Goal: Task Accomplishment & Management: Complete application form

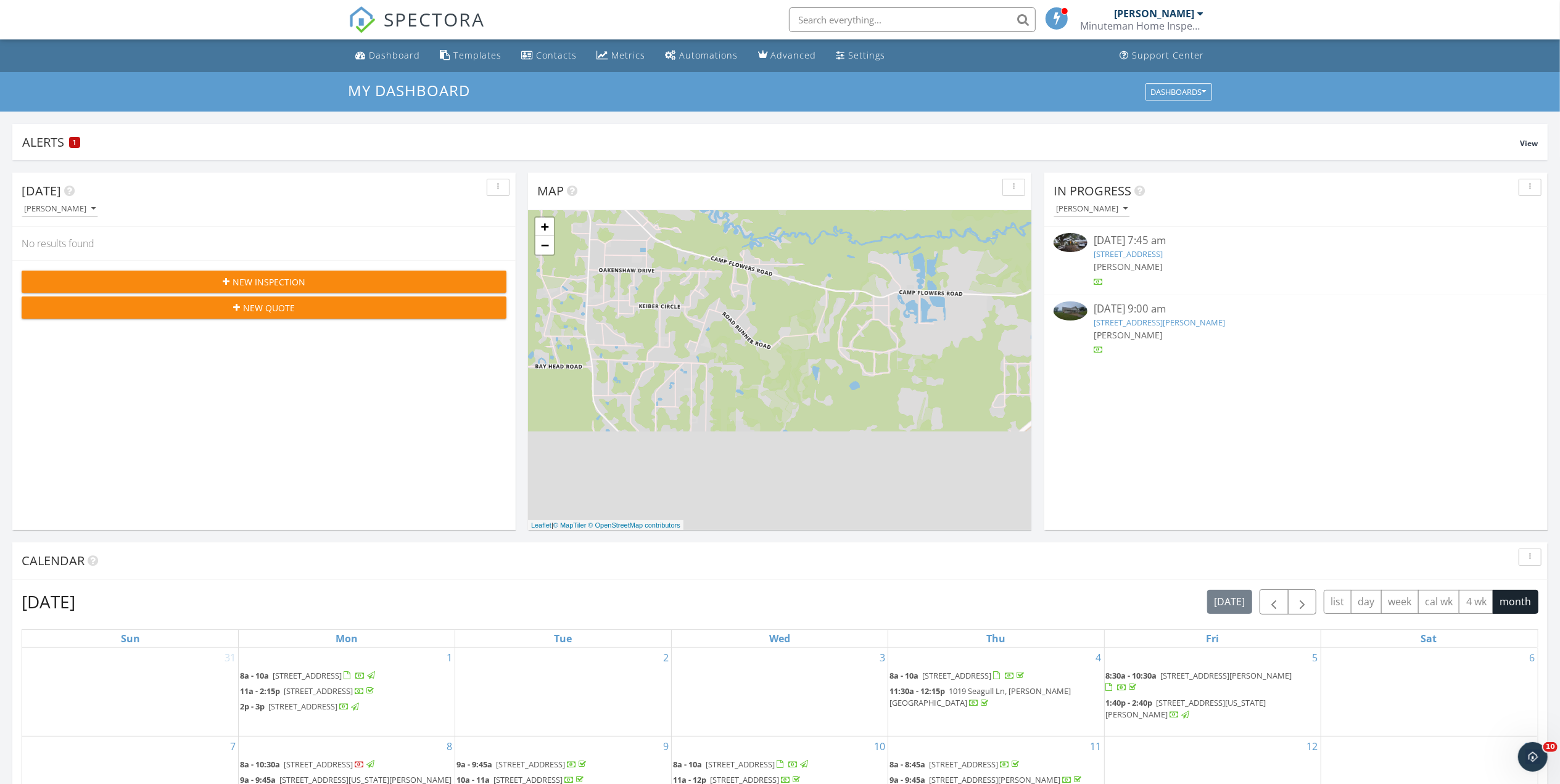
click at [1140, 254] on link "111 Saratoga Pl, Lynn Haven, FL 32444" at bounding box center [1128, 254] width 69 height 11
click at [432, 277] on div "New Inspection" at bounding box center [264, 282] width 465 height 13
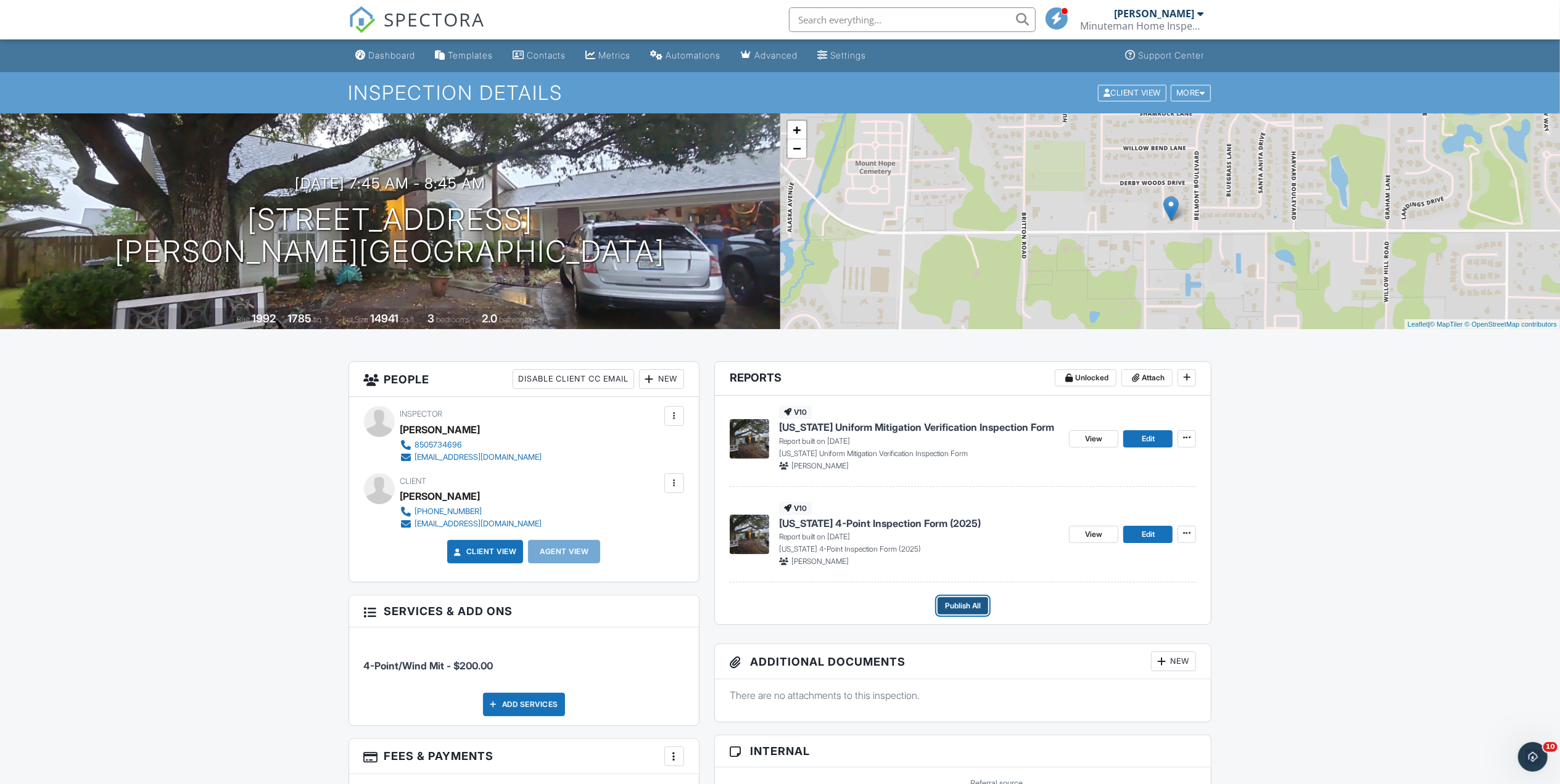
click at [954, 610] on span "Publish All" at bounding box center [963, 606] width 36 height 13
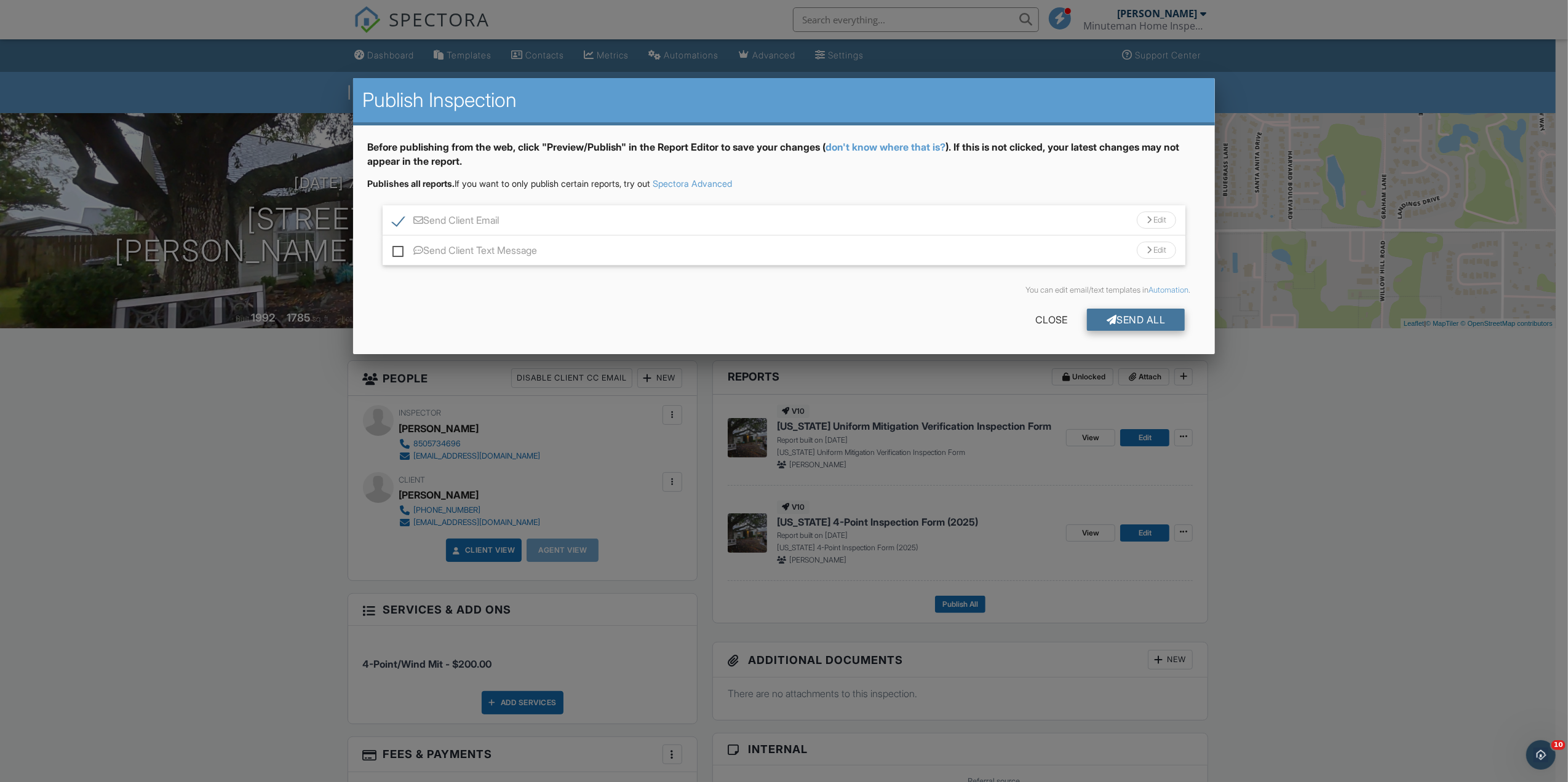
click at [1093, 320] on div "Send All" at bounding box center [1136, 319] width 99 height 22
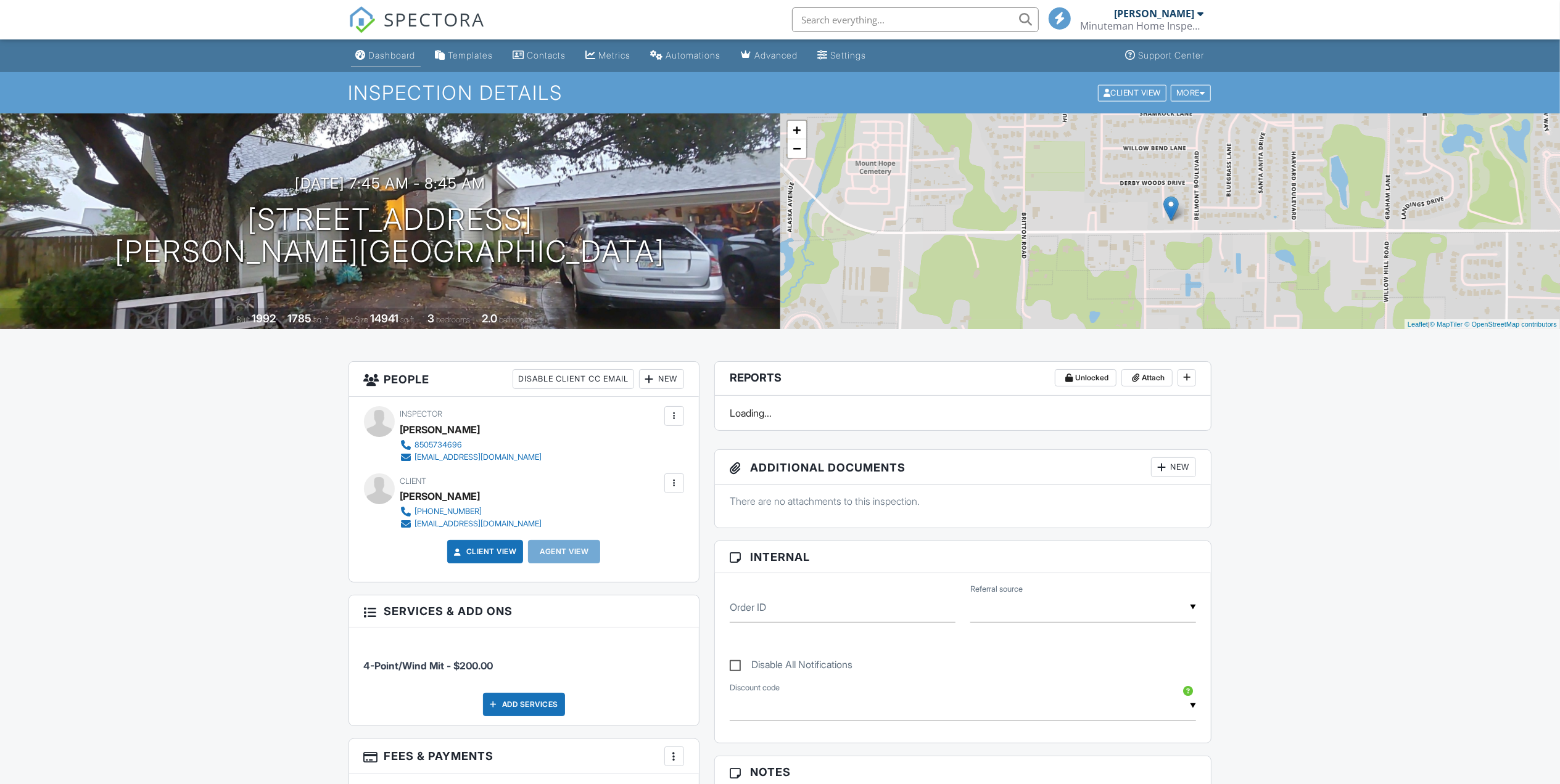
click at [393, 54] on div "Dashboard" at bounding box center [392, 55] width 47 height 11
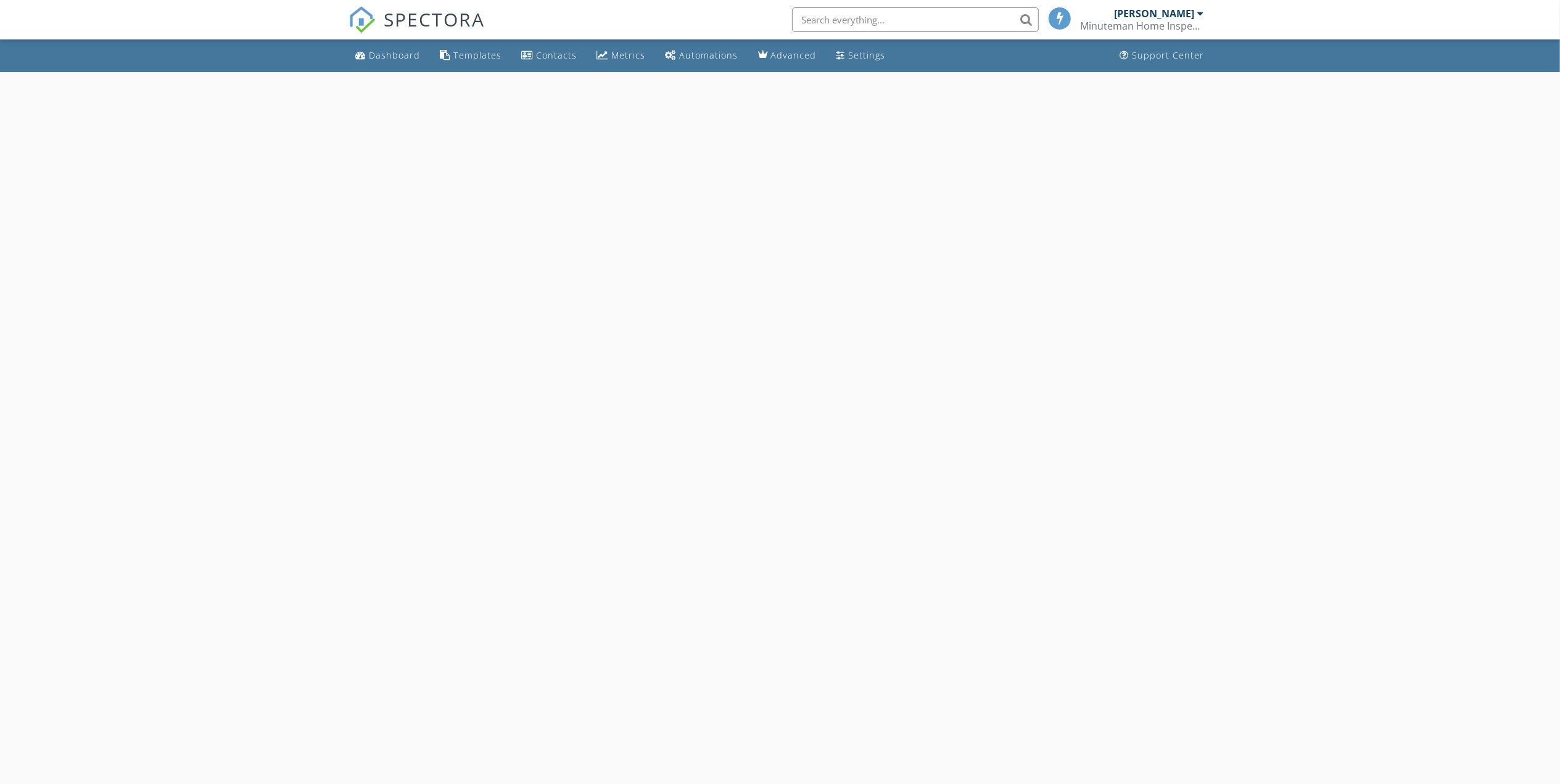
select select "8"
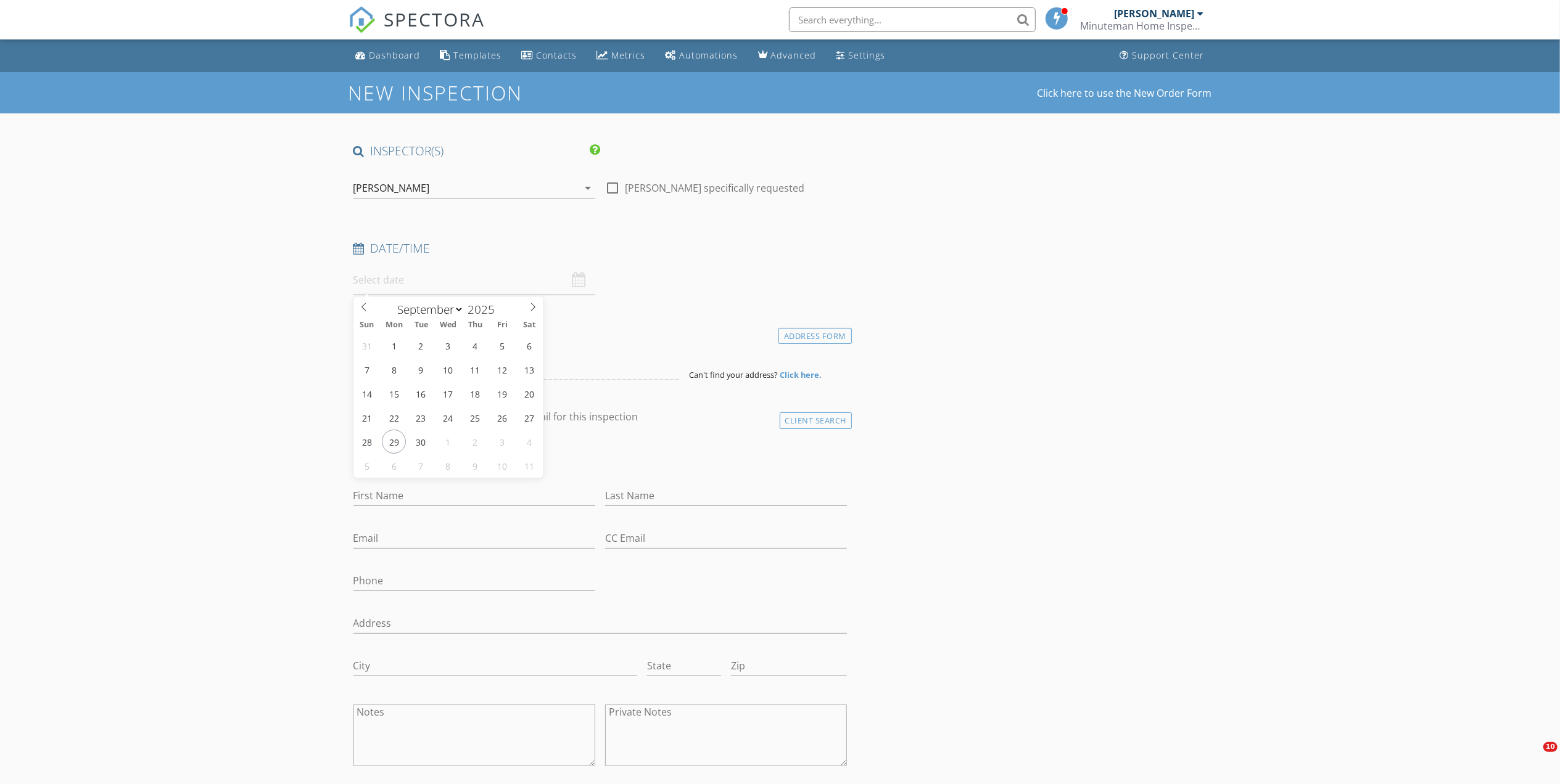
click at [482, 278] on input "text" at bounding box center [474, 280] width 242 height 30
type input "[DATE] 12:00 PM"
type input "11"
type input "[DATE] 11:00 AM"
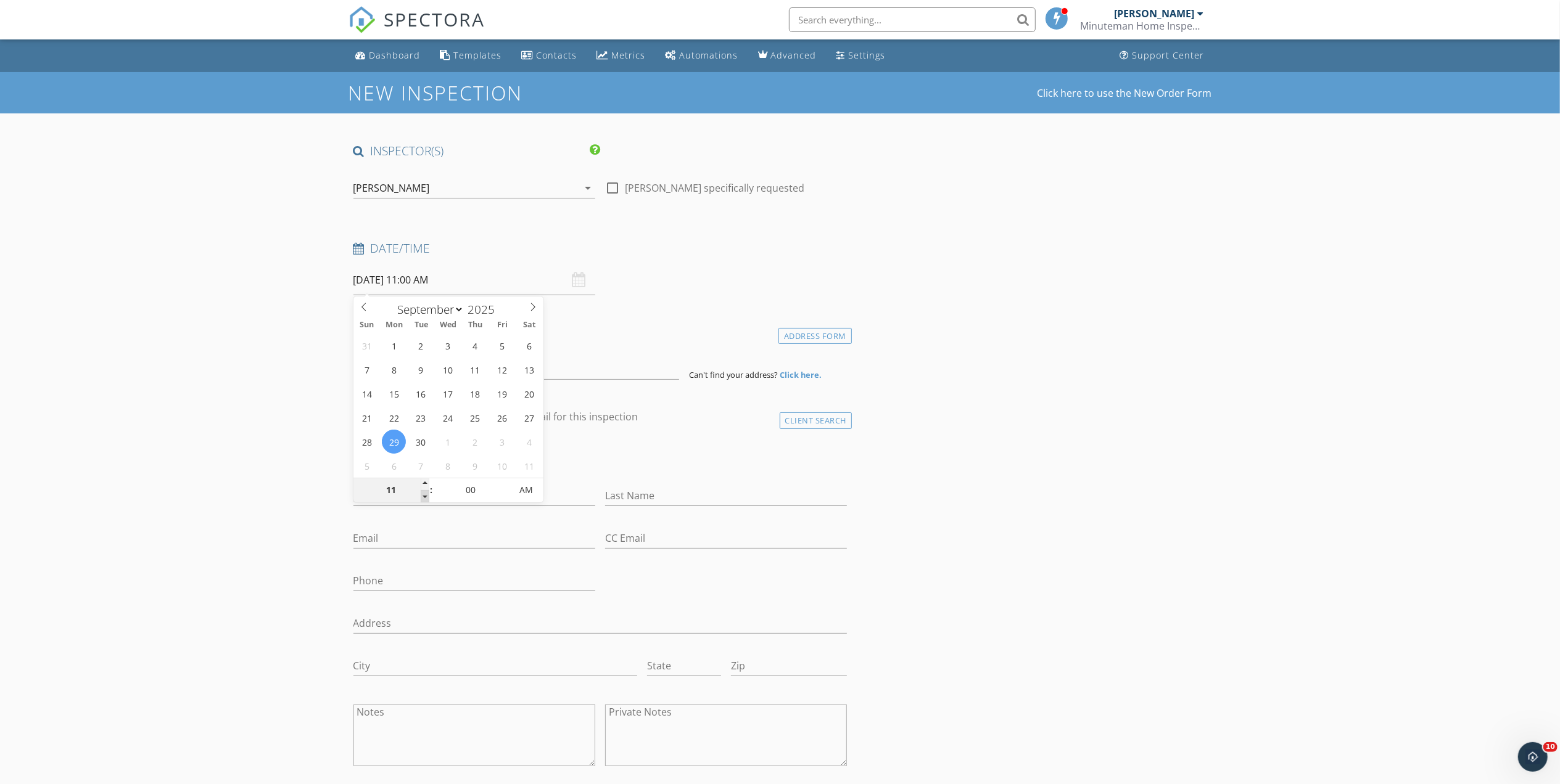
click at [423, 494] on span at bounding box center [425, 496] width 9 height 13
type input "10"
type input "09/29/2025 10:00 AM"
click at [423, 494] on span at bounding box center [425, 496] width 9 height 13
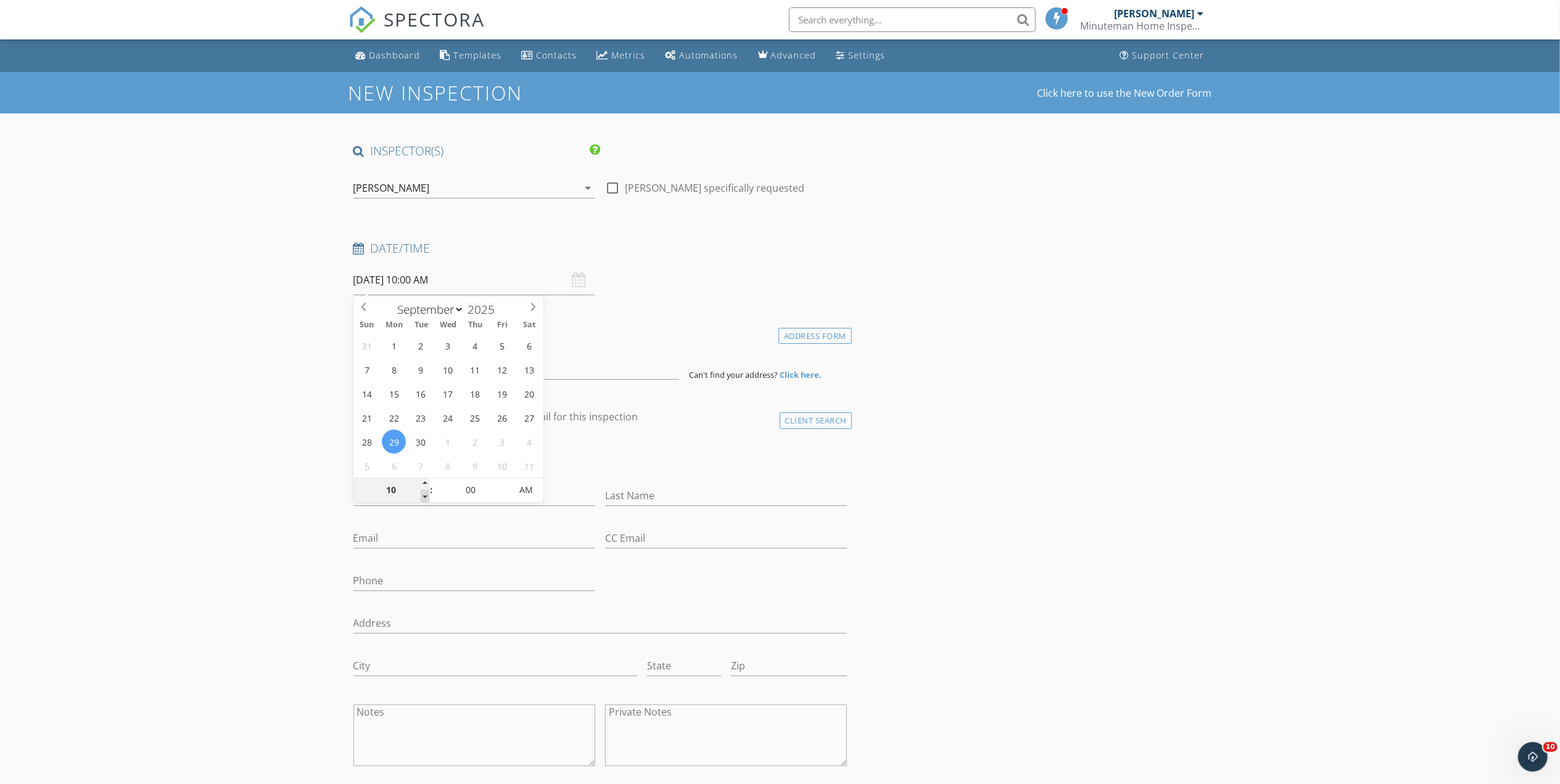
type input "09"
type input "09/29/2025 9:00 AM"
click at [423, 494] on span at bounding box center [425, 496] width 9 height 13
type input "08"
type input "09/29/2025 8:00 AM"
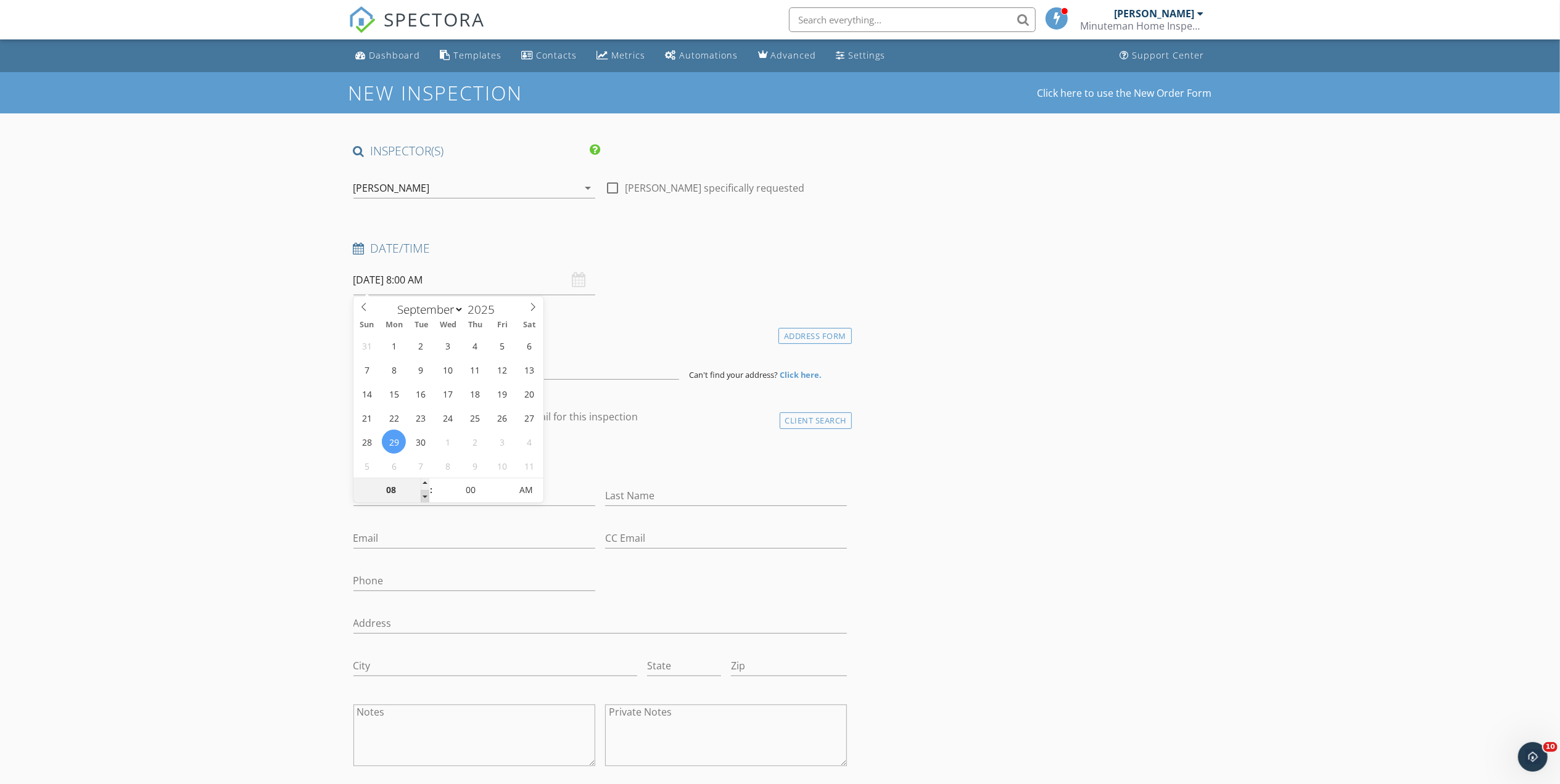
click at [423, 494] on span at bounding box center [425, 496] width 9 height 13
type input "07"
type input "09/29/2025 7:00 AM"
click at [423, 494] on span at bounding box center [425, 496] width 9 height 13
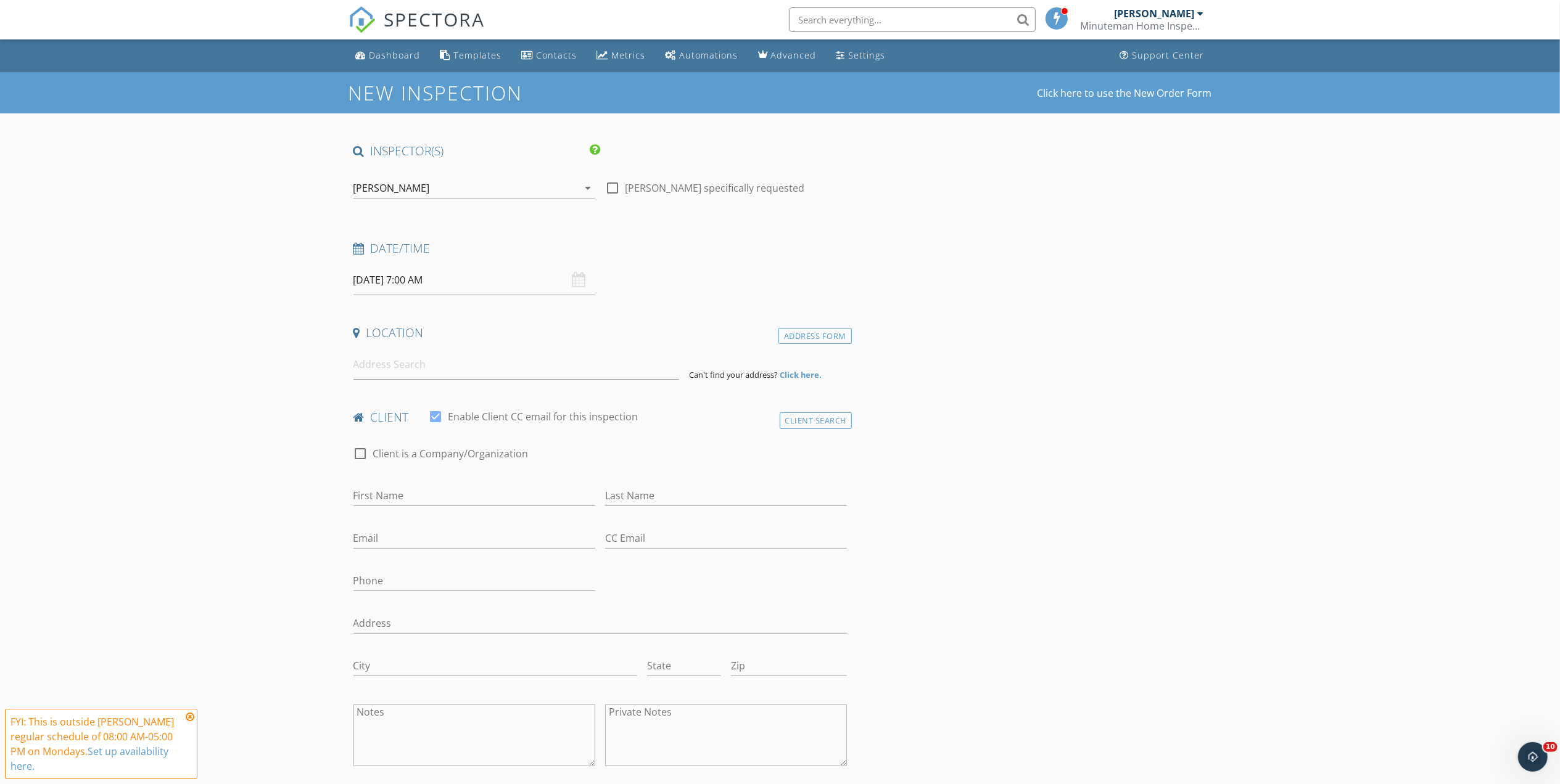
click at [802, 257] on div "Date/Time" at bounding box center [600, 253] width 504 height 25
click at [434, 370] on input at bounding box center [516, 365] width 326 height 30
type input "J"
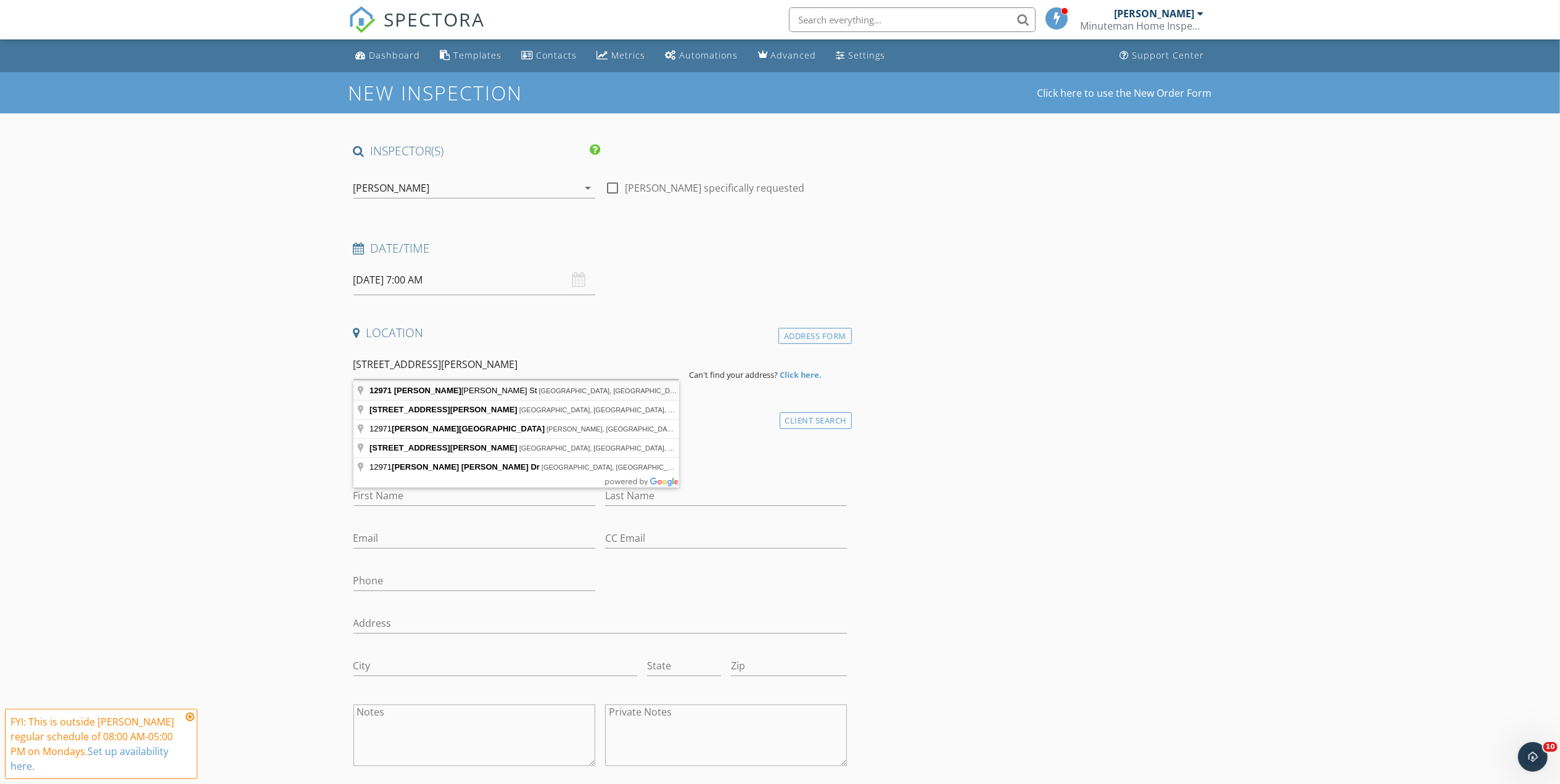
type input "12971 NW Myers Ann St, Bristol, FL, USA"
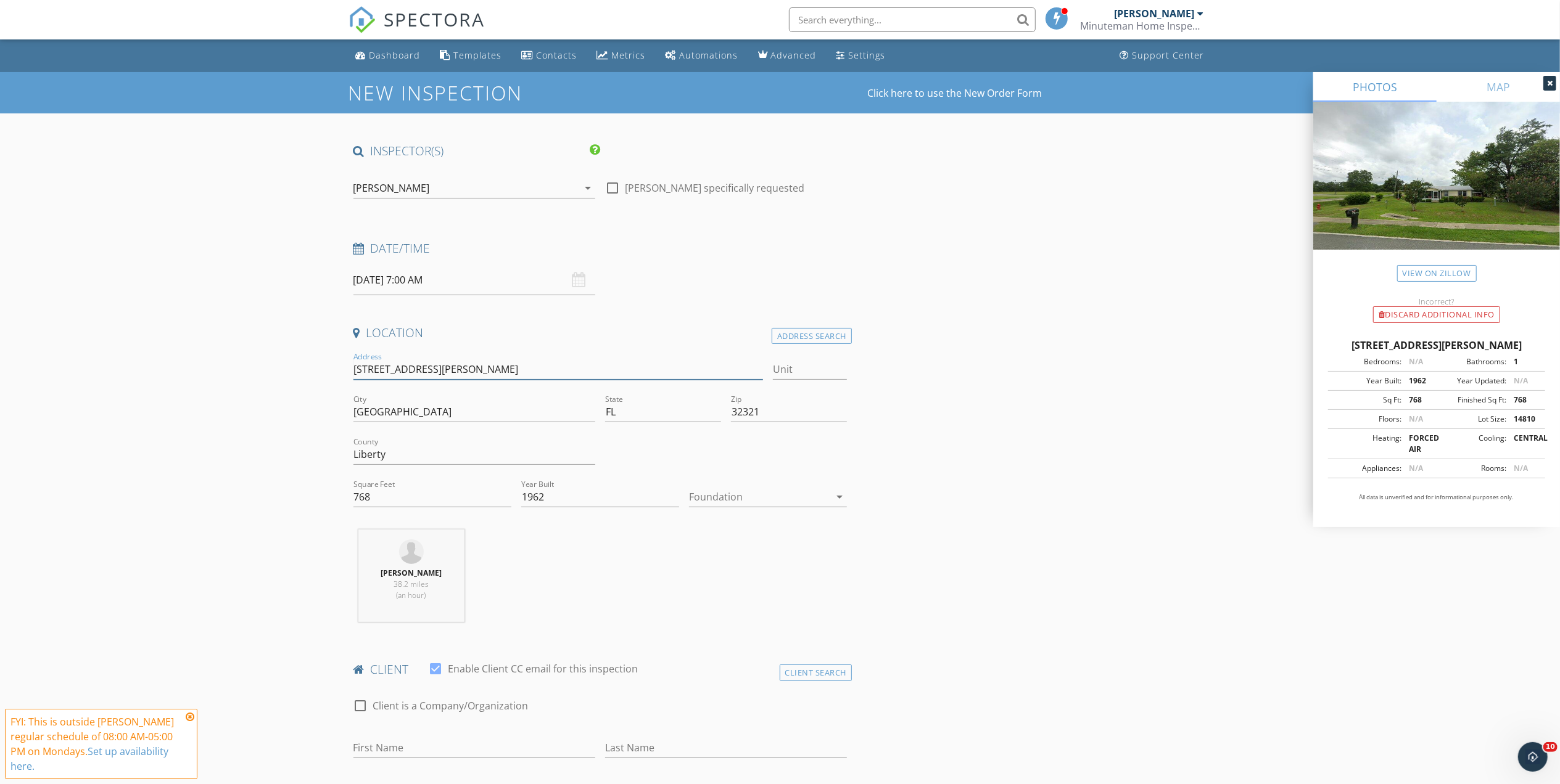
drag, startPoint x: 482, startPoint y: 371, endPoint x: 302, endPoint y: 375, distance: 180.0
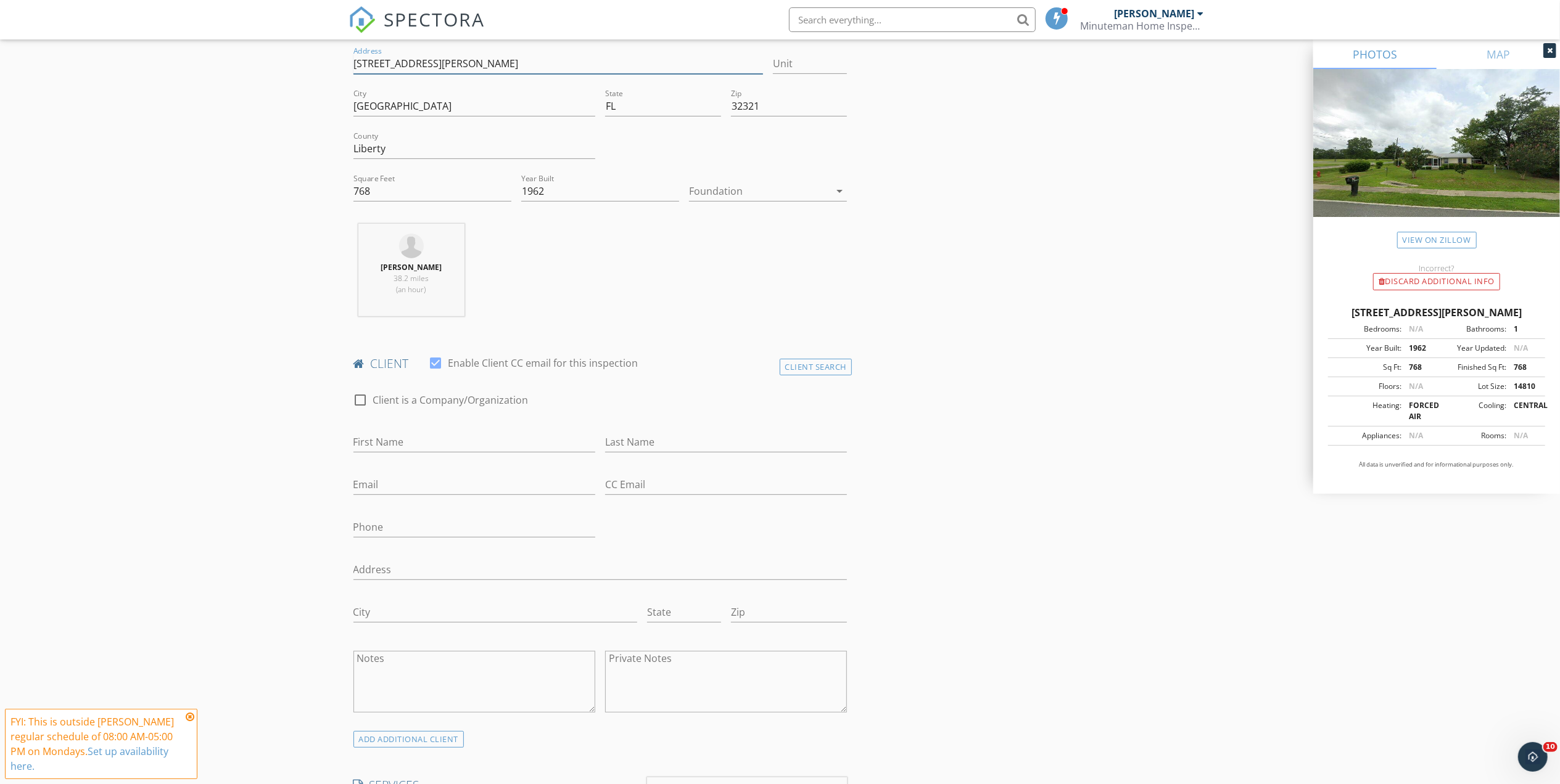
scroll to position [329, 0]
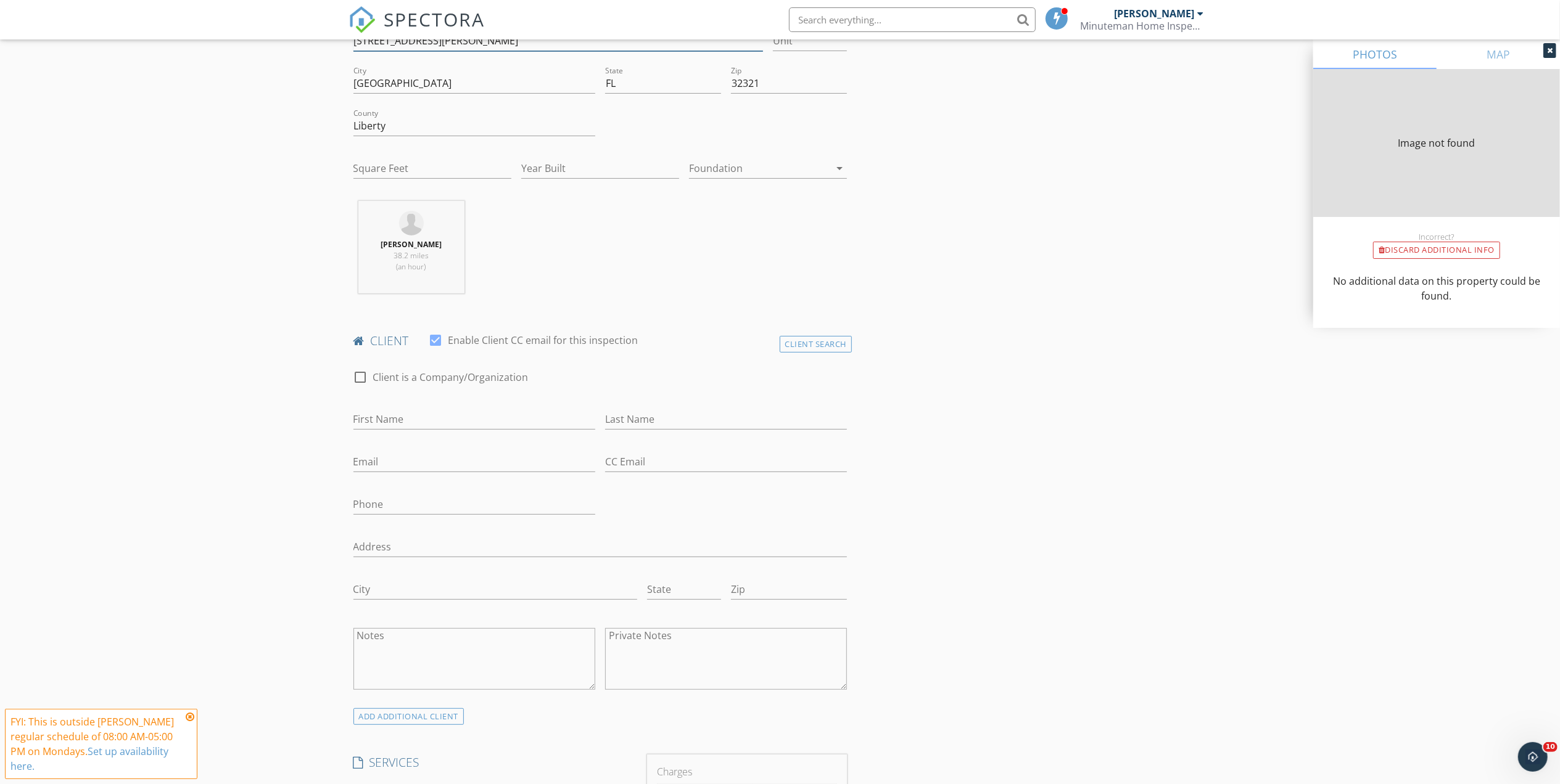
type input "768"
type input "1962"
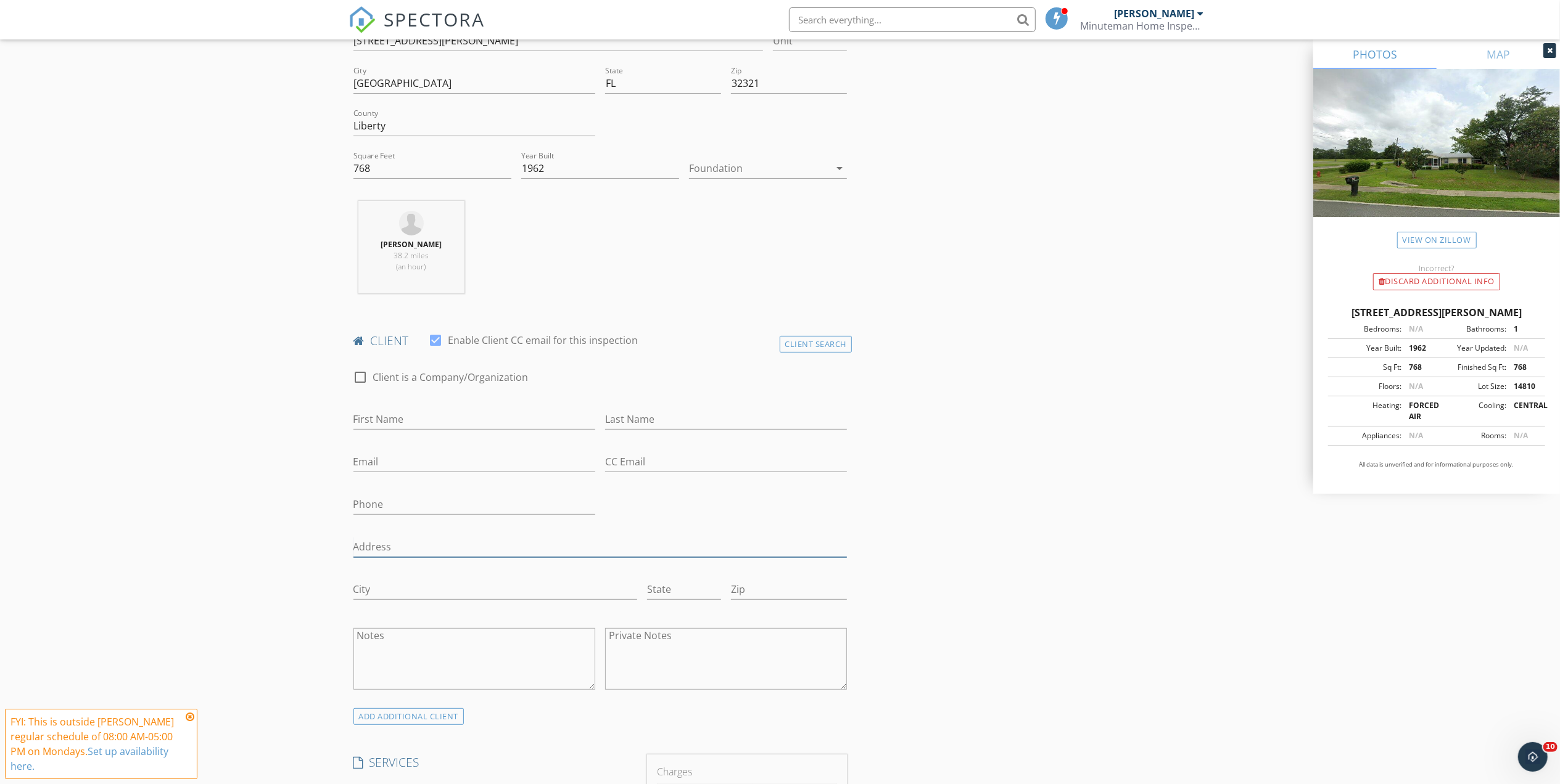
click at [396, 551] on input "Address" at bounding box center [600, 547] width 494 height 20
paste input "12971 NW Myers Ann St"
type input "12971 NW Myers Ann St"
click at [396, 418] on input "First Name" at bounding box center [474, 419] width 242 height 20
type input "Jill"
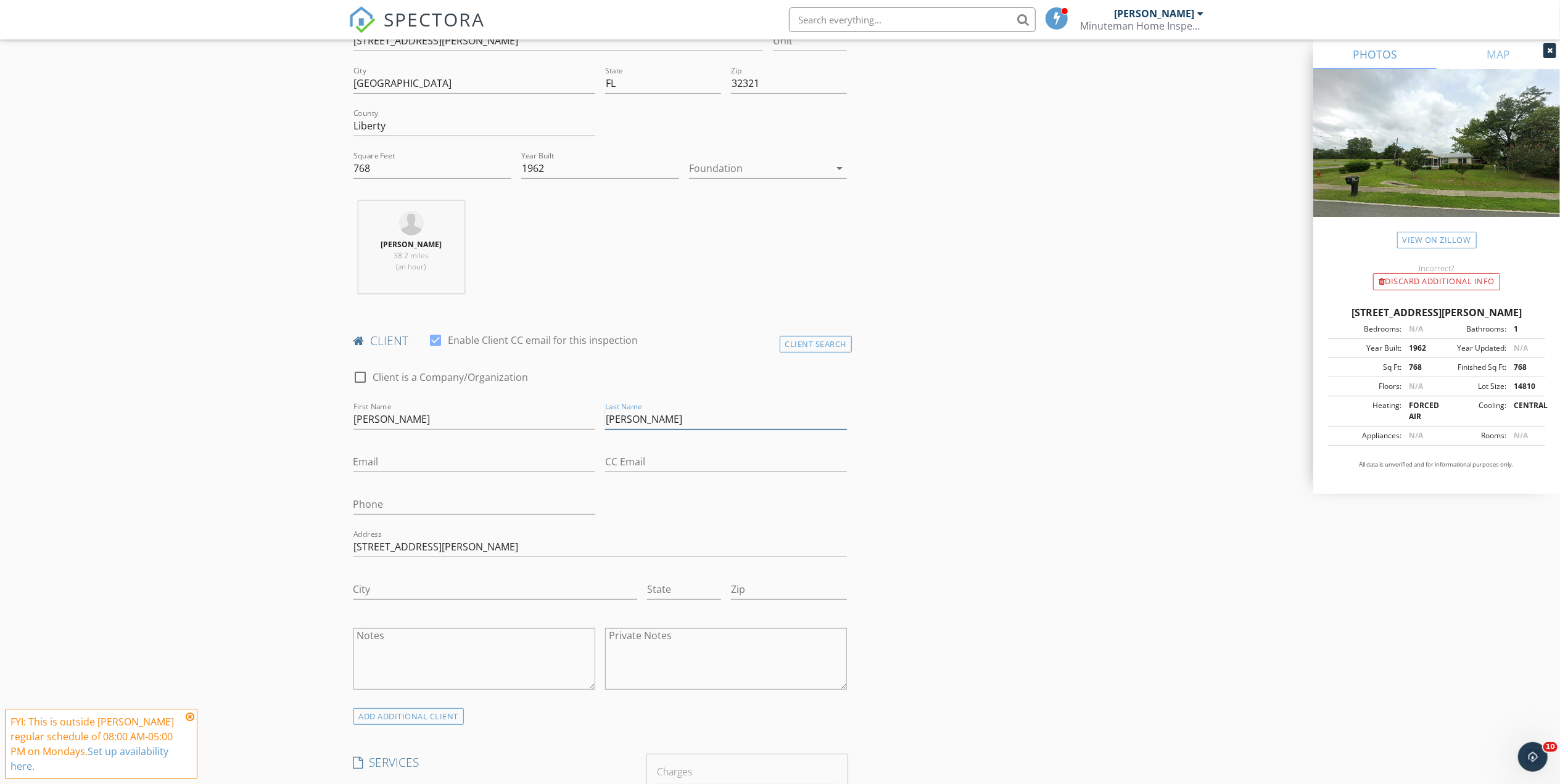
type input "Babcock"
type input "jill.babcock.m@gmail.com"
type input "315-837-1344"
click at [407, 585] on input "City" at bounding box center [495, 589] width 284 height 20
type input "Bristol"
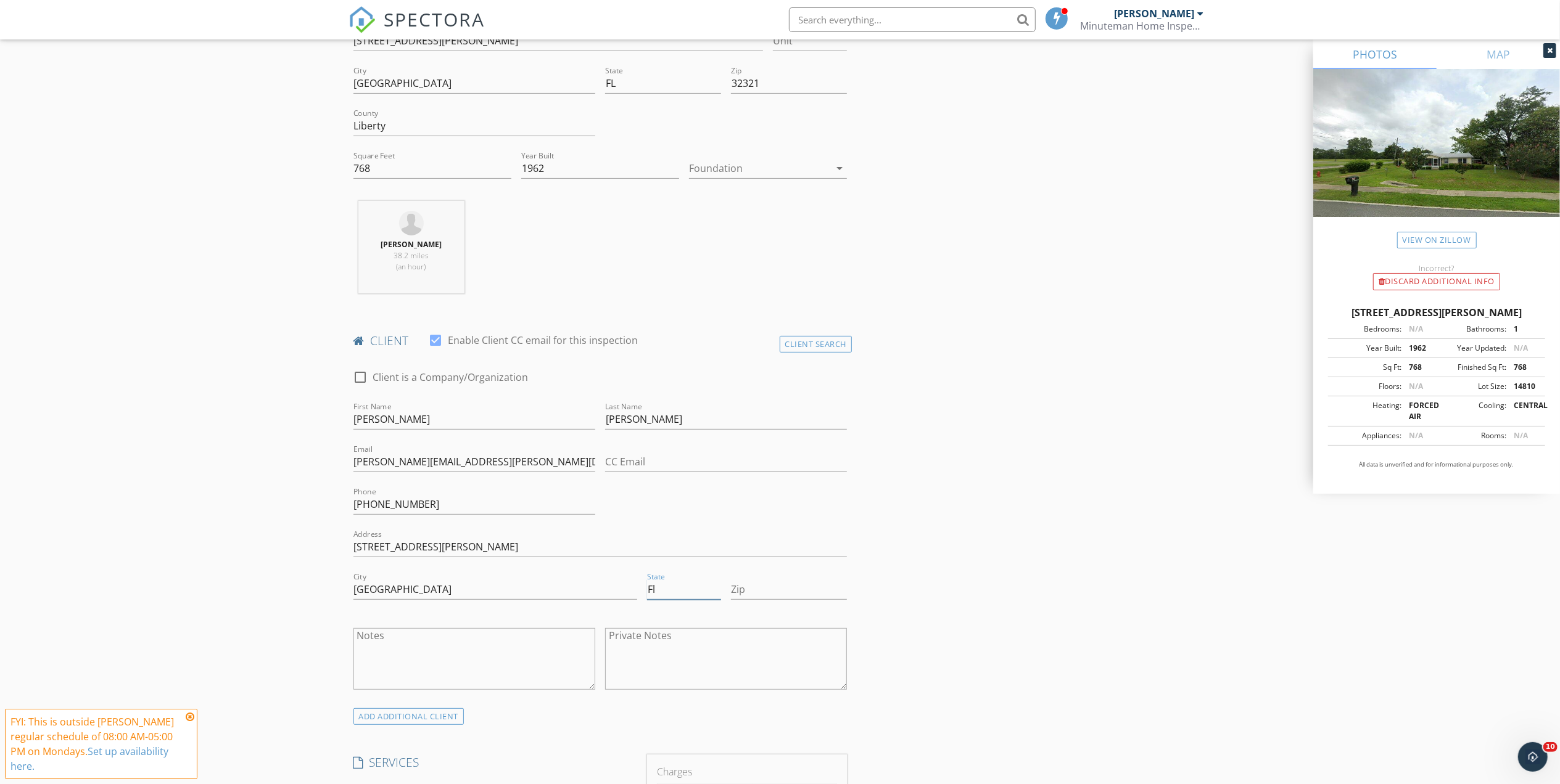
type input "Fl"
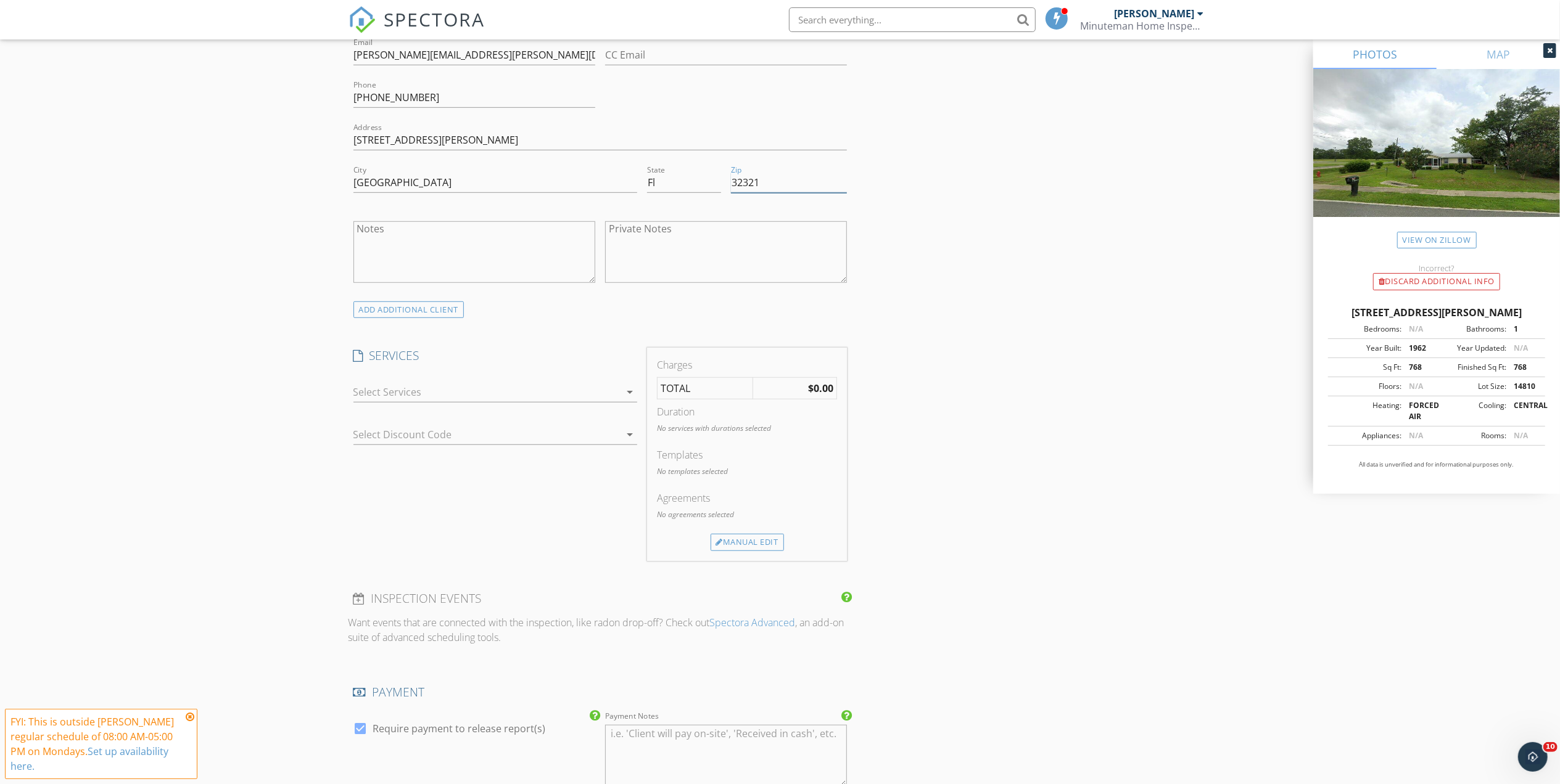
scroll to position [740, 0]
type input "32321"
click at [426, 395] on div at bounding box center [486, 387] width 267 height 20
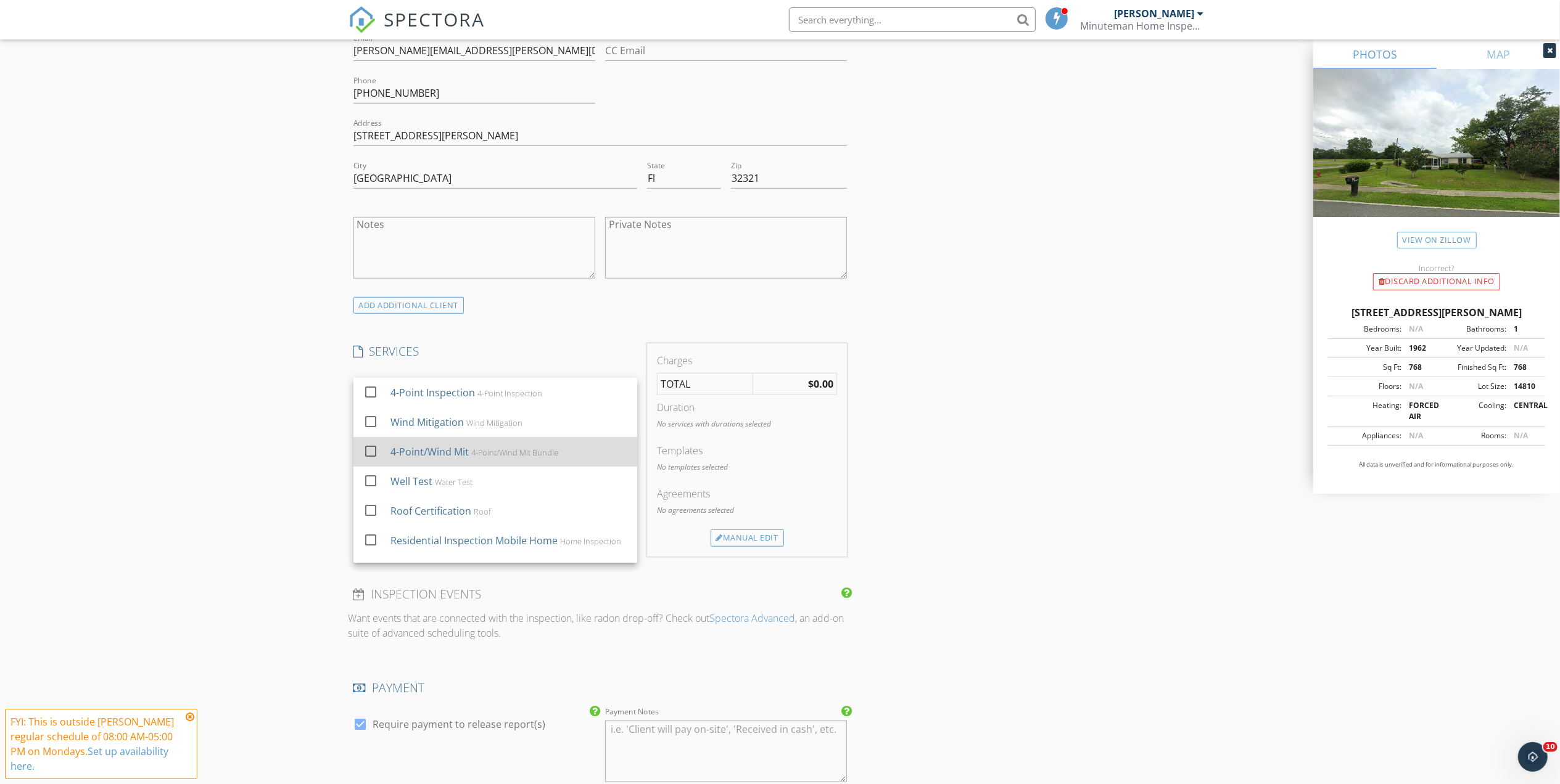
click at [428, 462] on div "4-Point/Wind Mit 4-Point/Wind Mit Bundle" at bounding box center [508, 452] width 237 height 25
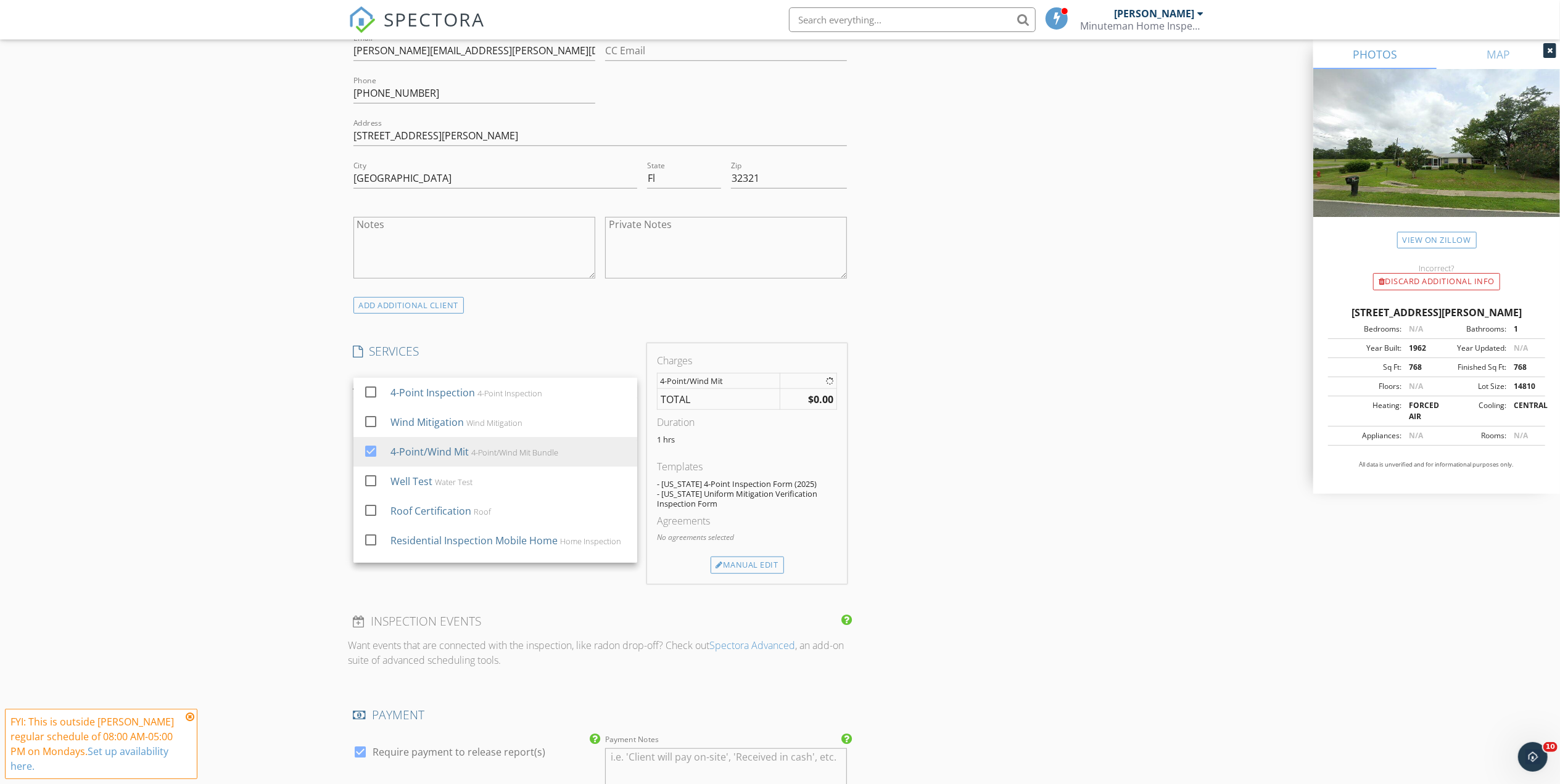
click at [190, 715] on icon at bounding box center [190, 717] width 9 height 10
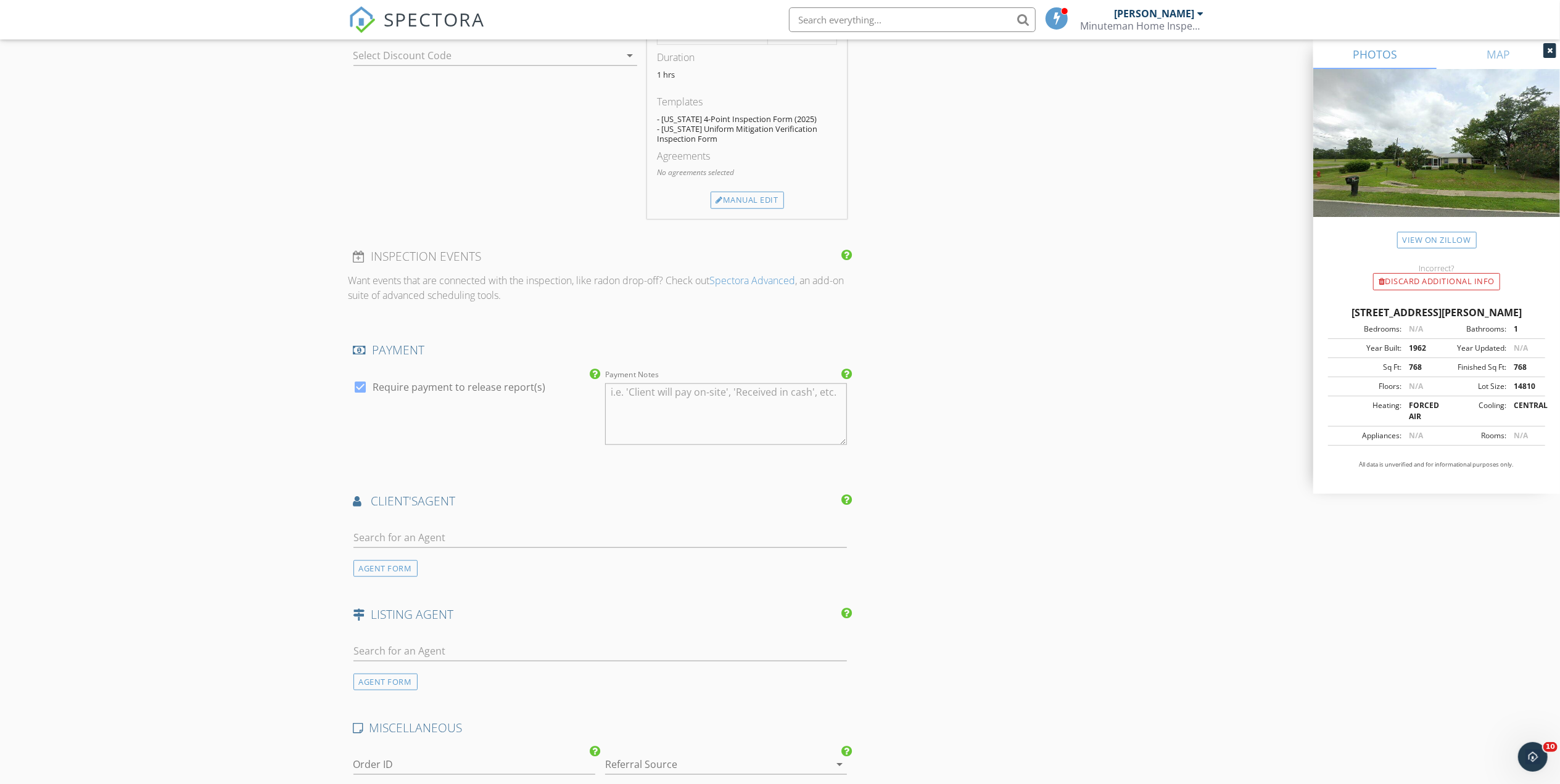
scroll to position [1150, 0]
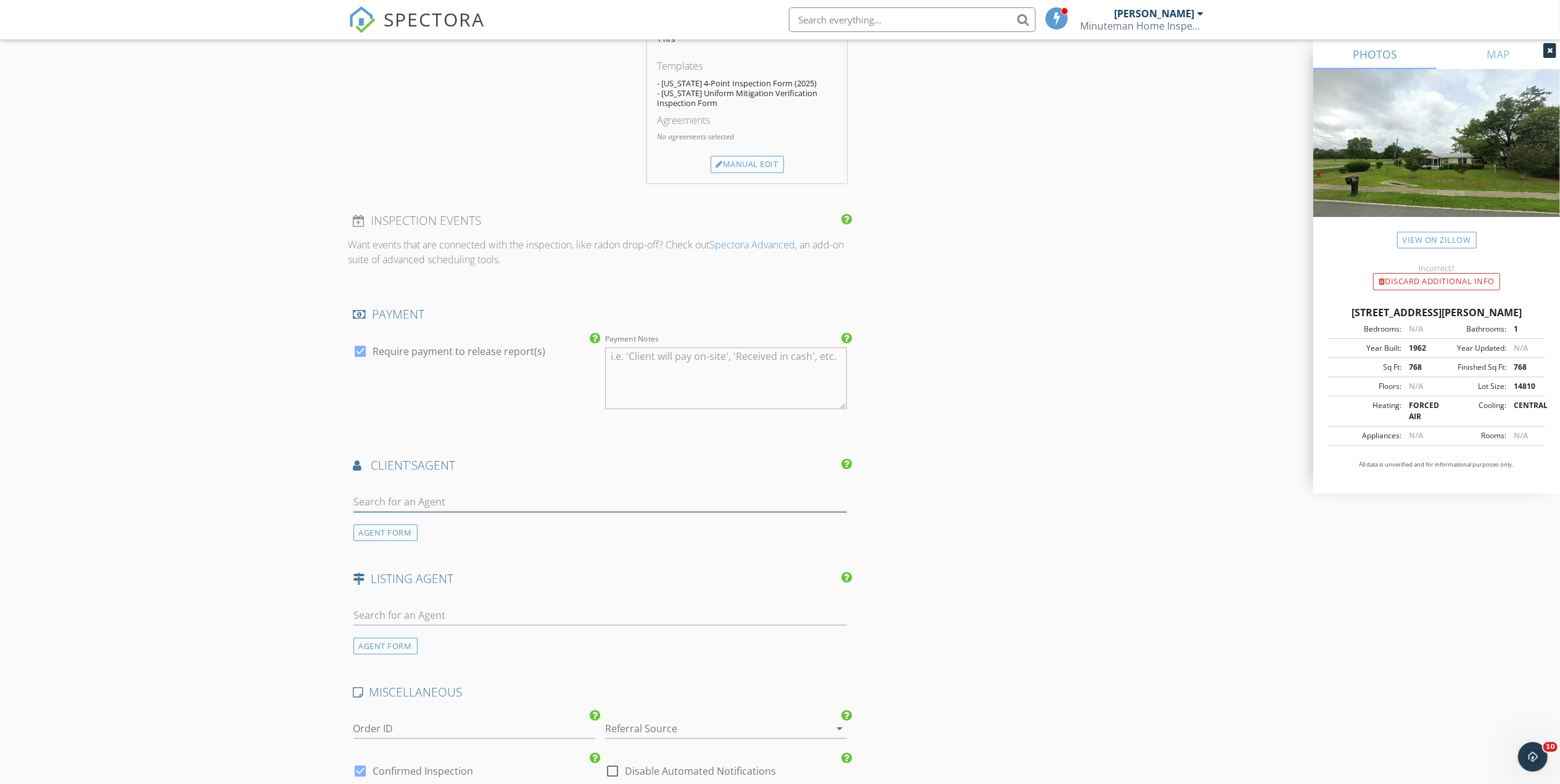
click at [445, 504] on input "text" at bounding box center [600, 502] width 494 height 20
type input "b"
type input "Brandon"
click at [415, 537] on div "Brandon" at bounding box center [427, 528] width 76 height 14
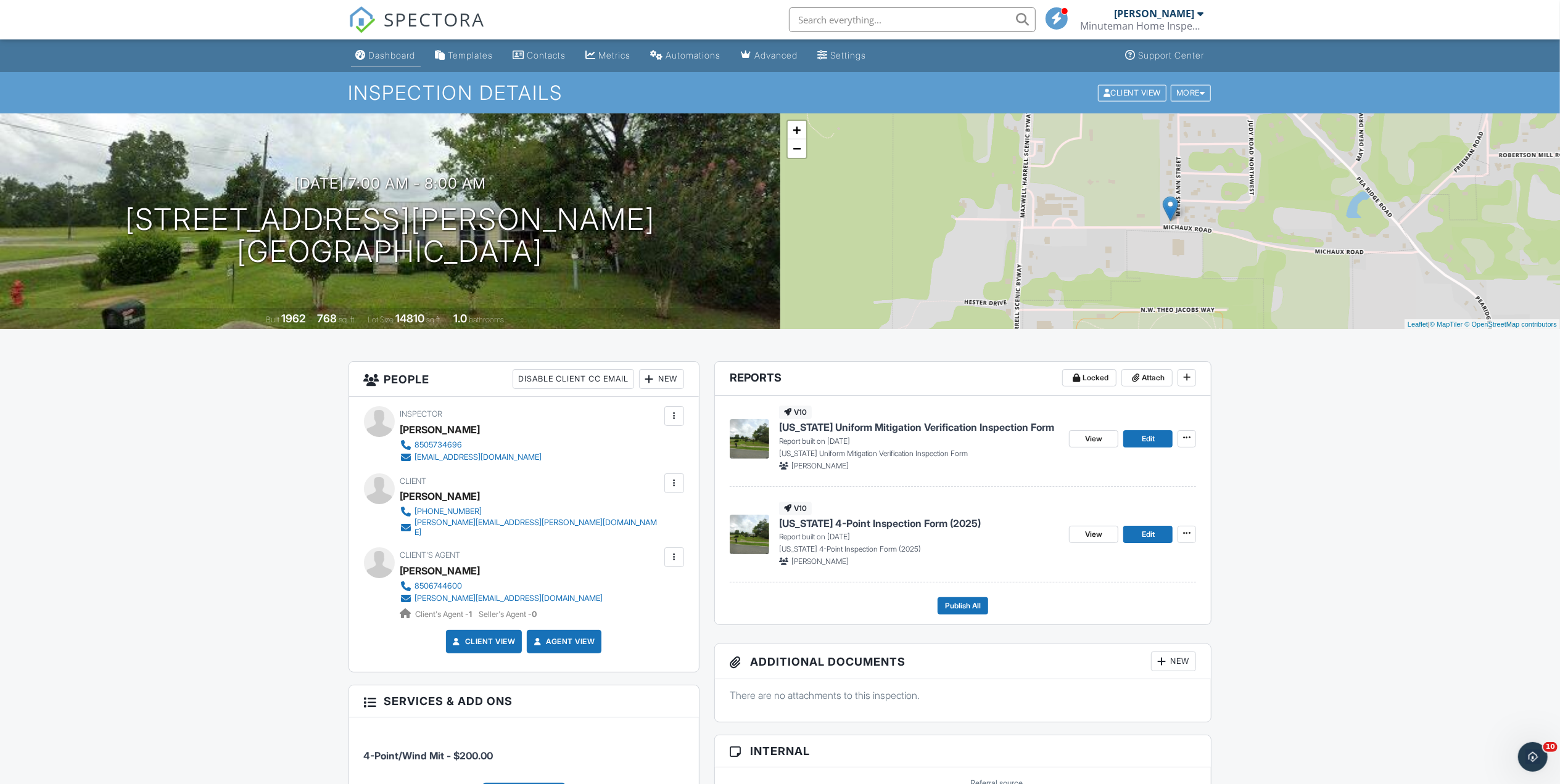
click at [393, 55] on div "Dashboard" at bounding box center [392, 55] width 47 height 11
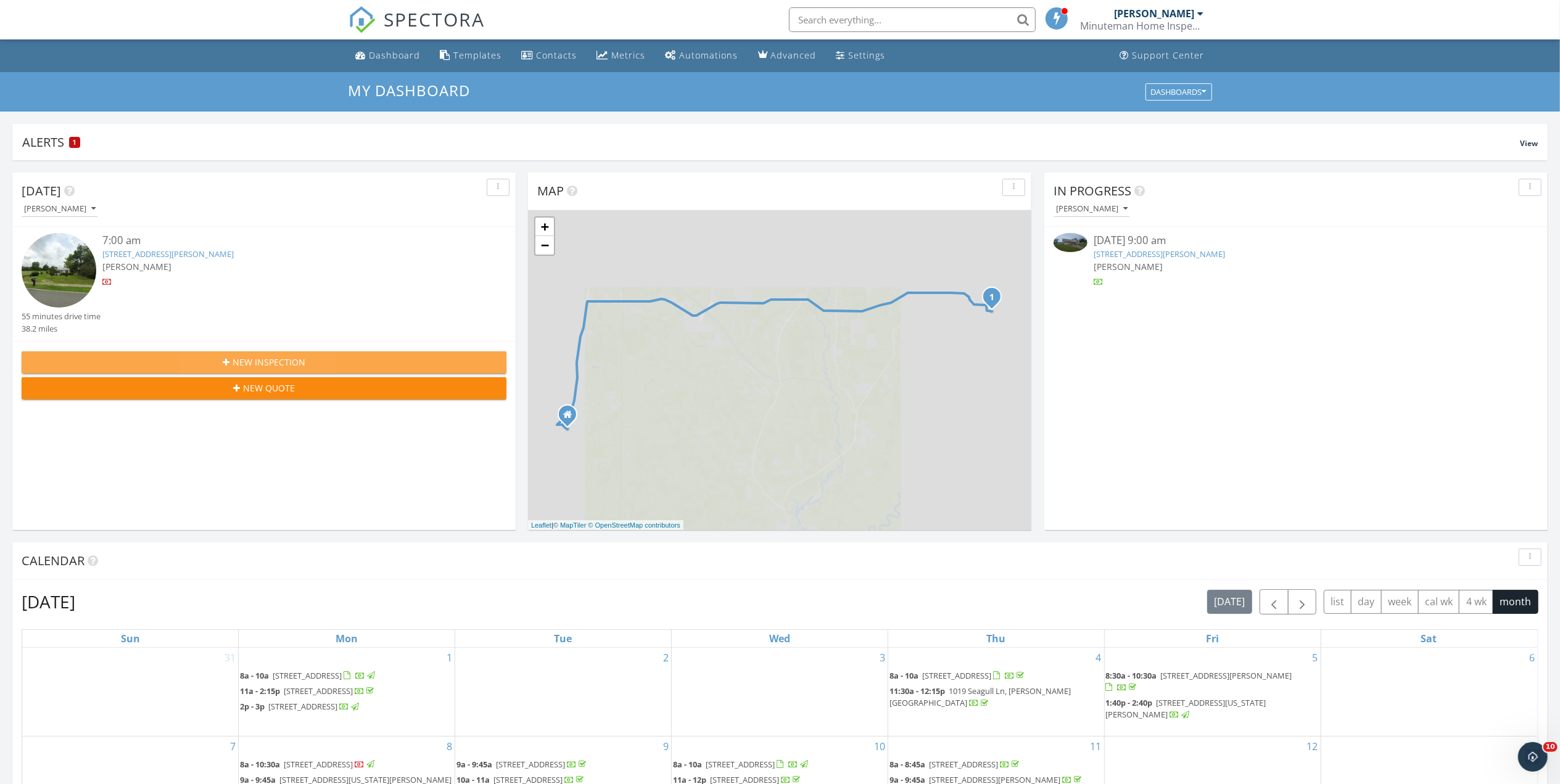
click at [390, 366] on div "New Inspection" at bounding box center [264, 362] width 465 height 13
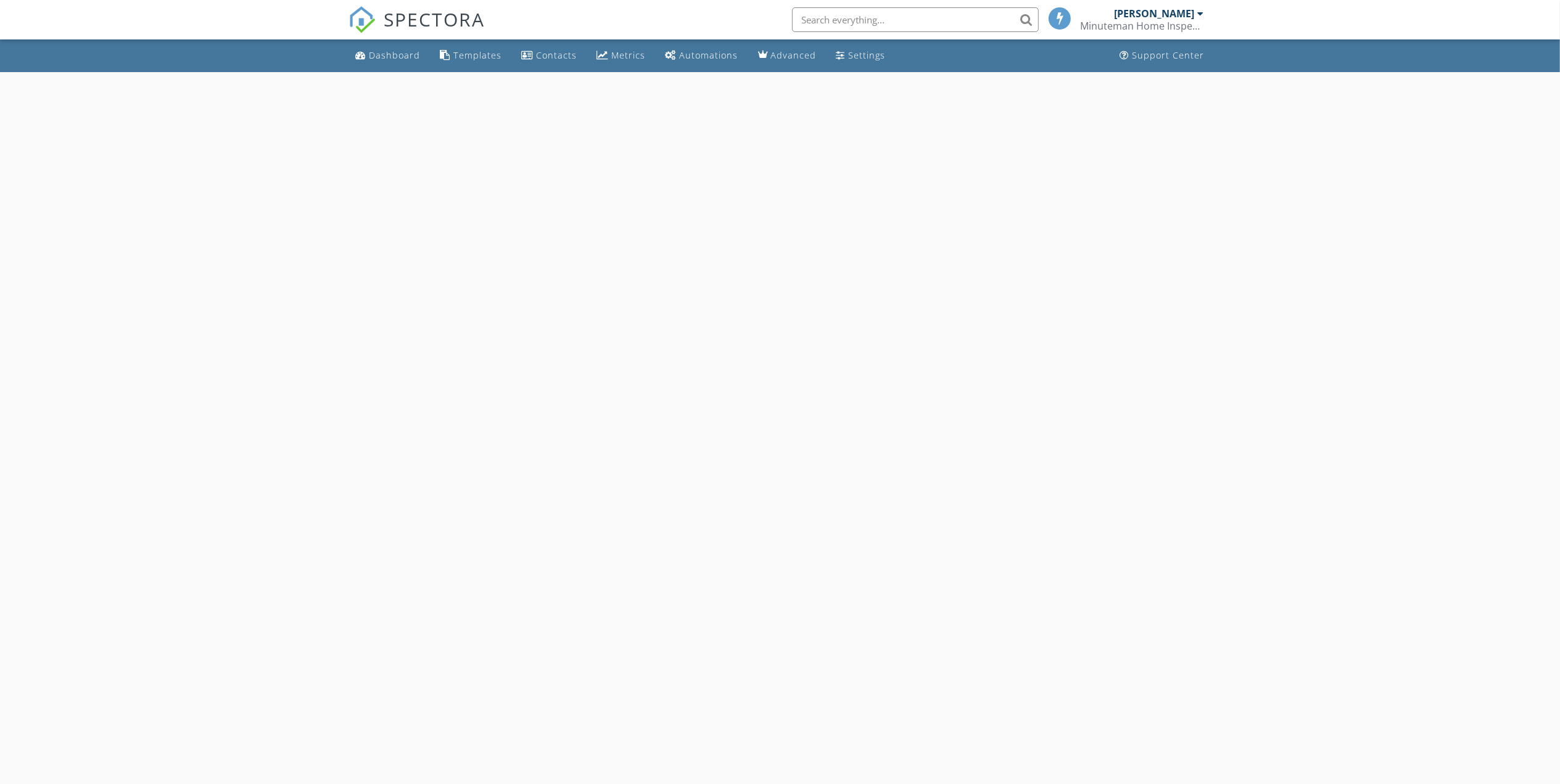
select select "8"
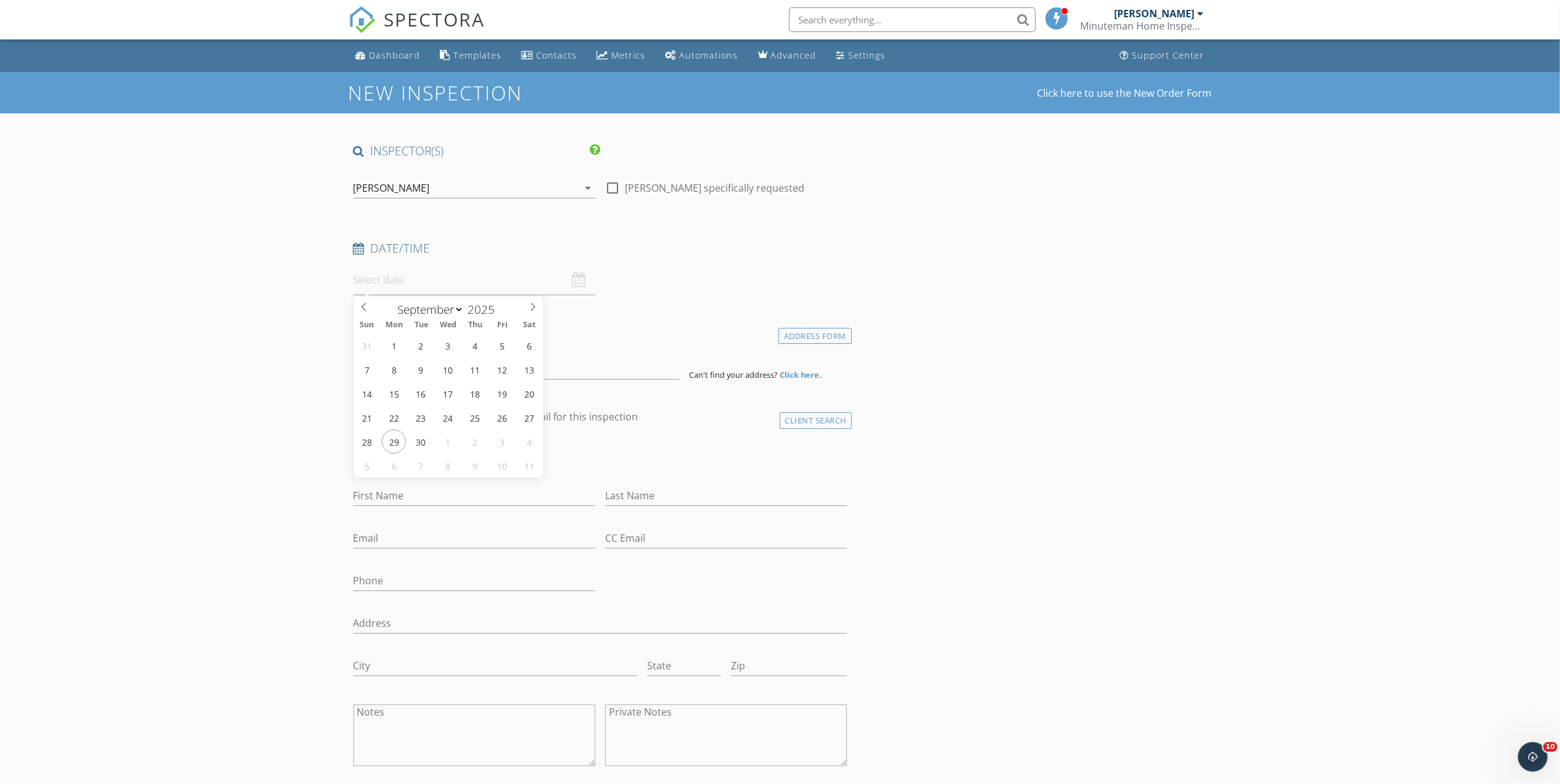
click at [462, 285] on input "text" at bounding box center [474, 280] width 242 height 30
type input "[DATE] 12:00 PM"
type input "11"
type input "[DATE] 11:00 AM"
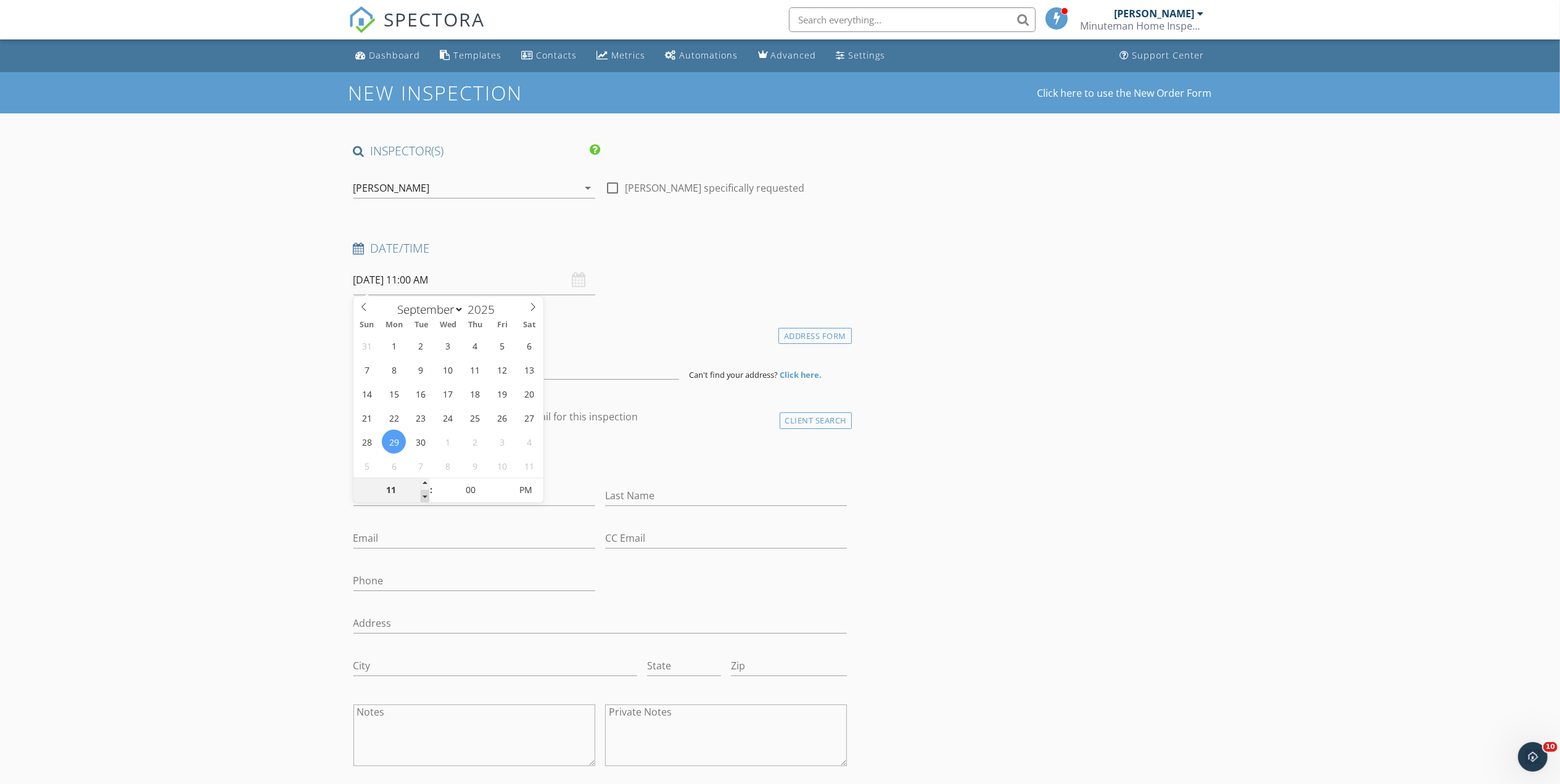
click at [425, 492] on span at bounding box center [425, 496] width 9 height 13
type input "10"
type input "[DATE] 10:00 AM"
click at [425, 492] on span at bounding box center [425, 496] width 9 height 13
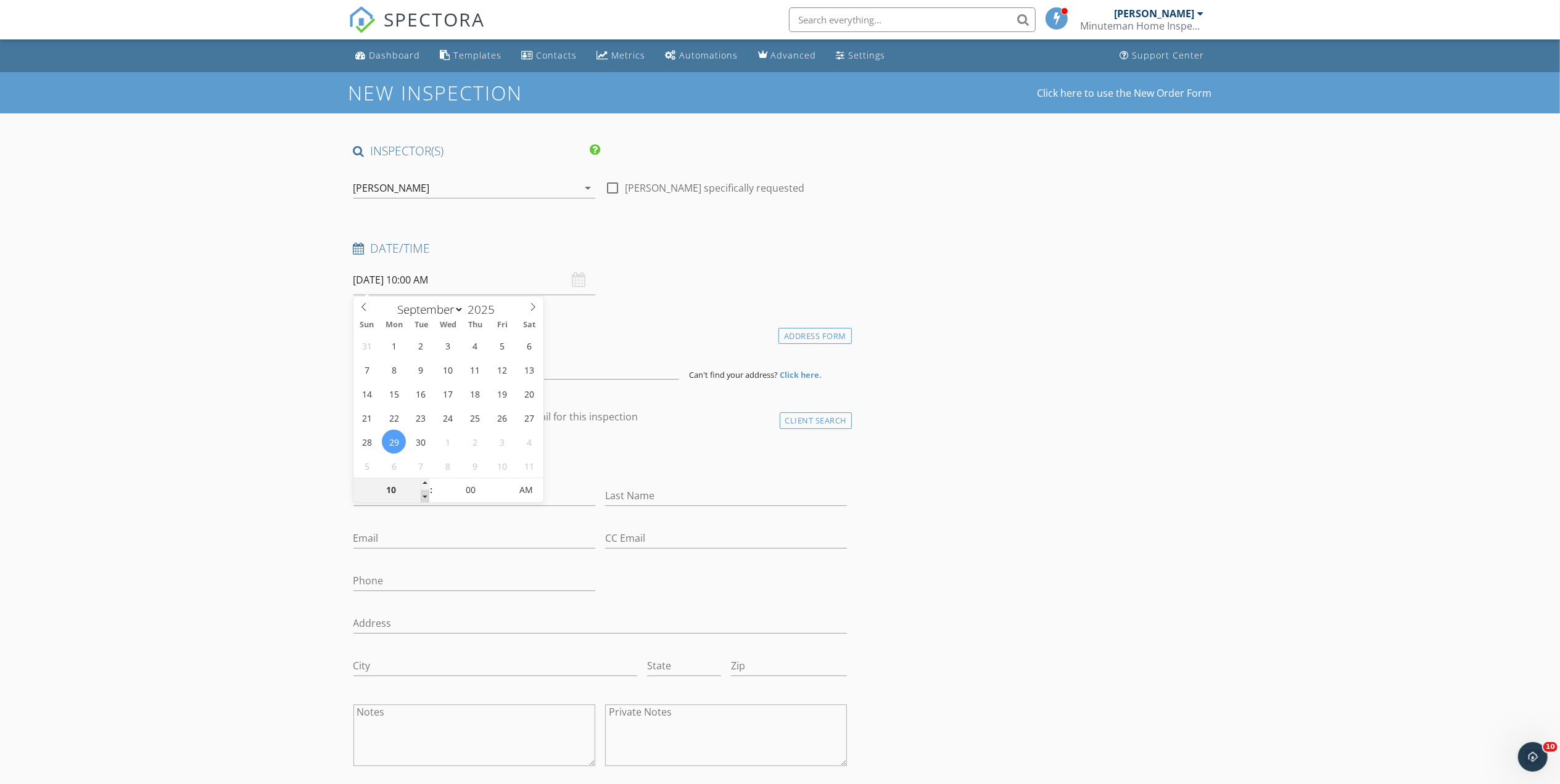
type input "09"
type input "[DATE] 9:00 AM"
click at [425, 492] on span at bounding box center [425, 496] width 9 height 13
type input "08"
type input "[DATE] 8:00 AM"
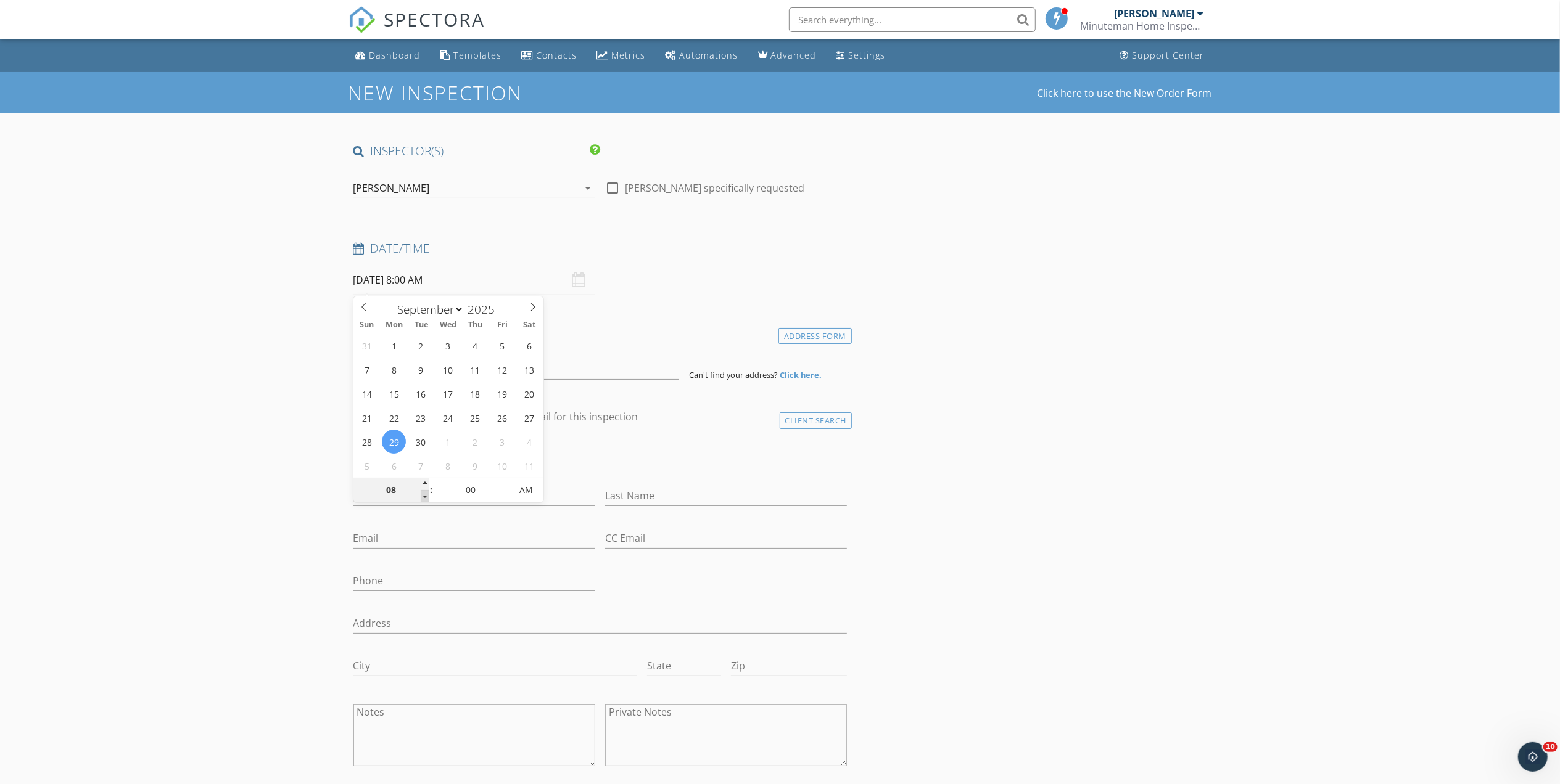
click at [425, 492] on span at bounding box center [425, 496] width 9 height 13
click at [474, 492] on input "00" at bounding box center [471, 491] width 76 height 25
type input "30"
type input "[DATE] 8:30 AM"
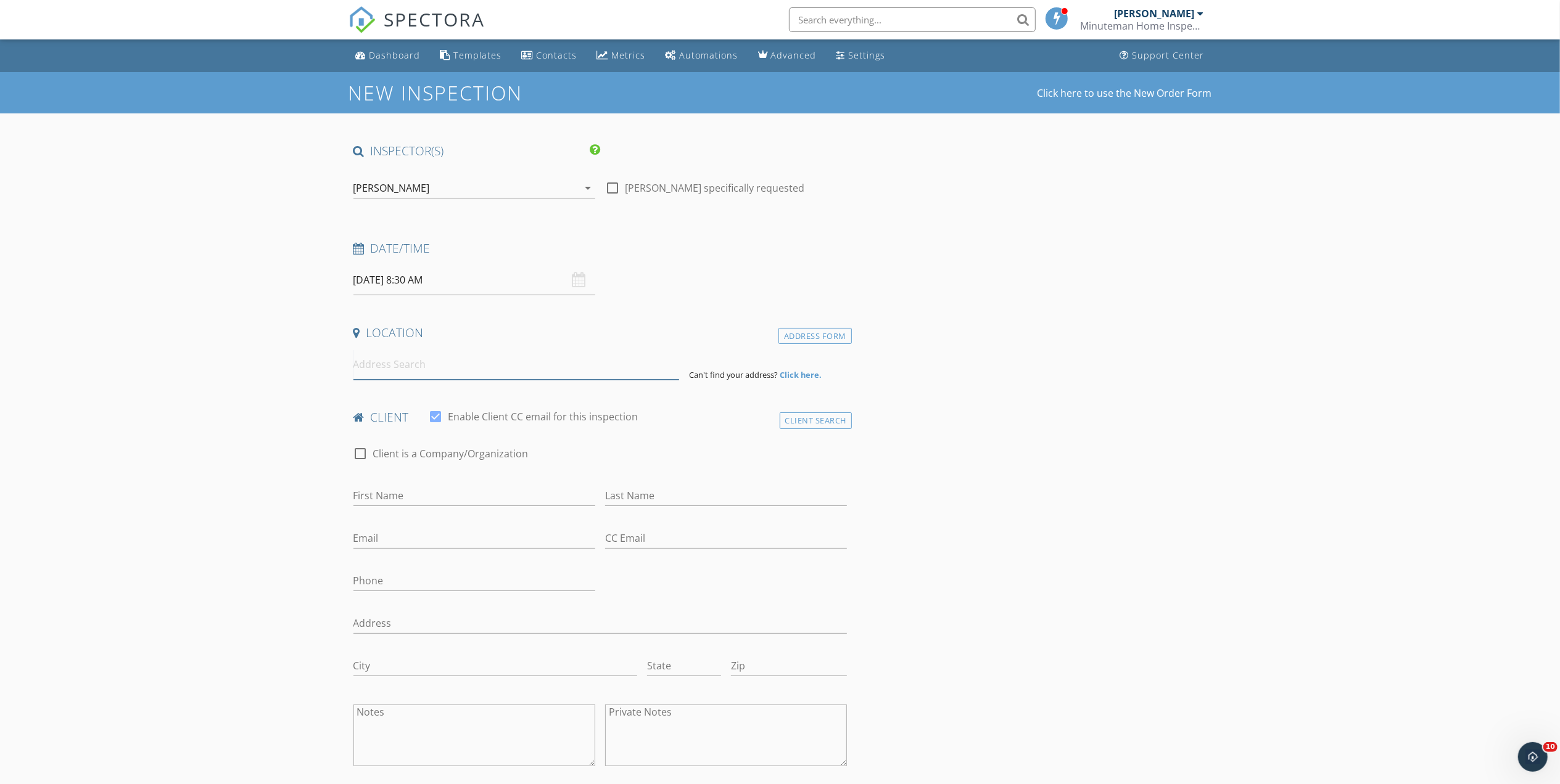
click at [383, 363] on input at bounding box center [516, 365] width 326 height 30
type input "1287 Fairview Road, Marianna, FL, USA"
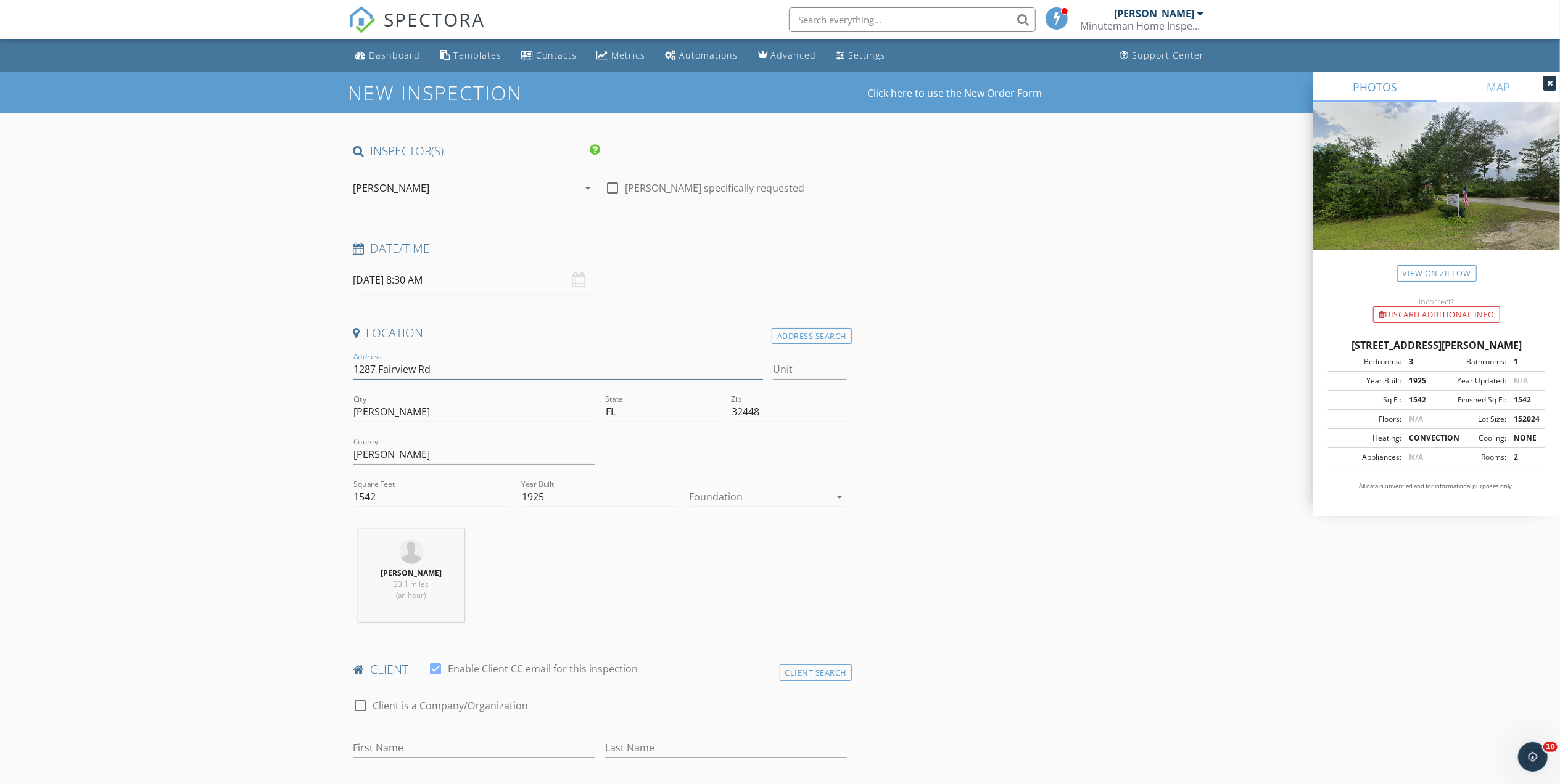
drag, startPoint x: 440, startPoint y: 368, endPoint x: 351, endPoint y: 368, distance: 89.0
click at [351, 368] on div "Address 1287 Fairview Rd" at bounding box center [558, 371] width 420 height 43
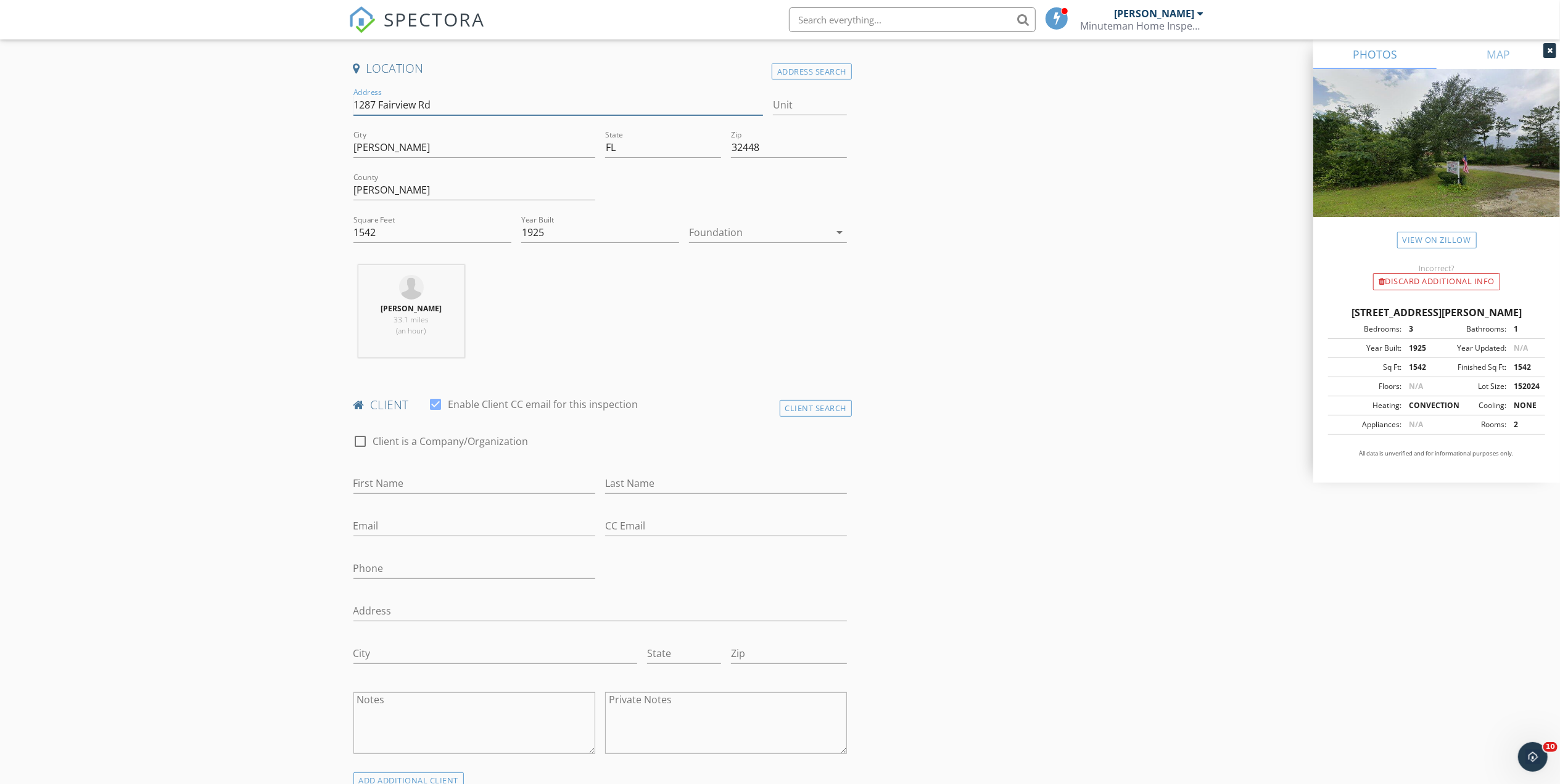
scroll to position [329, 0]
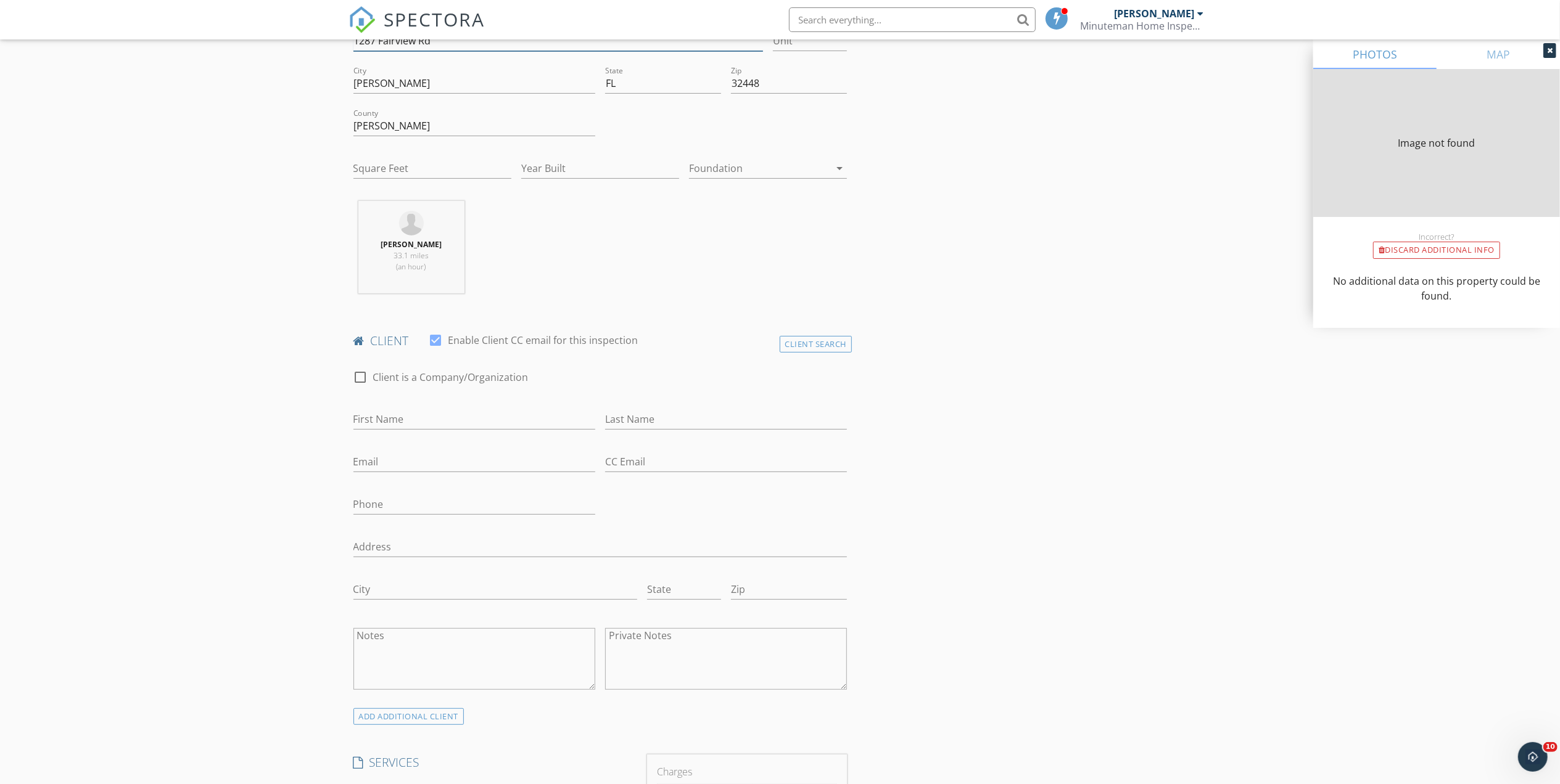
type input "1542"
type input "1925"
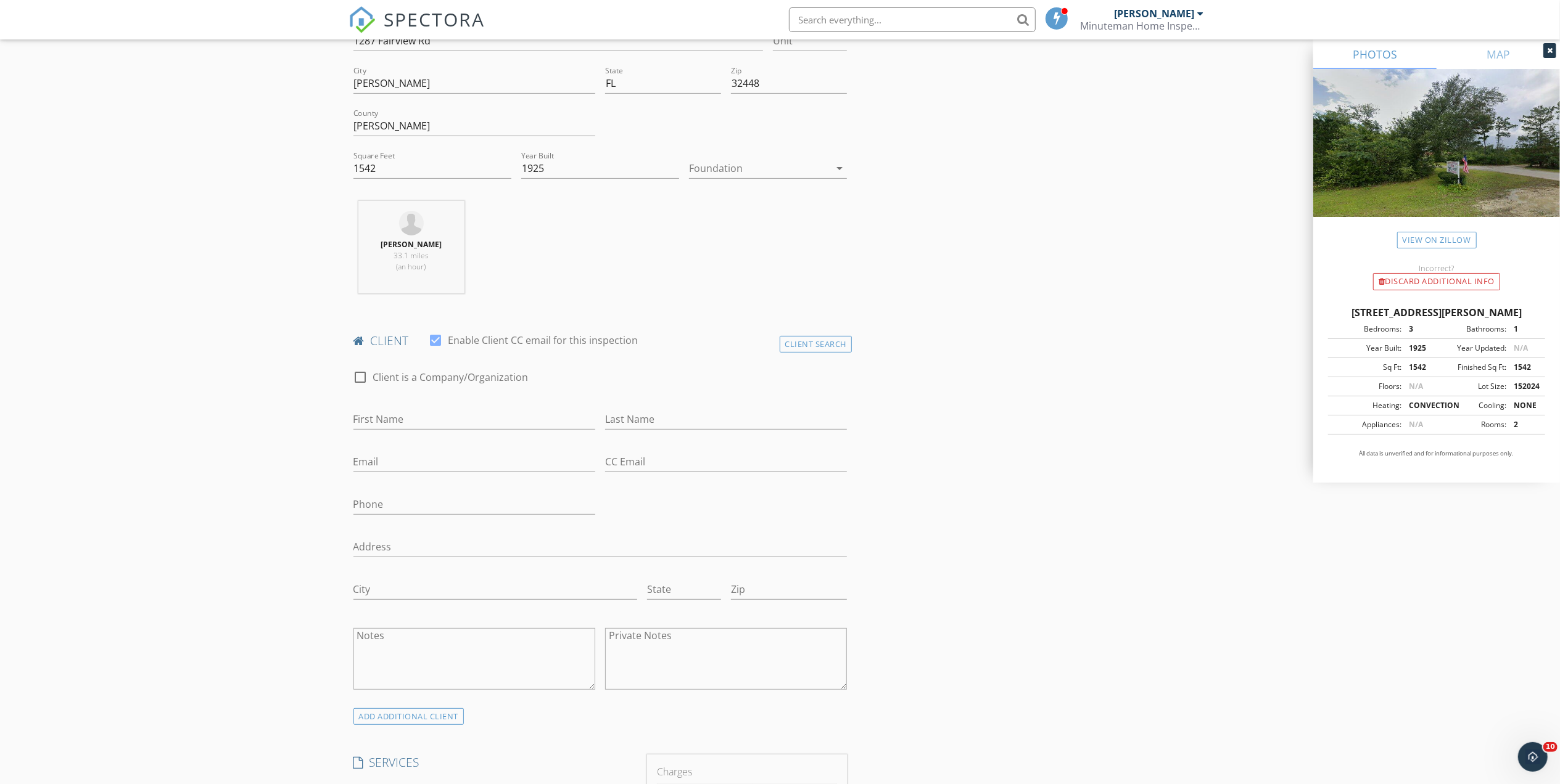
click at [395, 538] on div "Address" at bounding box center [600, 550] width 494 height 40
click at [395, 545] on input "Address" at bounding box center [600, 547] width 494 height 20
paste input "1287 Fairview Rd"
type input "1287 Fairview Rd"
click at [384, 418] on input "First Name" at bounding box center [474, 419] width 242 height 20
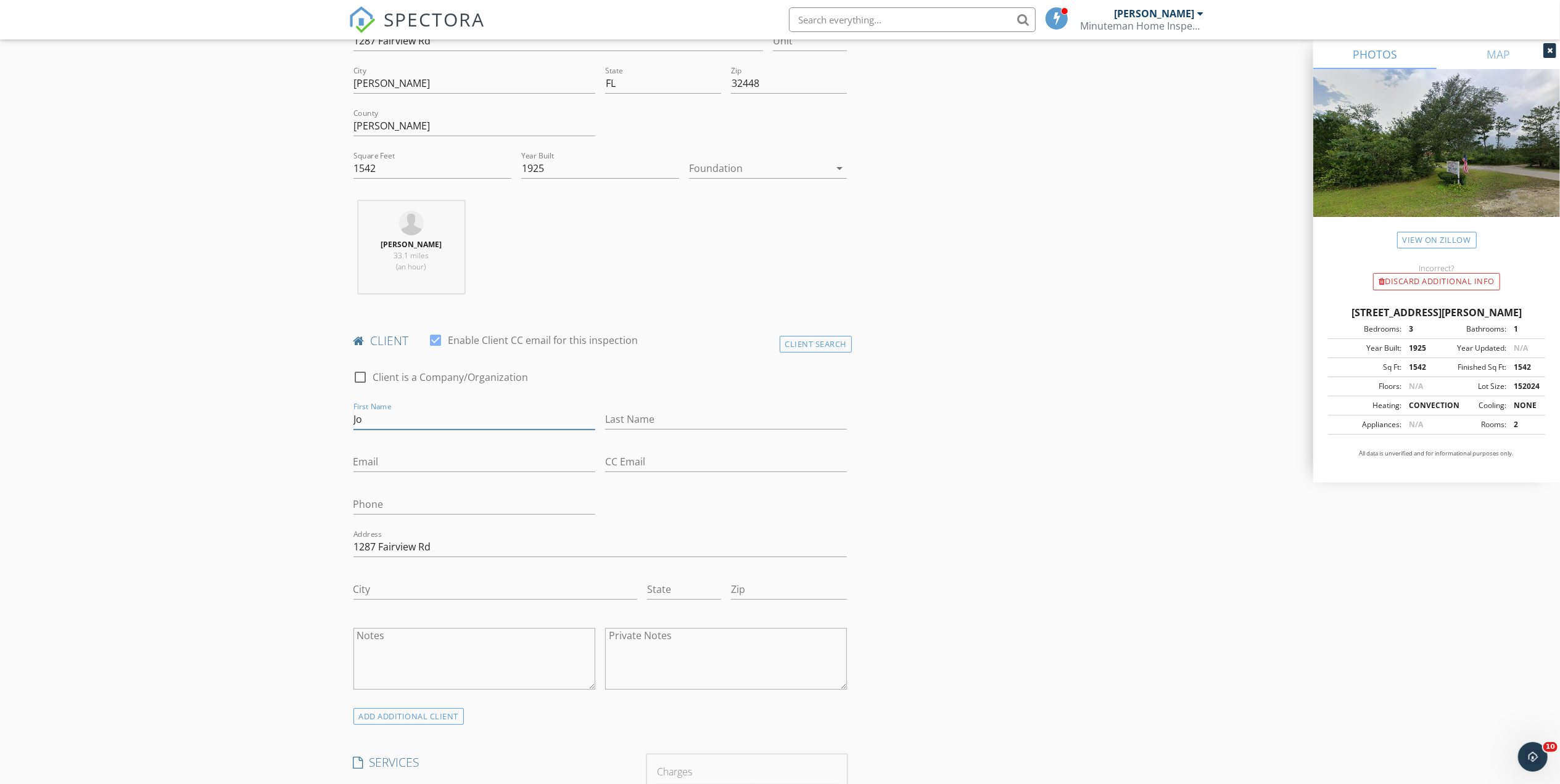
type input "J"
type input "Kelsey"
type input "Shores"
click at [402, 467] on input "Email" at bounding box center [474, 462] width 242 height 20
type input "d"
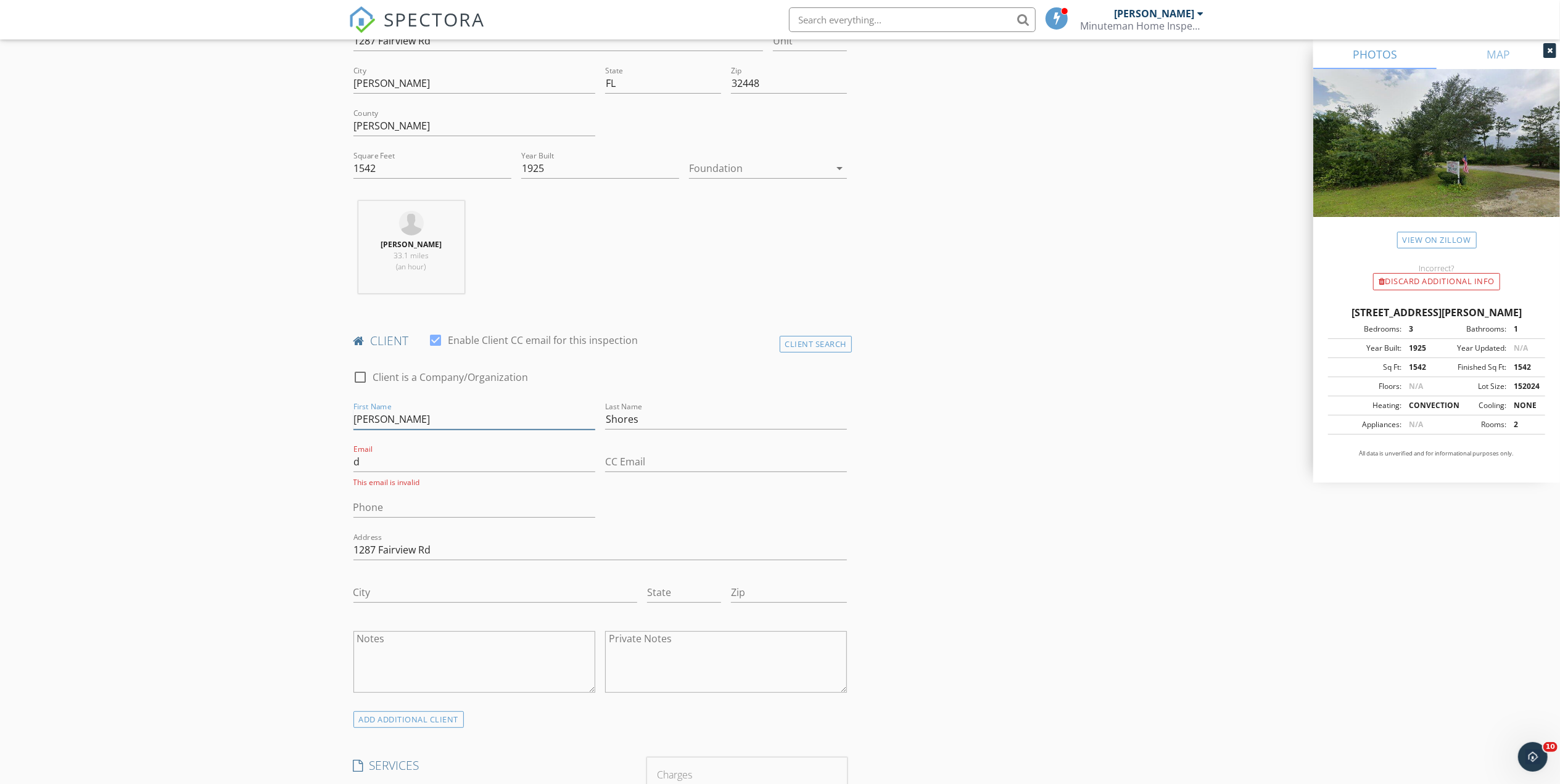
drag, startPoint x: 396, startPoint y: 423, endPoint x: 322, endPoint y: 423, distance: 74.0
type input "Jordan"
type input "samanthapfister@gmail.com"
type input "850-579-1076"
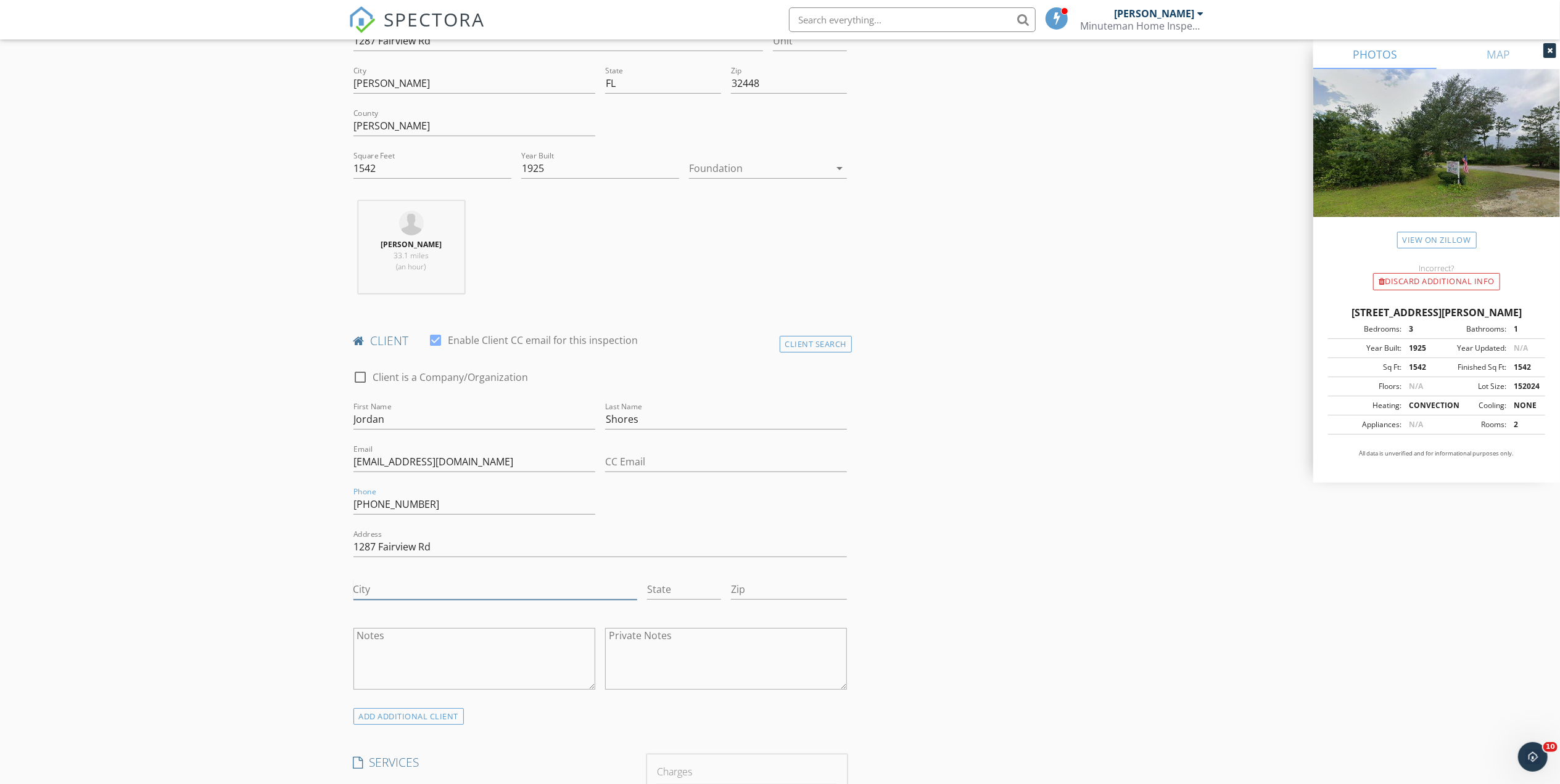
click at [398, 591] on input "City" at bounding box center [495, 589] width 284 height 20
type input "Marianna"
type input "Fl"
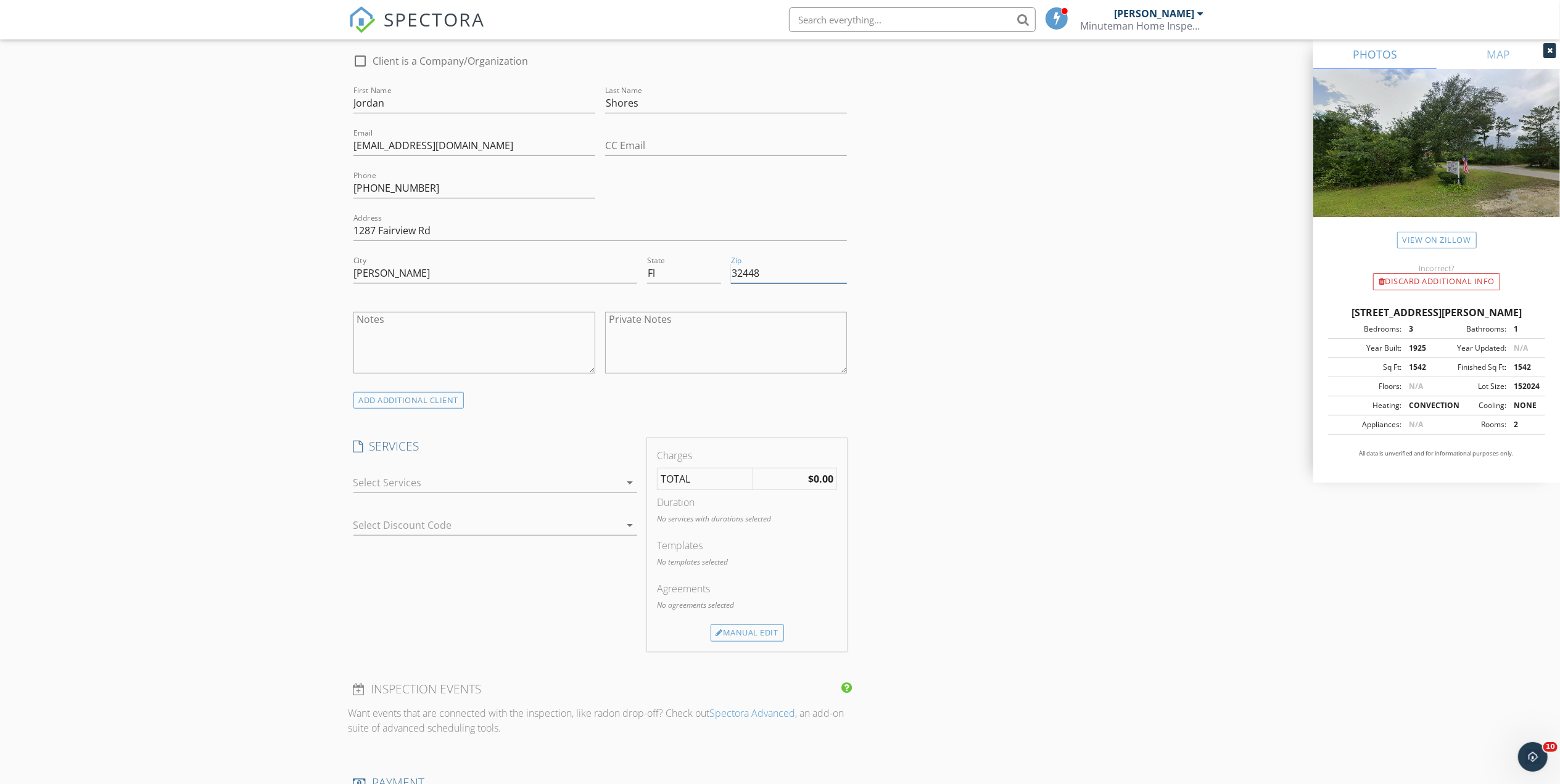
scroll to position [657, 0]
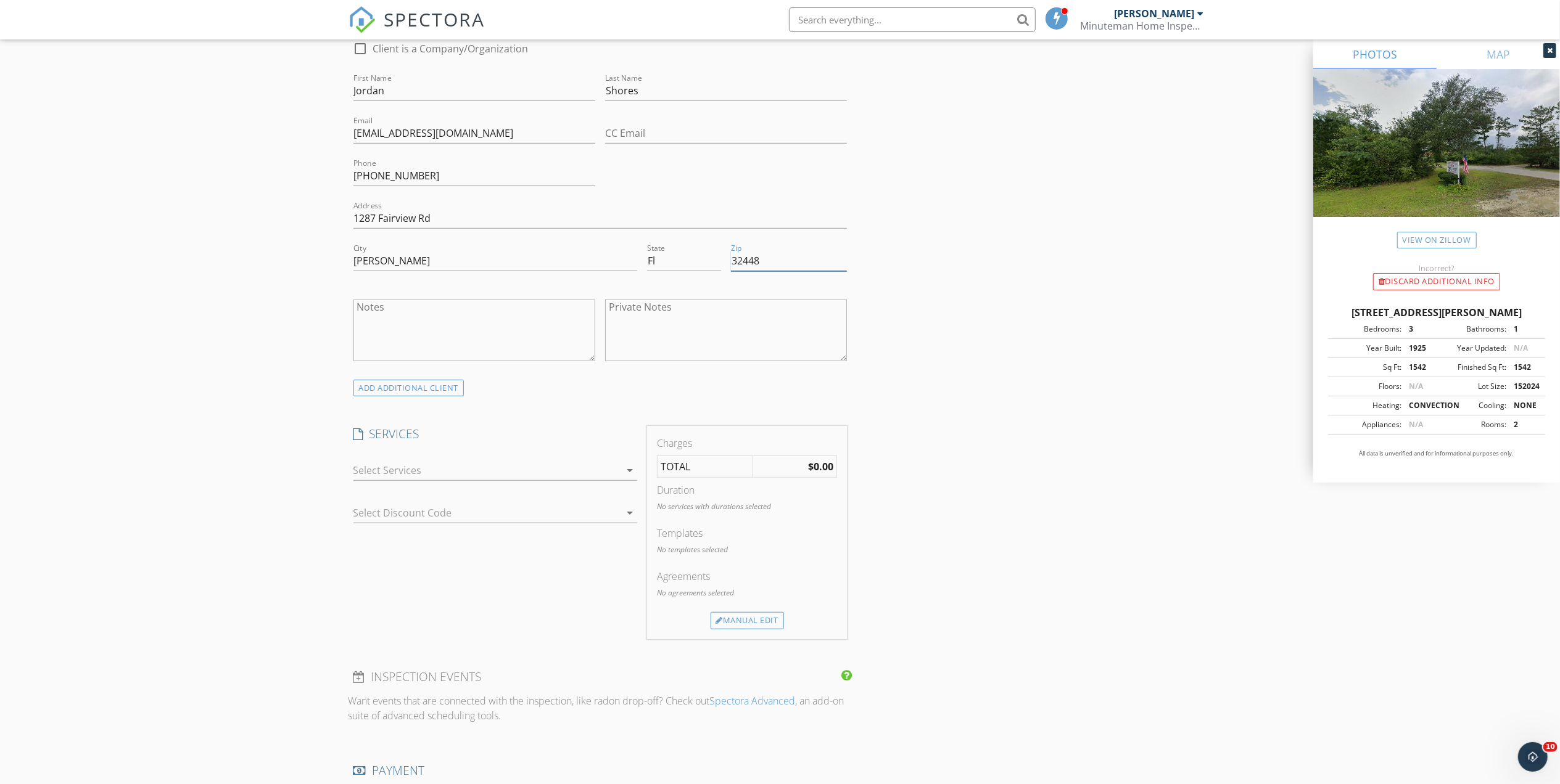
type input "32448"
click at [427, 454] on div "check_box_outline_blank 4-Point Inspection 4-Point Inspection check_box_outline…" at bounding box center [495, 472] width 294 height 43
click at [432, 472] on div at bounding box center [486, 470] width 267 height 20
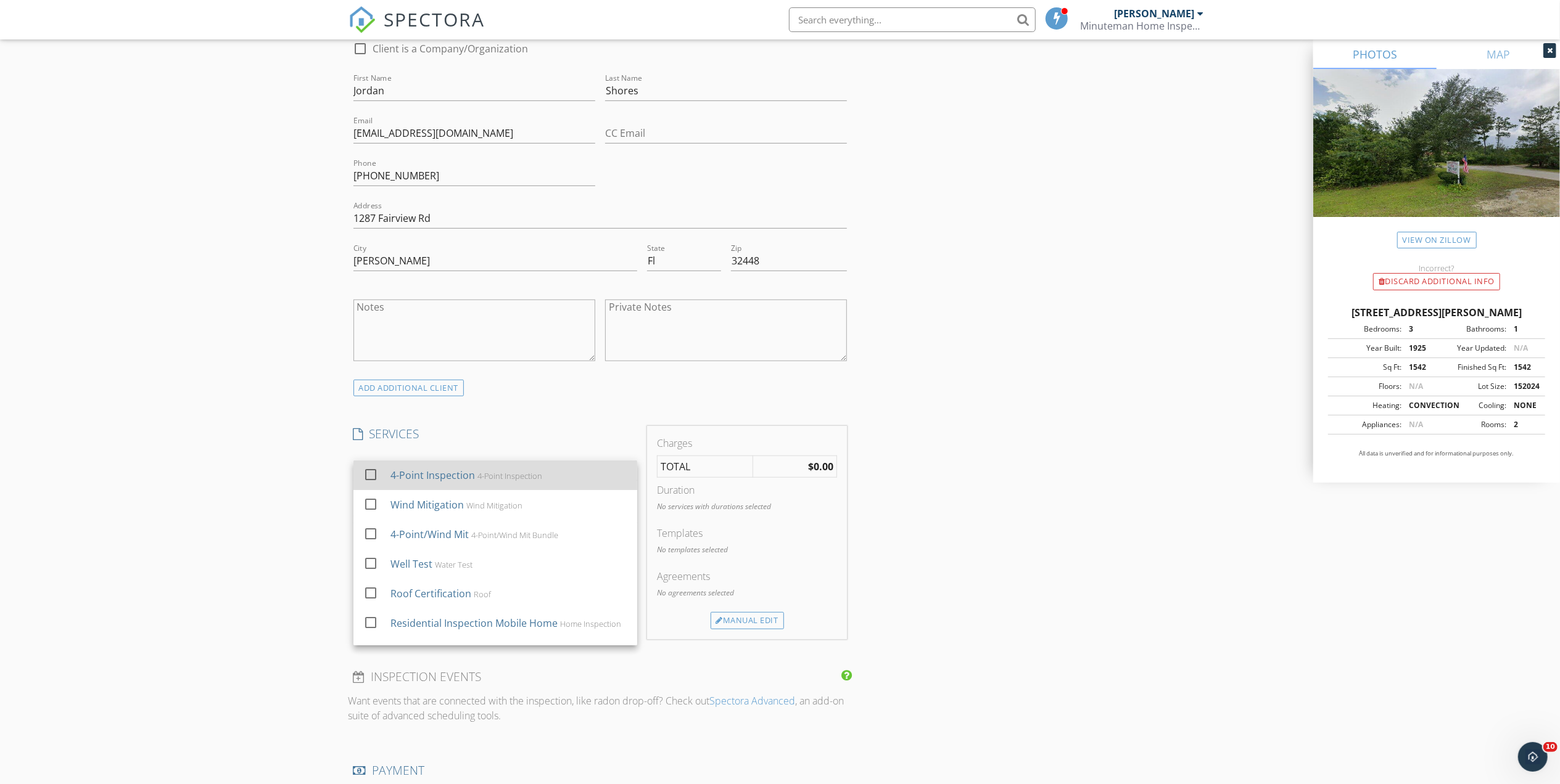
click at [429, 486] on div "4-Point Inspection 4-Point Inspection" at bounding box center [508, 475] width 237 height 25
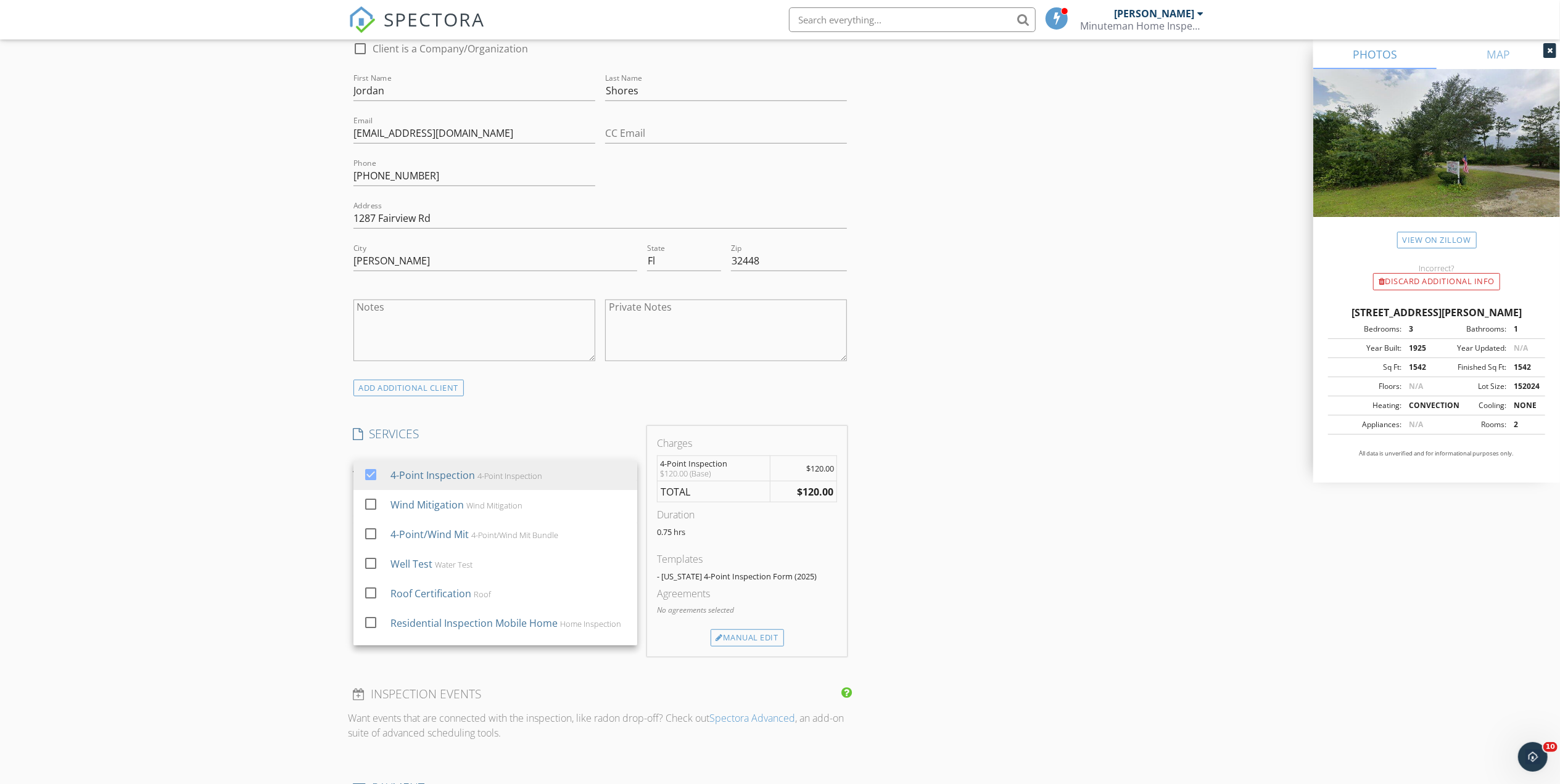
click at [963, 461] on div "INSPECTOR(S) check_box Harry Brown PRIMARY Harry Brown arrow_drop_down check_bo…" at bounding box center [780, 521] width 864 height 2071
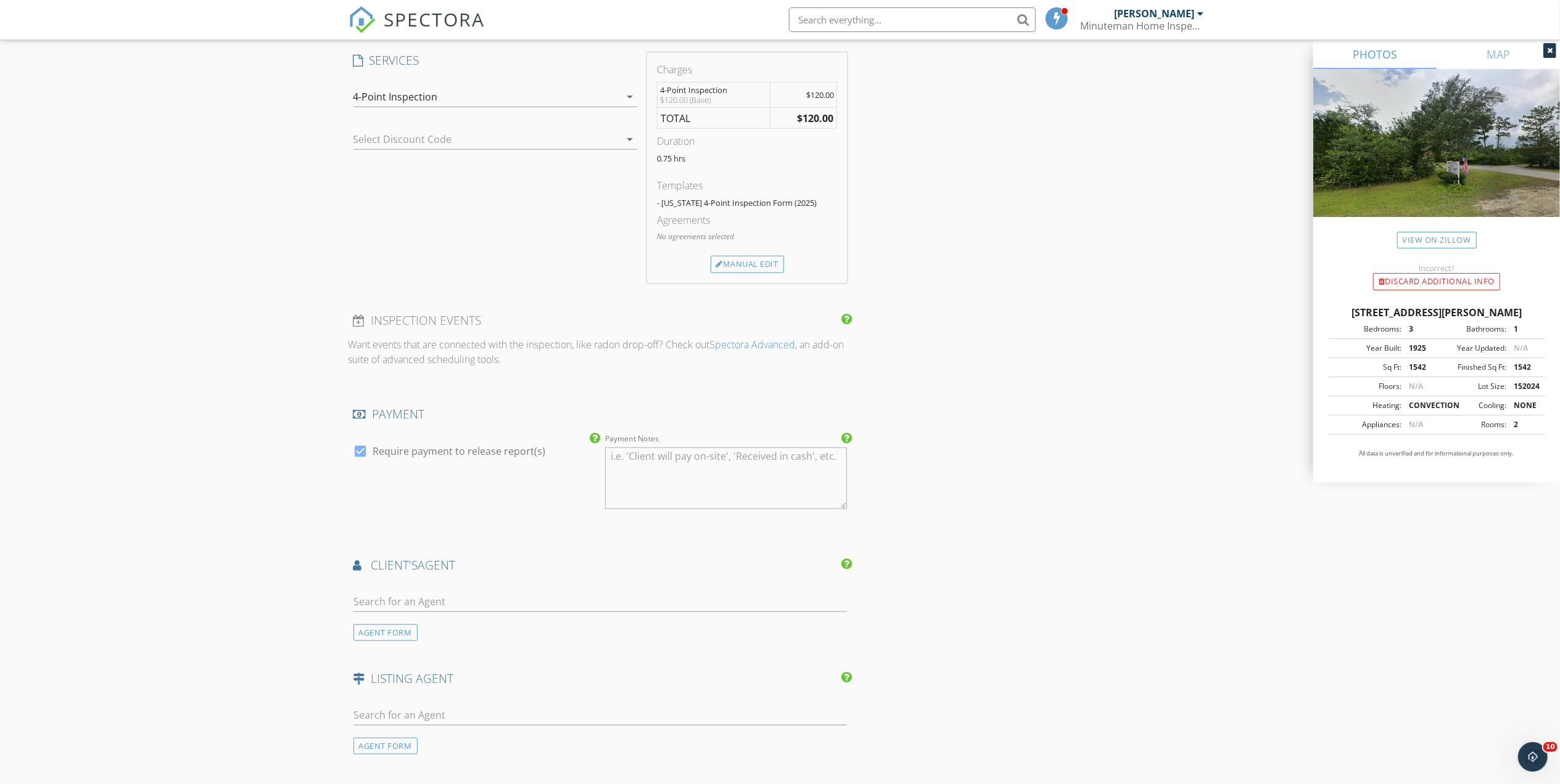
scroll to position [1069, 0]
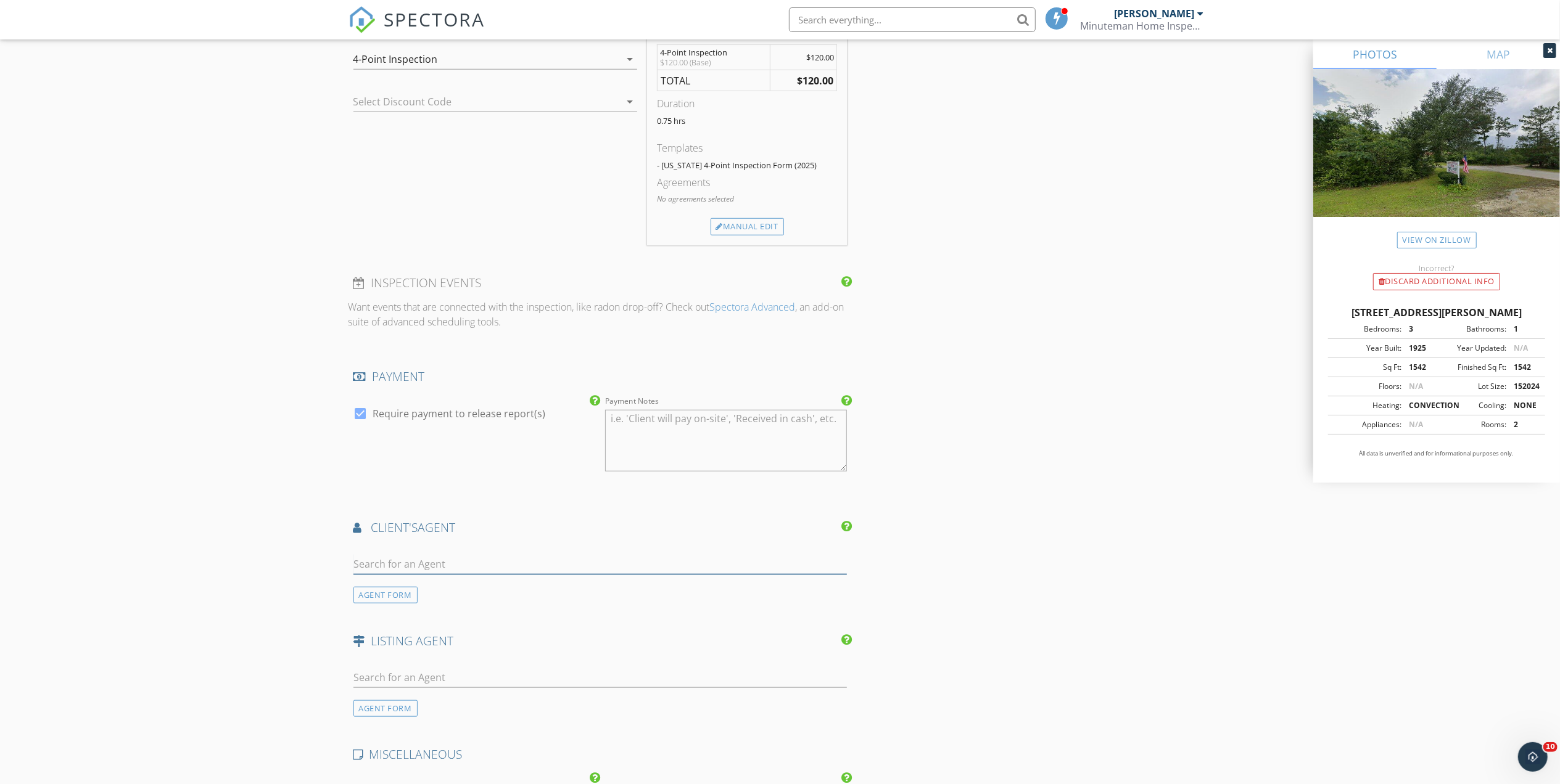
click at [454, 565] on input "text" at bounding box center [600, 564] width 494 height 20
type input "Meagan"
click at [467, 587] on li "Meagan Posten" at bounding box center [600, 591] width 493 height 35
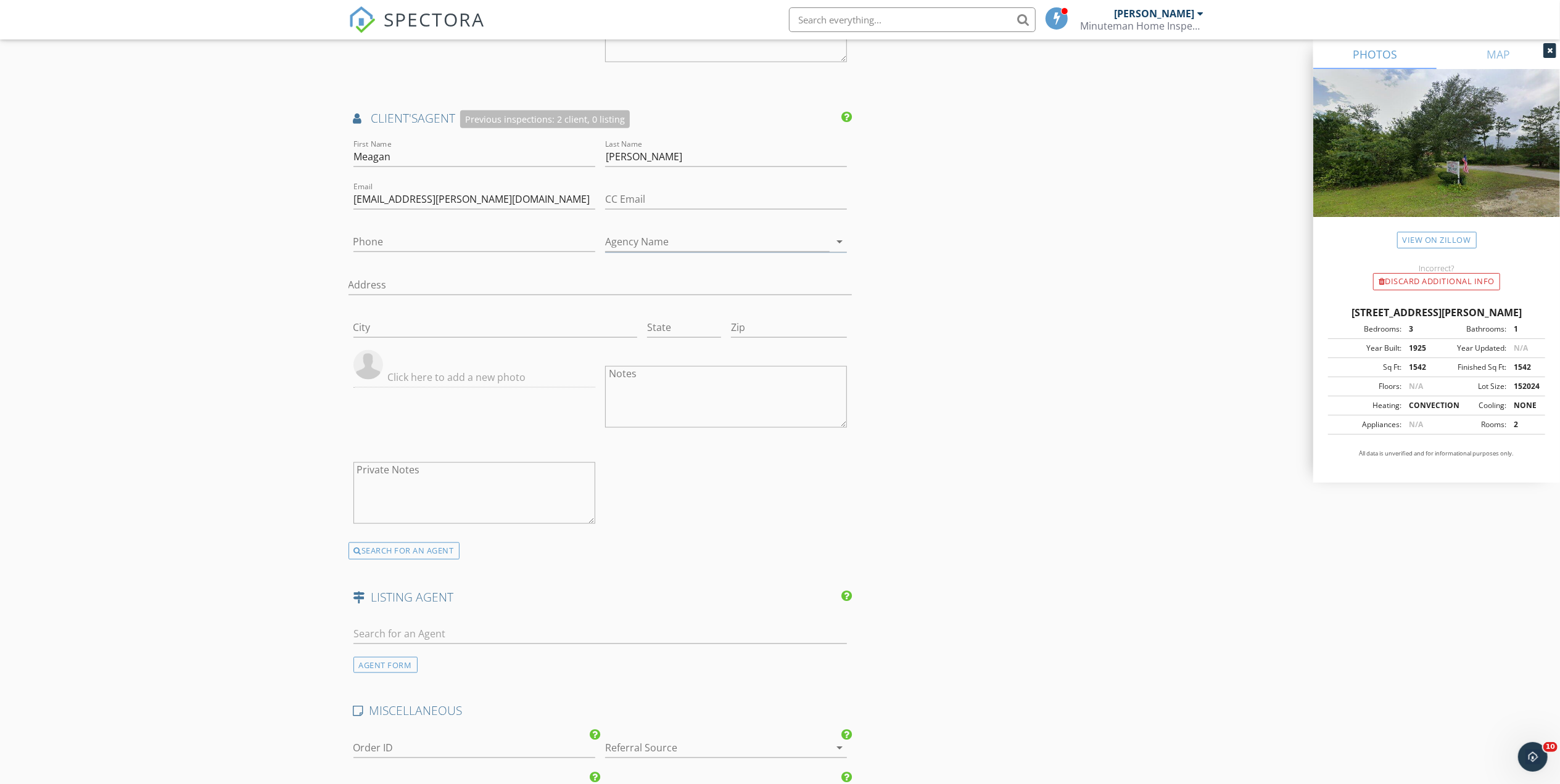
scroll to position [1480, 0]
click at [403, 553] on div "SEARCH FOR AN AGENT" at bounding box center [404, 549] width 111 height 17
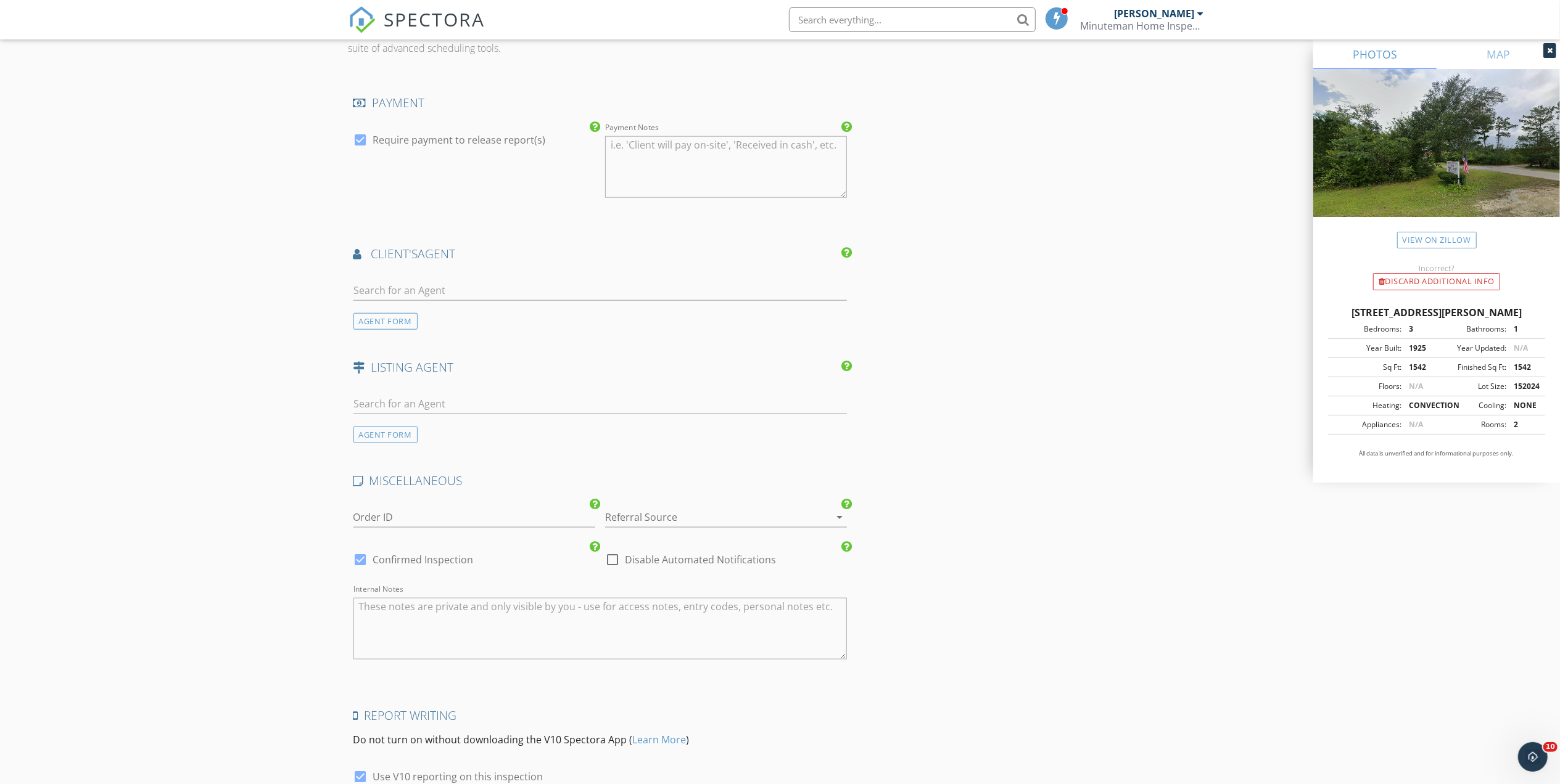
scroll to position [1298, 0]
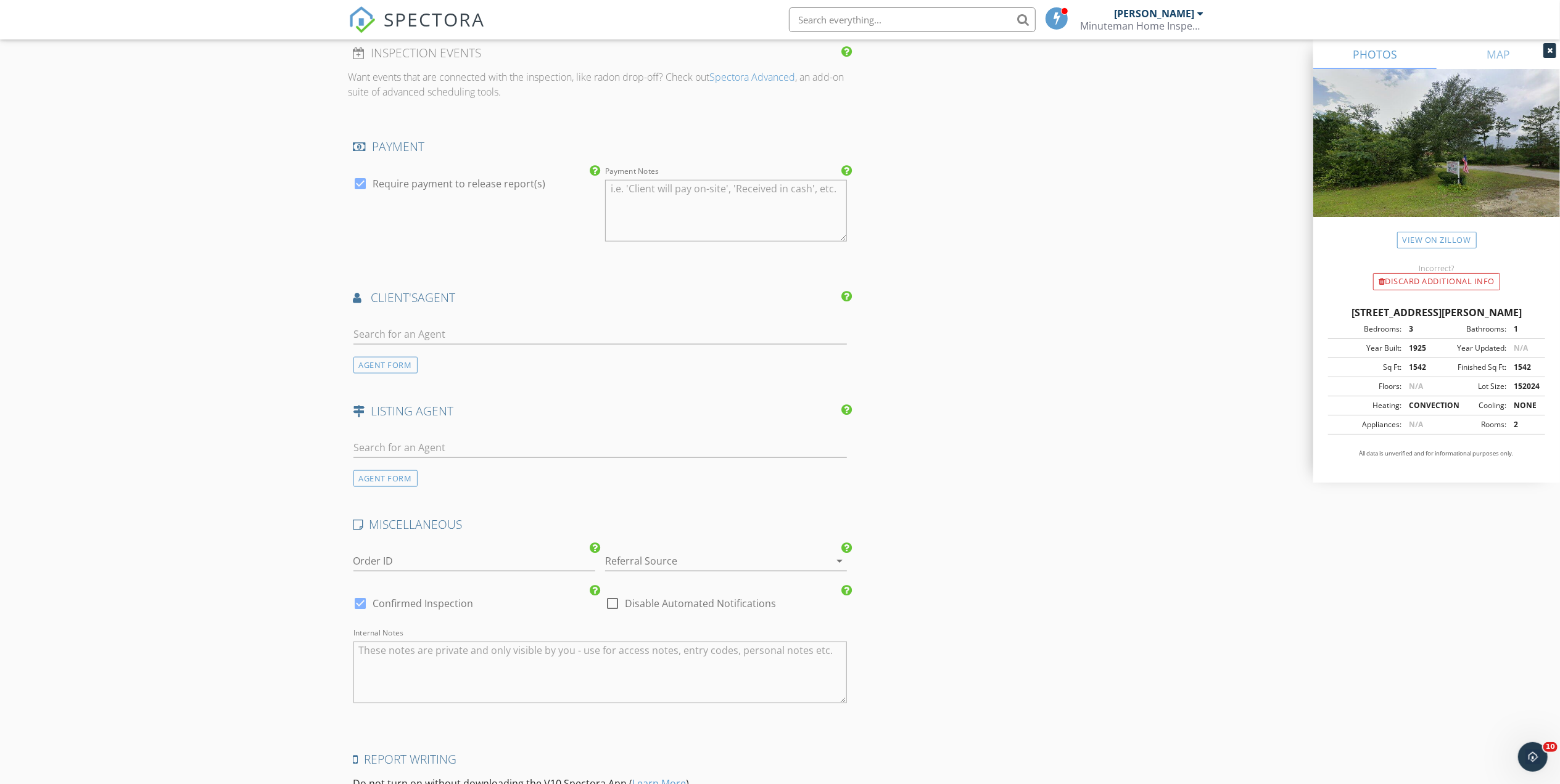
click at [428, 323] on div at bounding box center [600, 337] width 494 height 40
click at [432, 338] on input "text" at bounding box center [600, 334] width 494 height 20
type input "Milton"
click at [416, 368] on div "[PERSON_NAME] Insurance" at bounding box center [451, 361] width 125 height 14
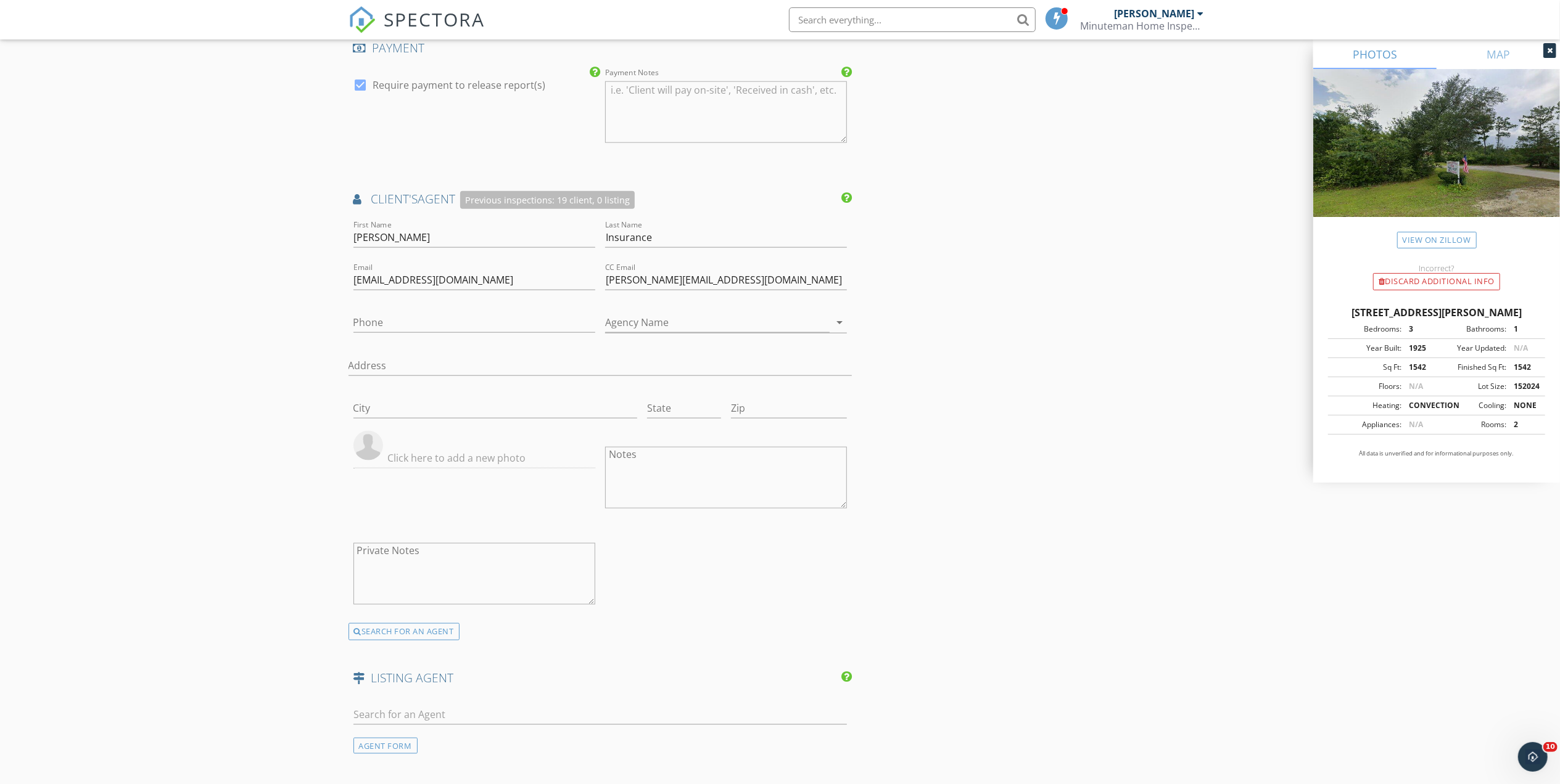
scroll to position [1830, 0]
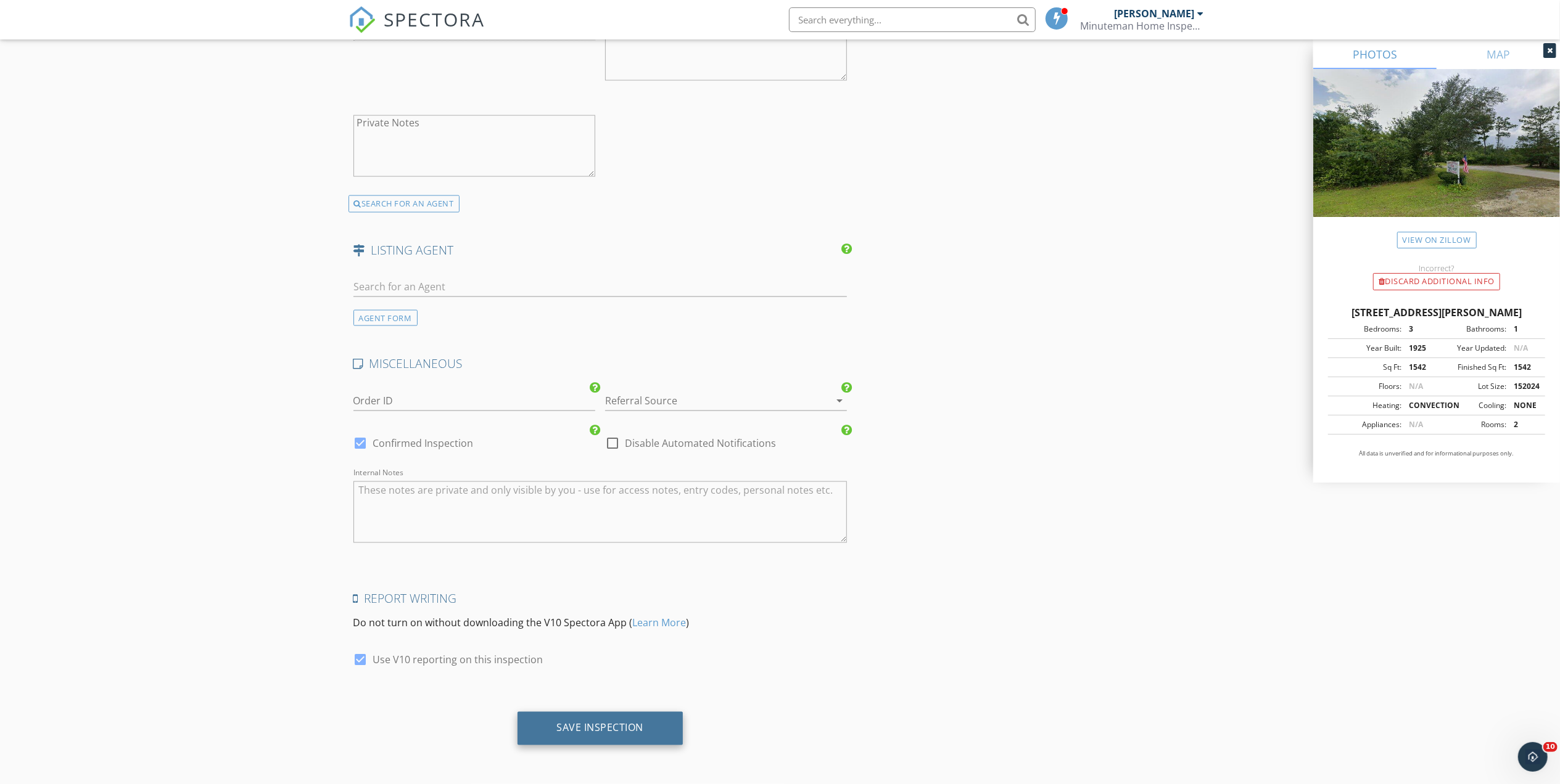
click at [612, 718] on div "Save Inspection" at bounding box center [600, 729] width 166 height 33
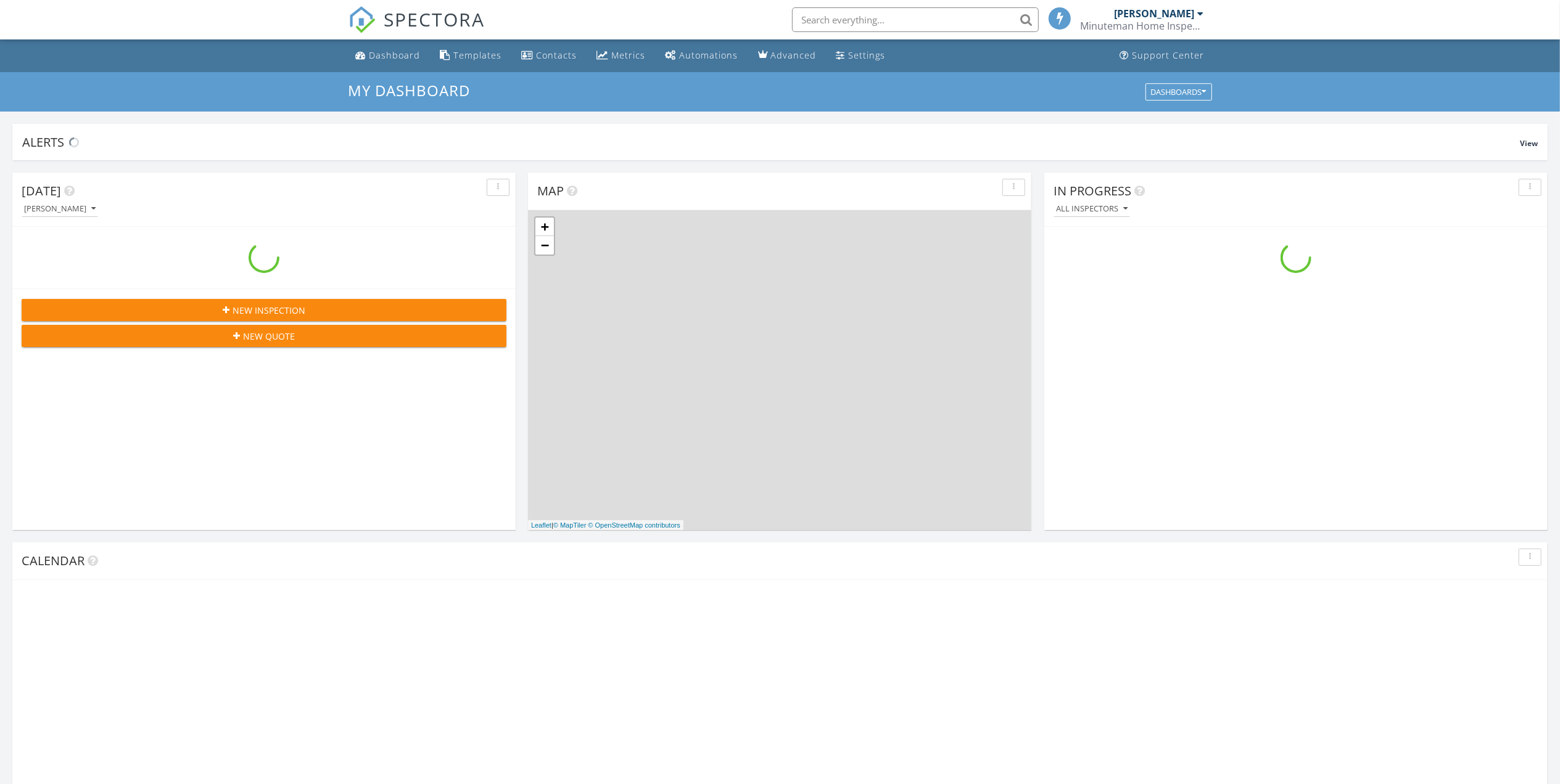
scroll to position [1147, 1585]
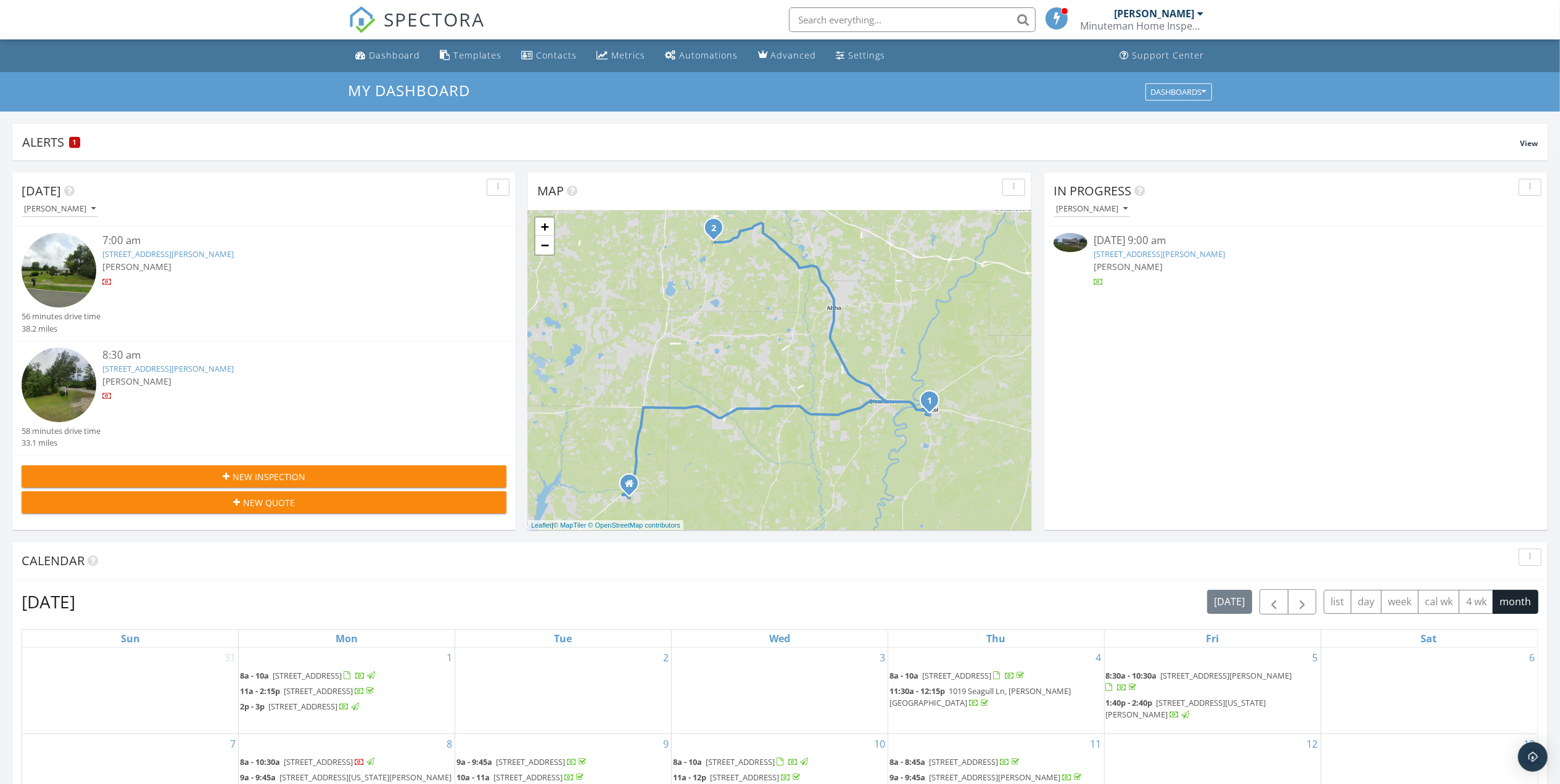
click at [304, 484] on span "New Inspection" at bounding box center [269, 477] width 73 height 13
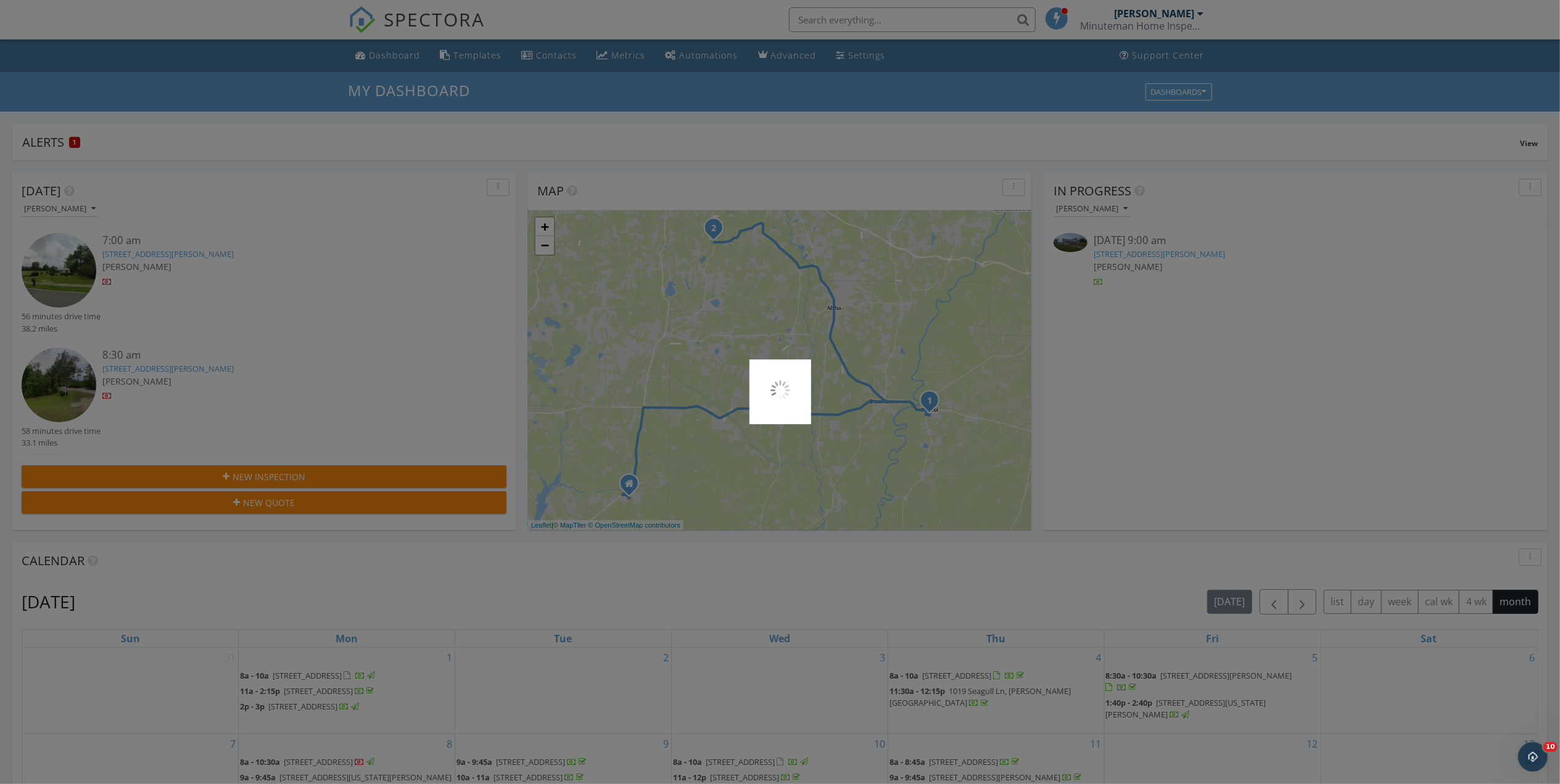
scroll to position [0, 0]
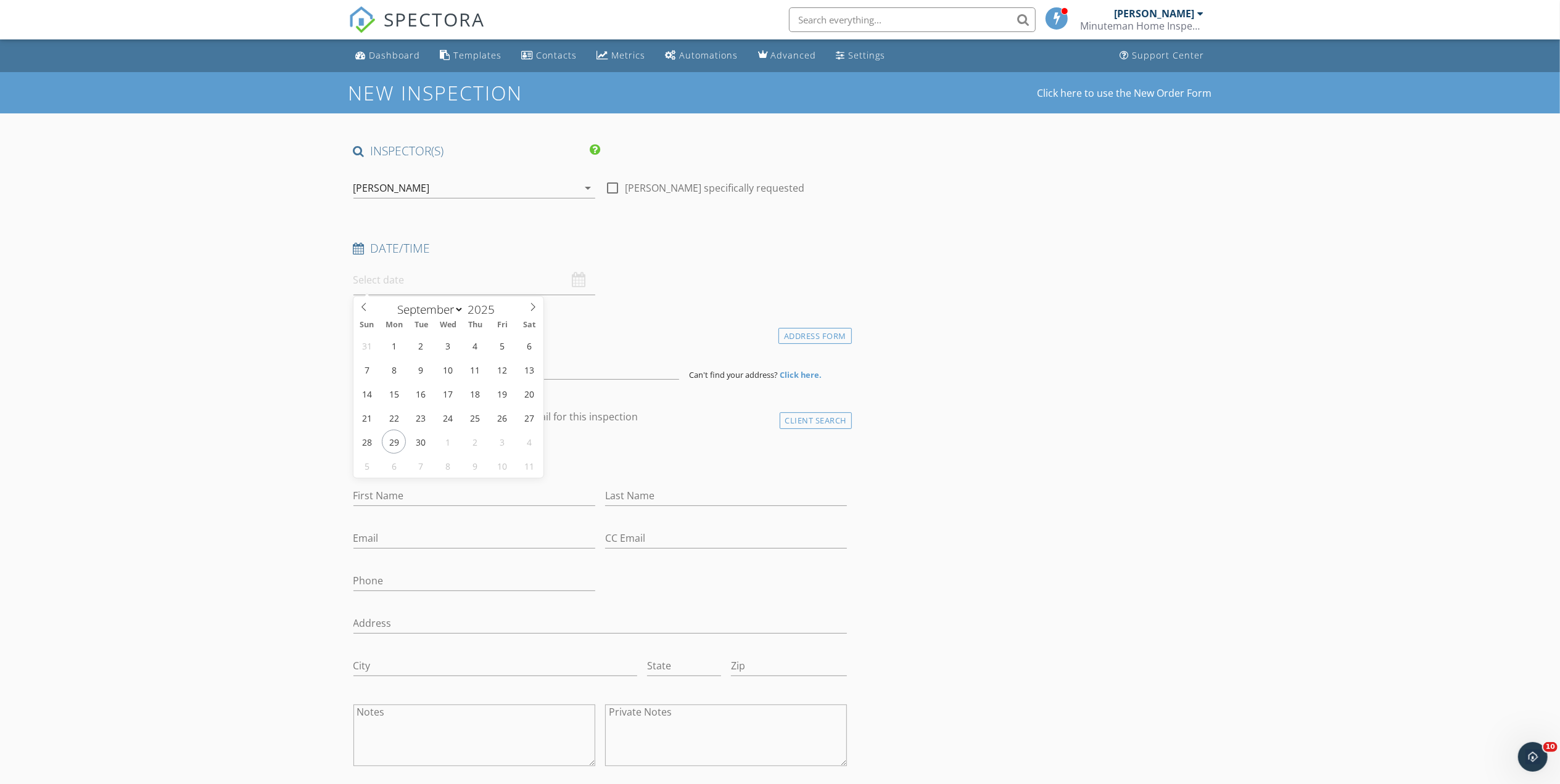
click at [403, 284] on input "text" at bounding box center [474, 280] width 242 height 30
type input "[DATE] 12:00 PM"
type input "11"
type input "[DATE] 11:00 AM"
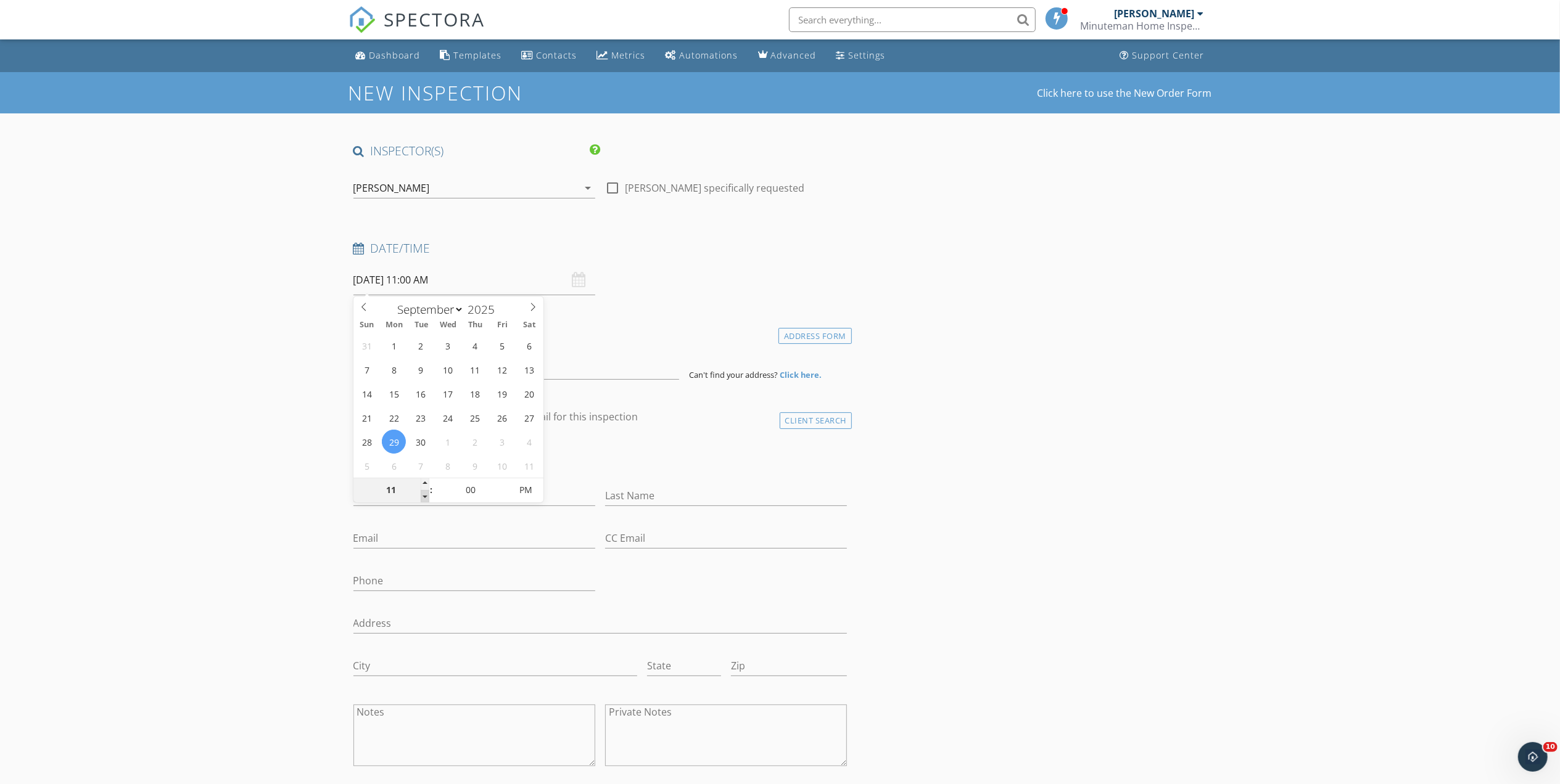
click at [423, 494] on span at bounding box center [425, 496] width 9 height 13
type input "10"
type input "09/29/2025 10:00 AM"
click at [423, 494] on span at bounding box center [425, 496] width 9 height 13
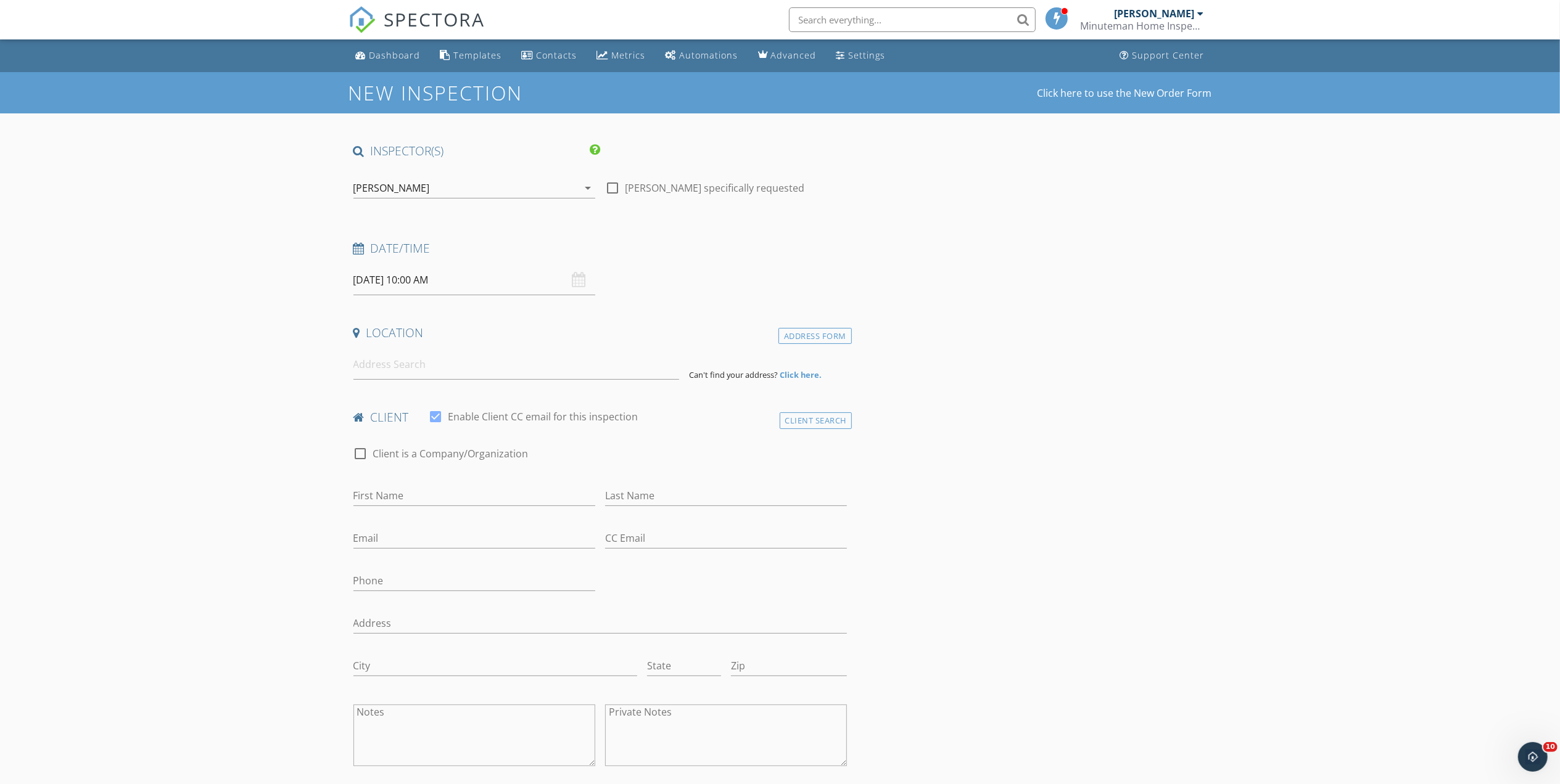
drag, startPoint x: 423, startPoint y: 494, endPoint x: 544, endPoint y: 363, distance: 178.3
click at [769, 292] on div "Date/Time 09/29/2025 10:00 AM" at bounding box center [600, 268] width 504 height 55
click at [496, 375] on input at bounding box center [516, 365] width 326 height 30
click at [496, 375] on input "2" at bounding box center [516, 365] width 326 height 30
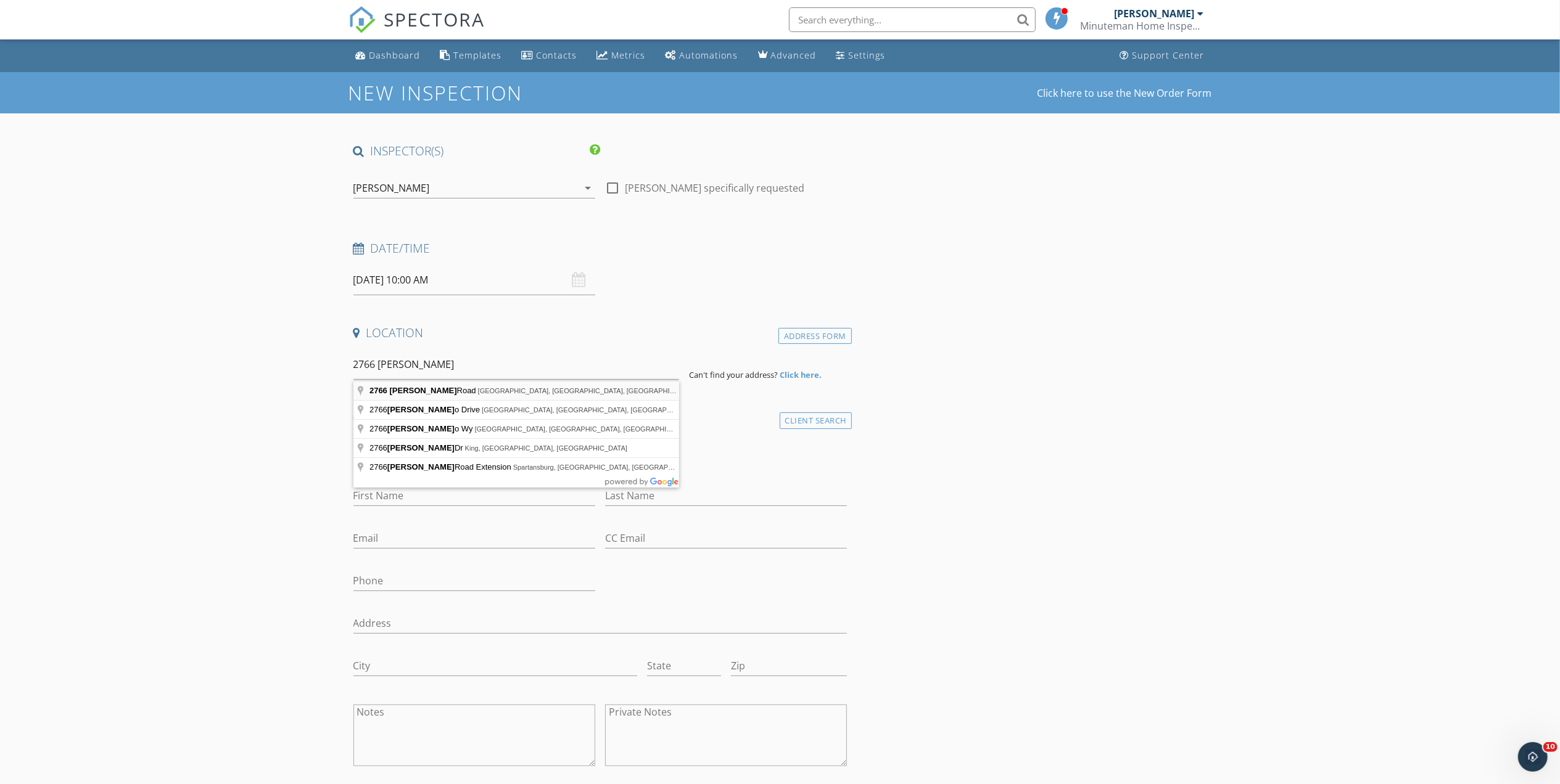
type input "2766 Obert Road, Cottondale, FL, USA"
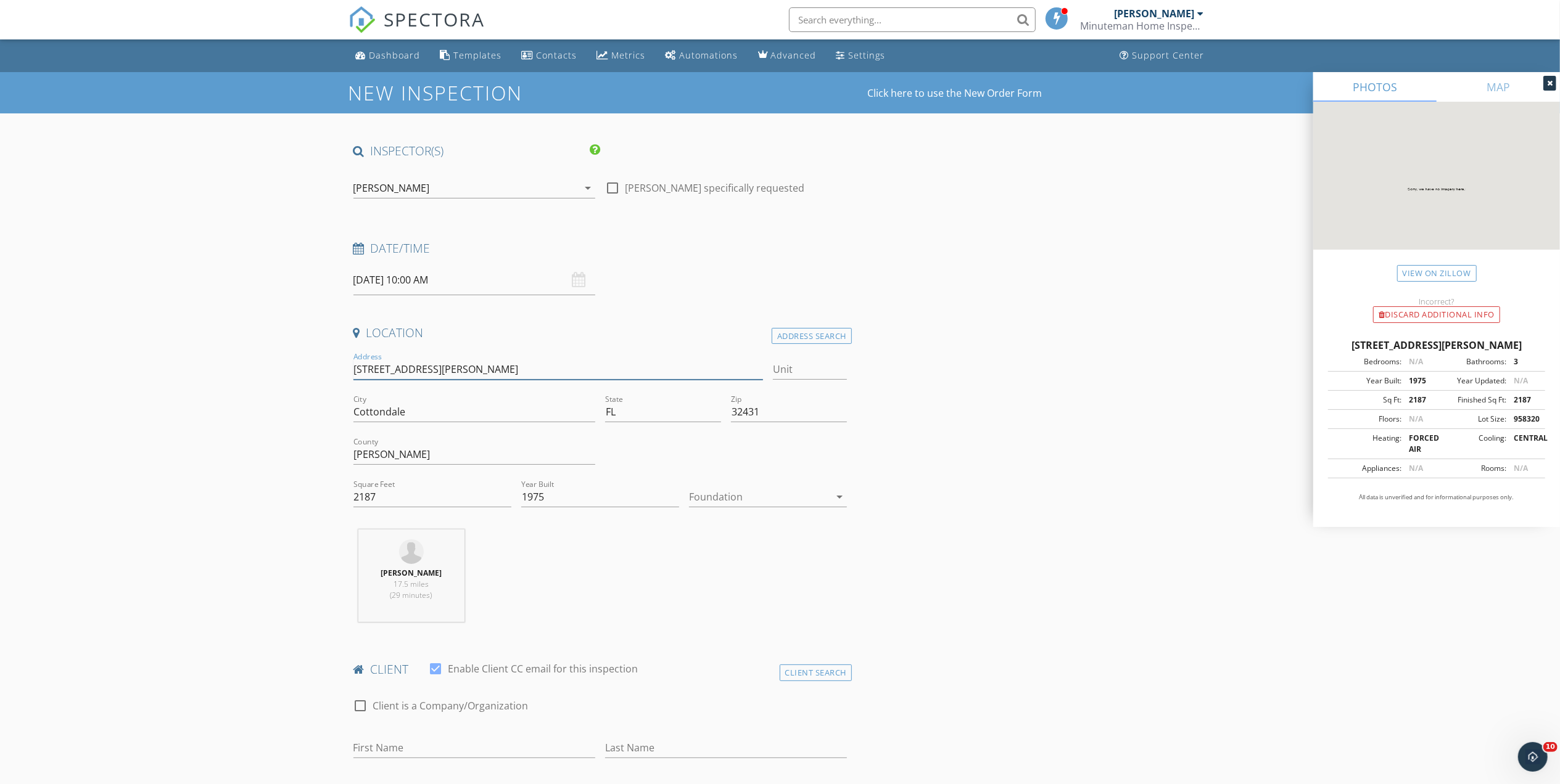
drag, startPoint x: 479, startPoint y: 380, endPoint x: 333, endPoint y: 371, distance: 146.3
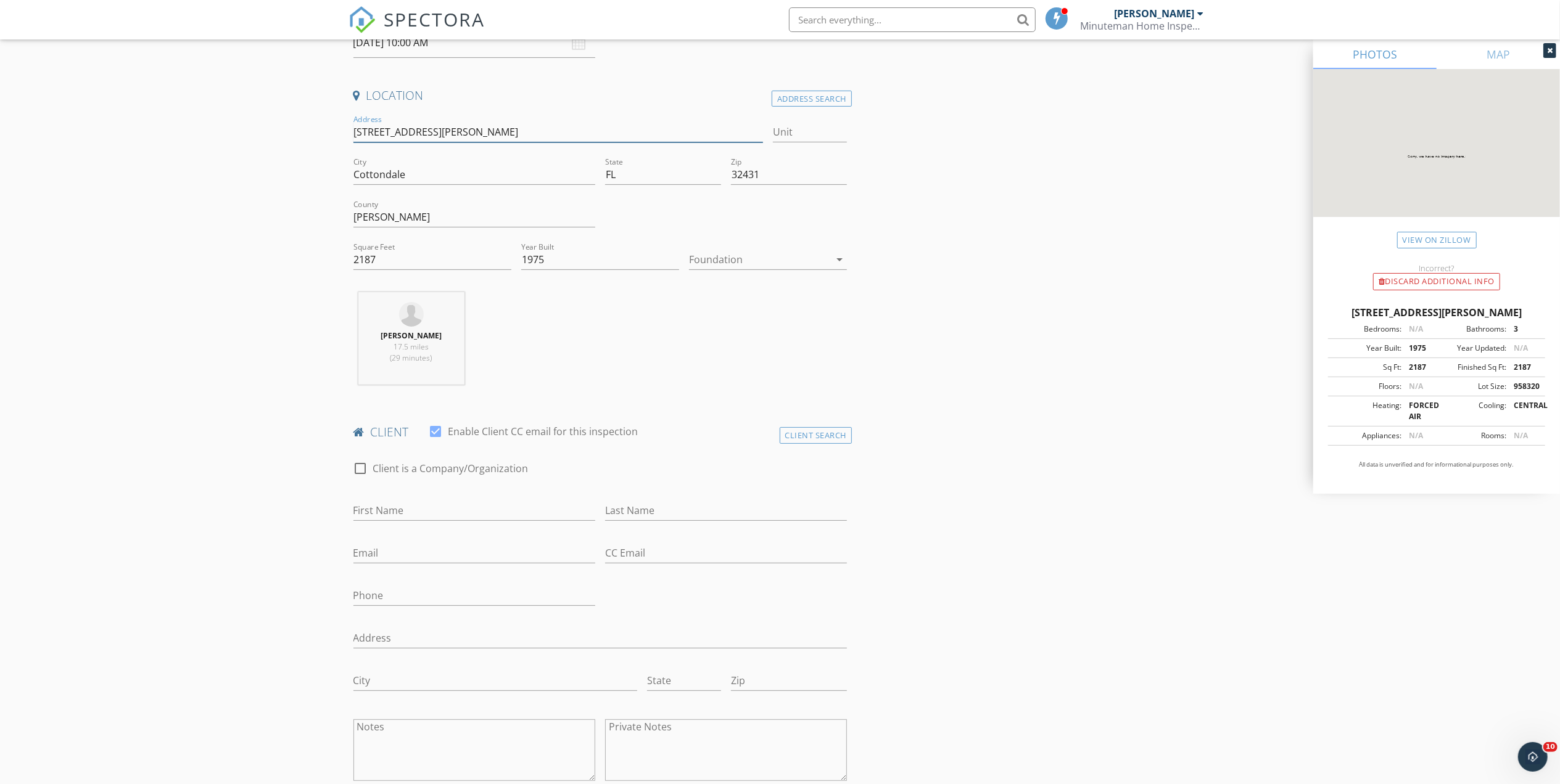
scroll to position [247, 0]
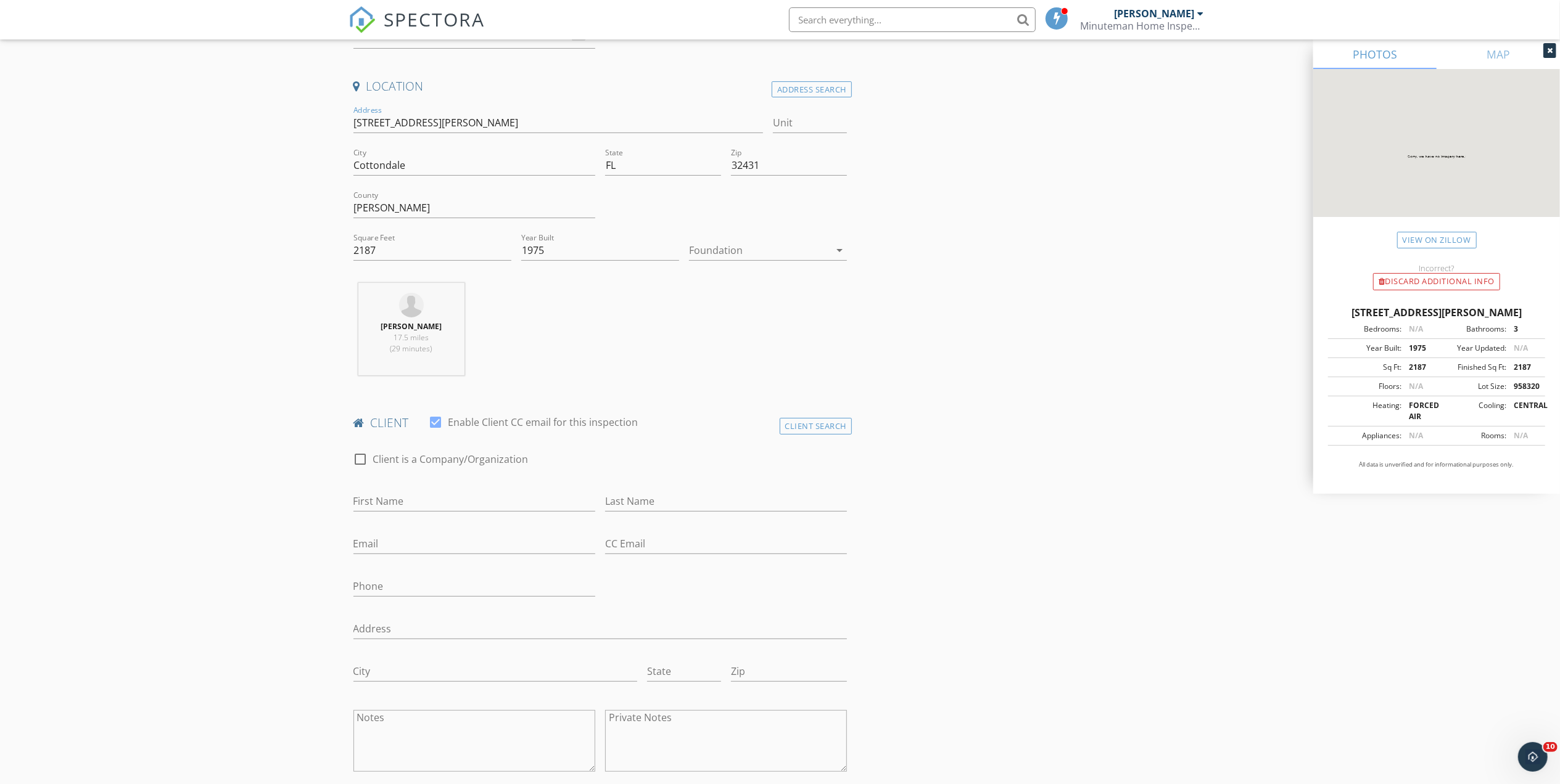
click at [408, 491] on div "First Name" at bounding box center [474, 504] width 242 height 40
click at [408, 503] on input "First Name" at bounding box center [474, 501] width 242 height 20
type input "2187"
type input "1975"
click at [399, 629] on input "Address" at bounding box center [600, 629] width 494 height 20
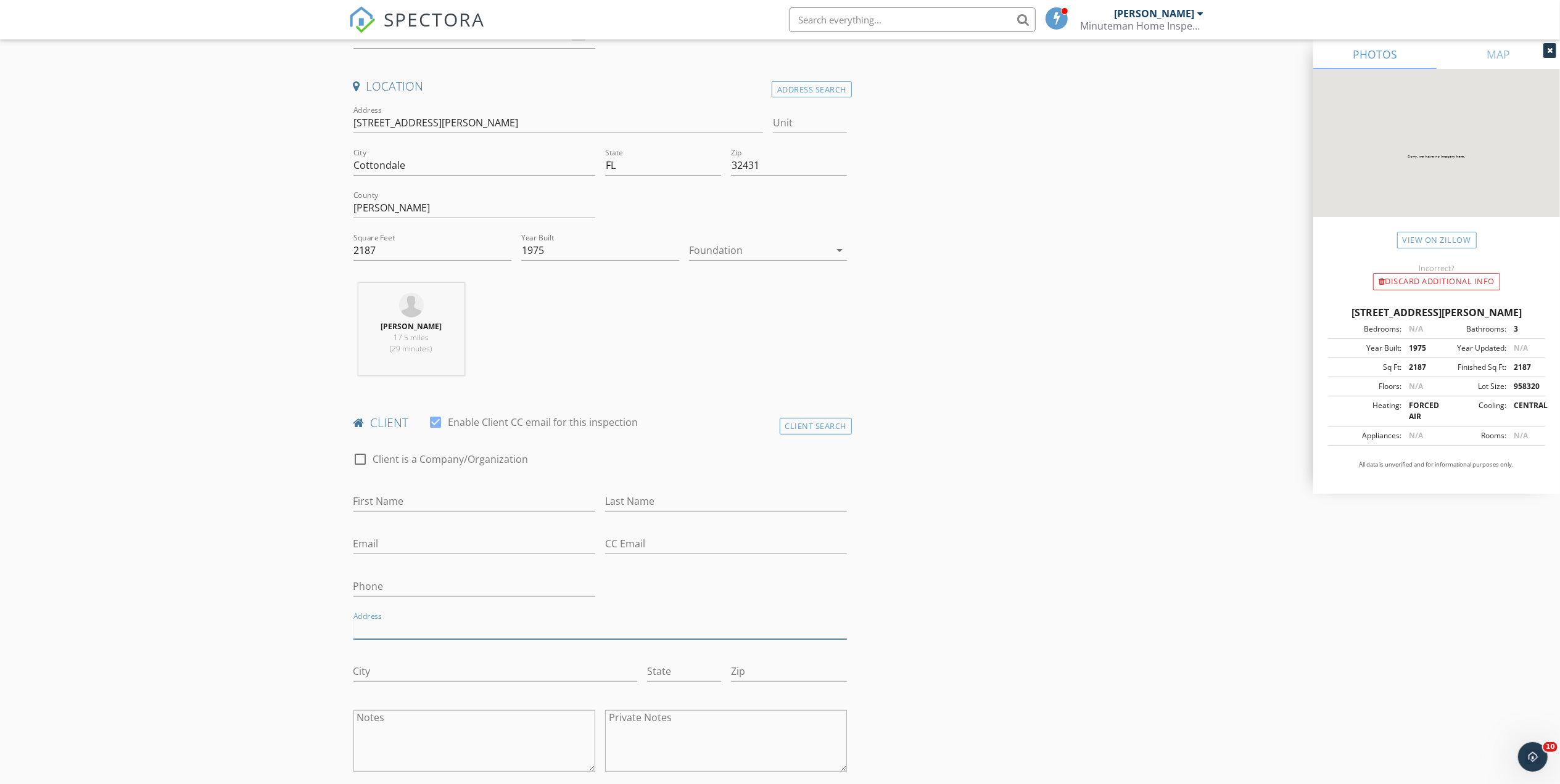
paste input "2766 Obert Rd"
type input "2766 Obert Rd"
click at [403, 514] on div "First Name" at bounding box center [474, 508] width 242 height 33
click at [403, 502] on input "First Name" at bounding box center [474, 501] width 242 height 20
type input "Charlie"
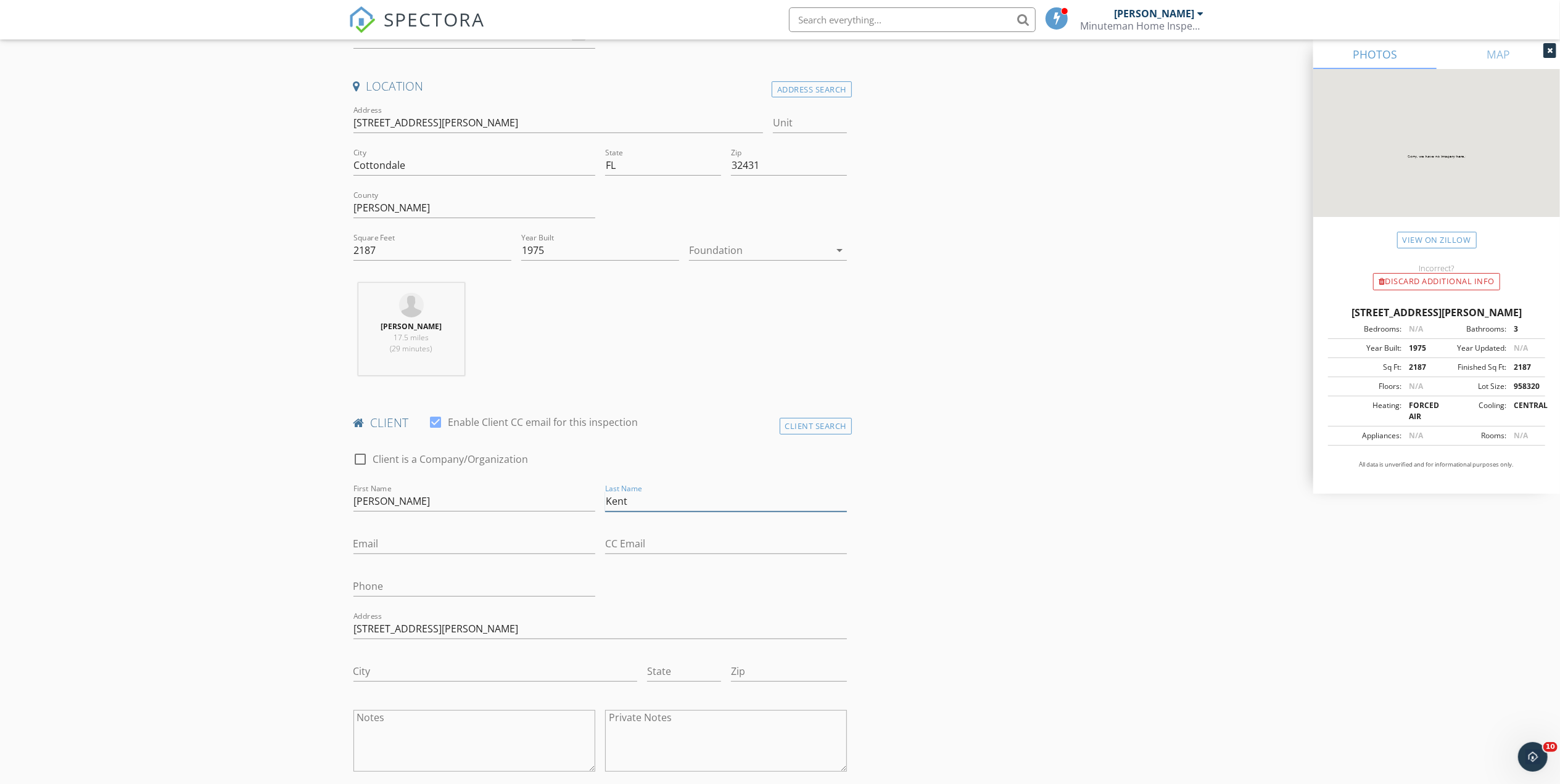
type input "Kent"
type input "850-573-1527"
type input "Cottondale"
type input "Fl"
type input "32431"
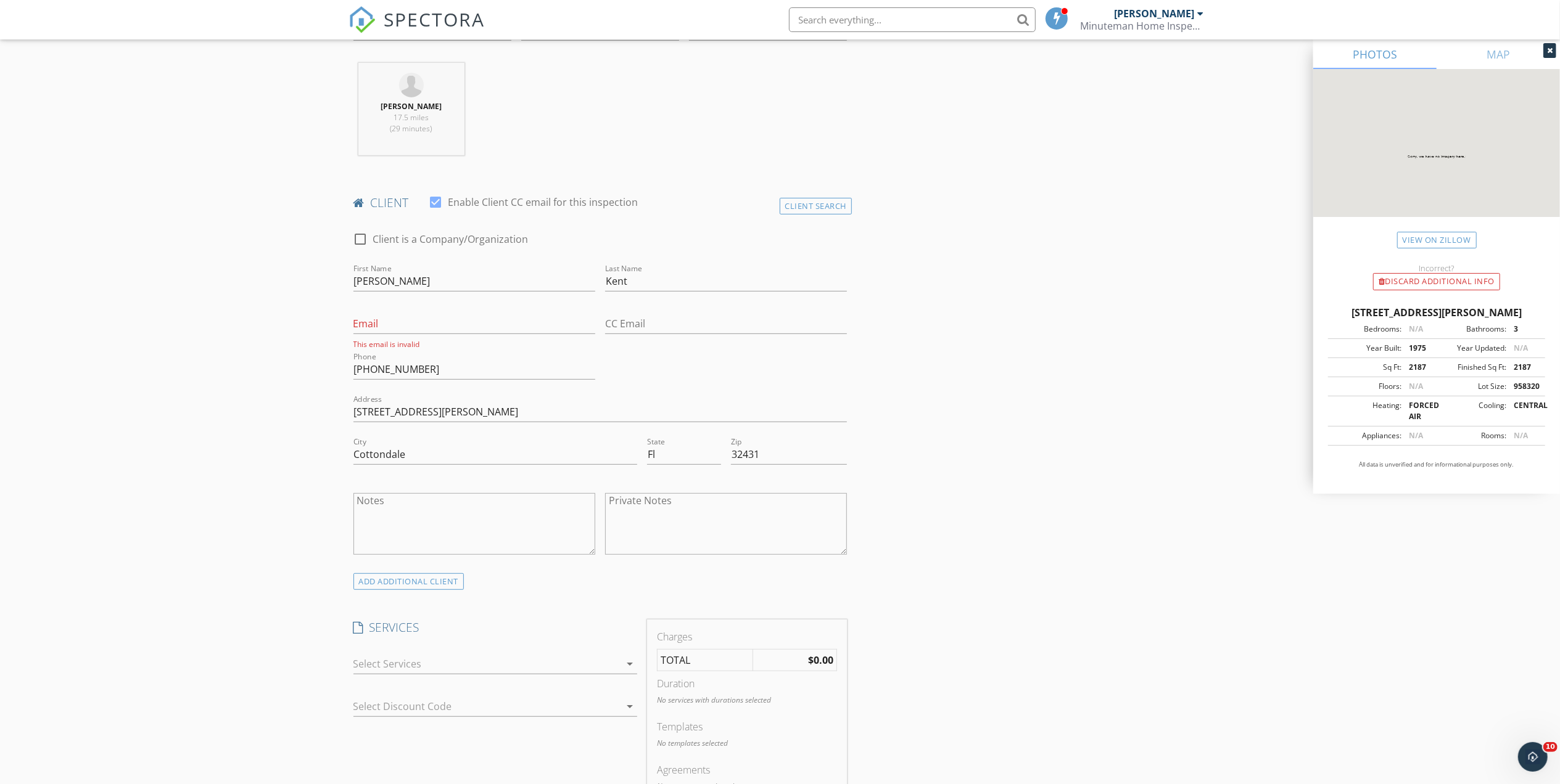
scroll to position [493, 0]
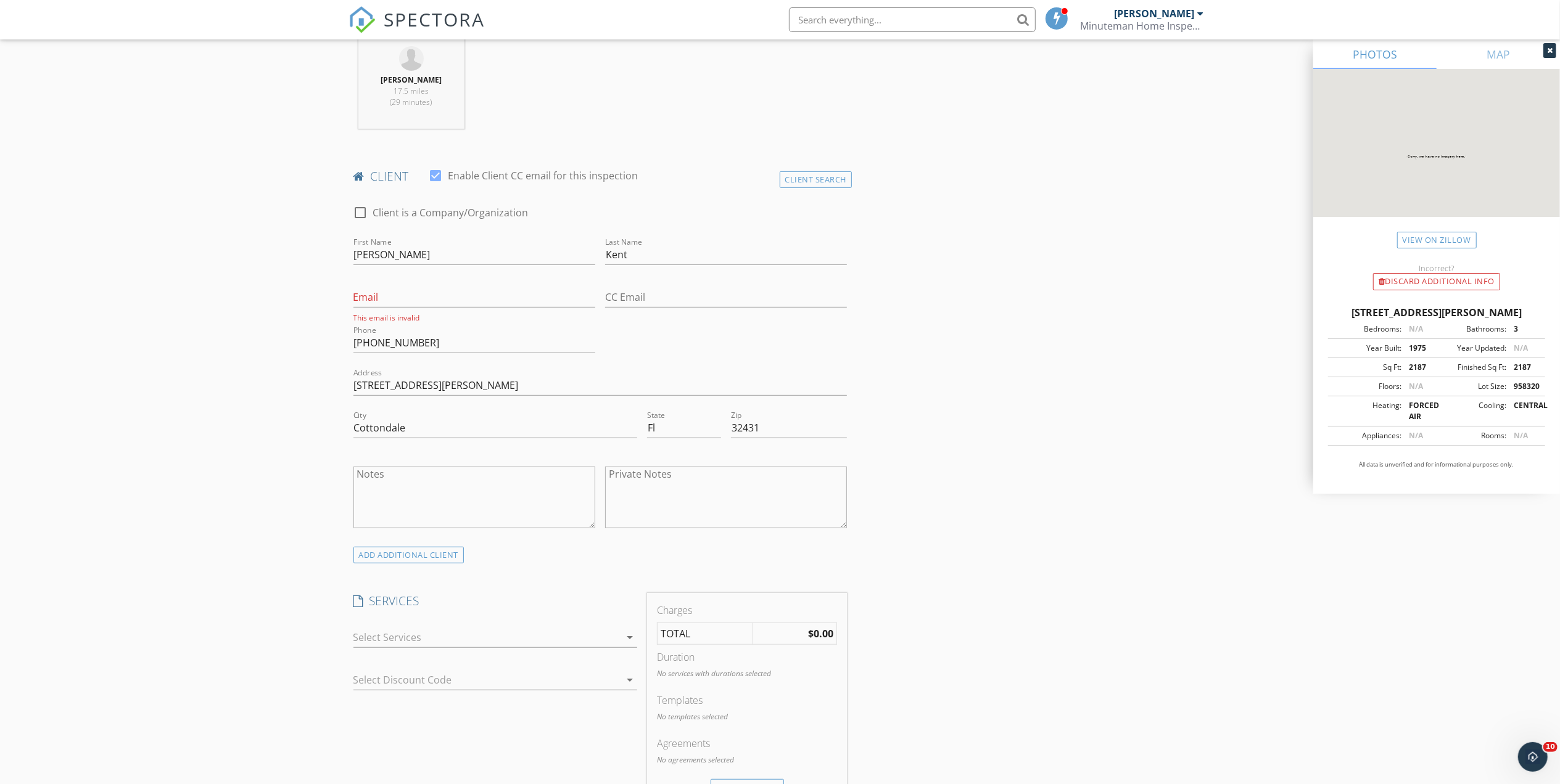
click at [539, 633] on div at bounding box center [486, 637] width 267 height 20
click at [536, 644] on div "4-Point Inspection" at bounding box center [509, 643] width 65 height 10
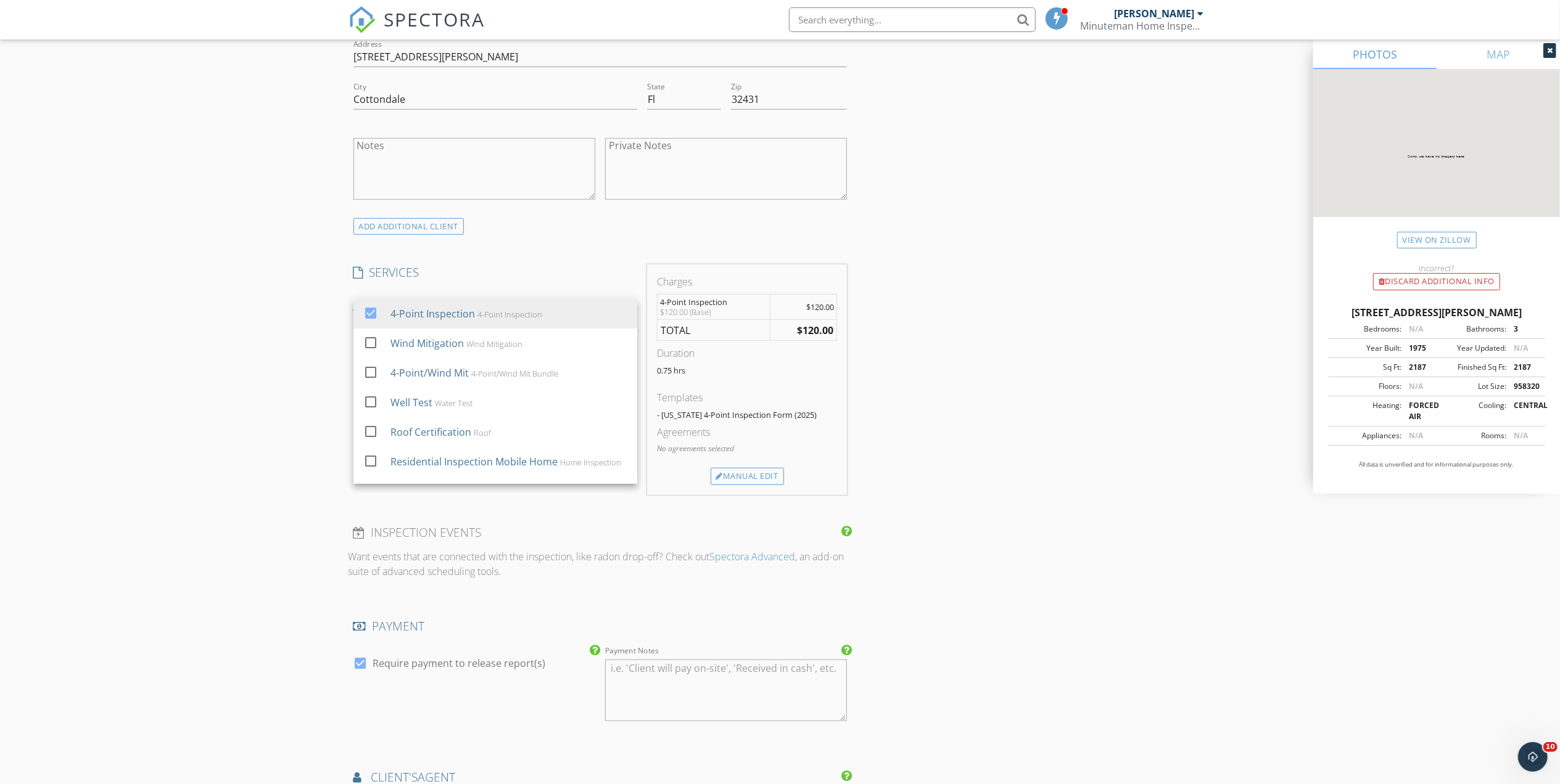
click at [534, 702] on div "check_box Require payment to release report(s)" at bounding box center [474, 691] width 251 height 96
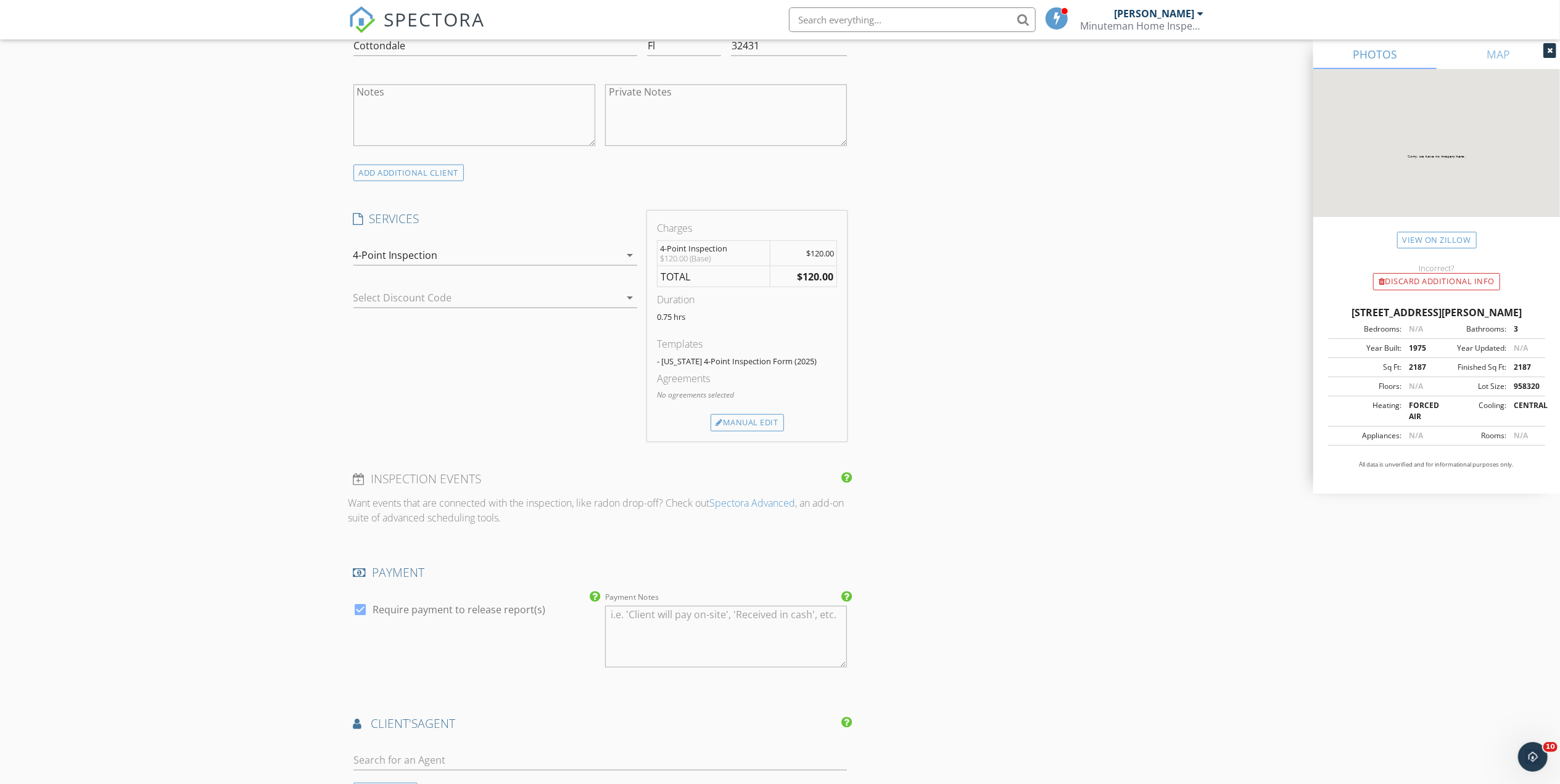
scroll to position [904, 0]
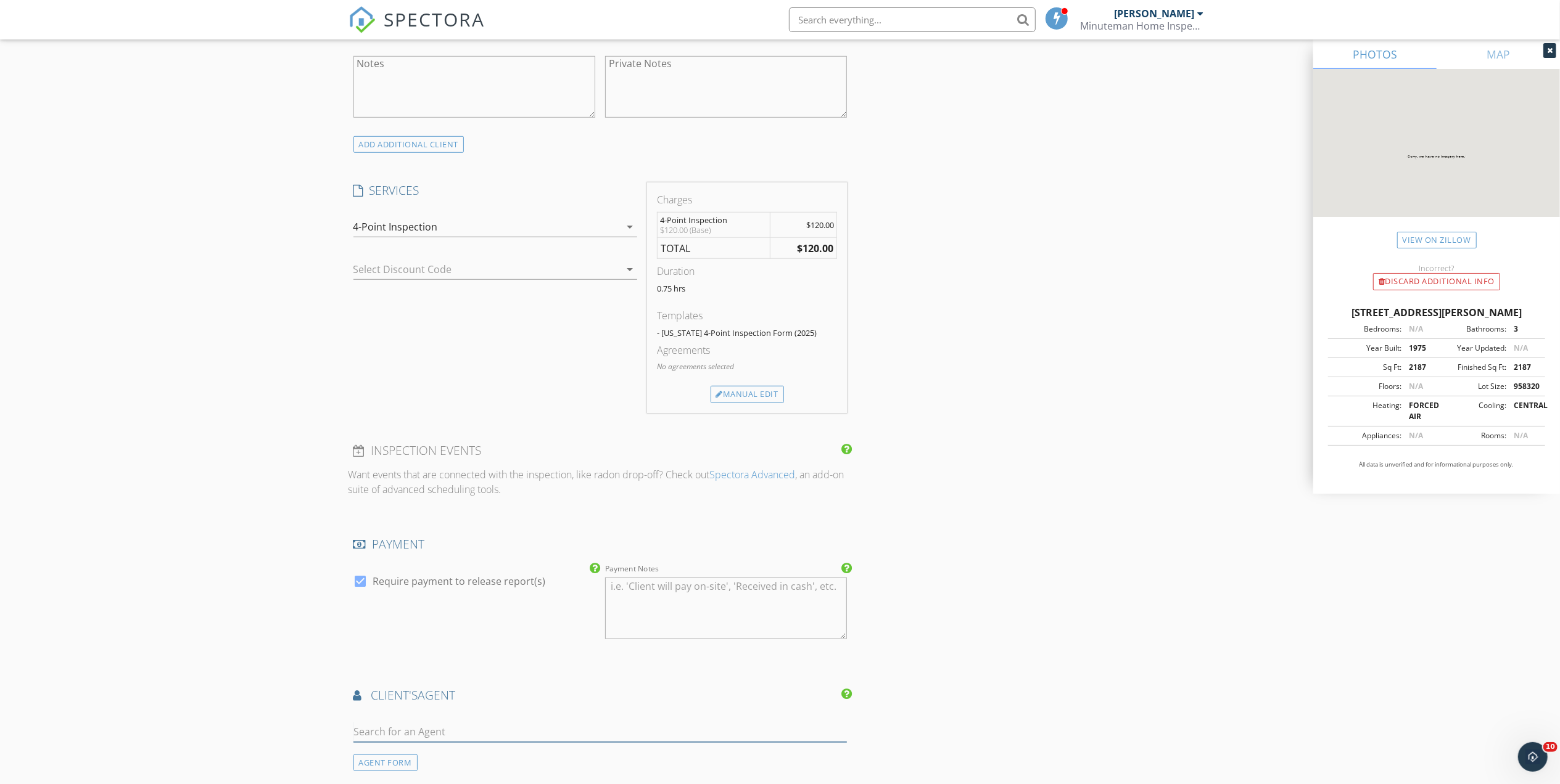
click at [444, 729] on input "text" at bounding box center [600, 732] width 494 height 20
type input "Milton"
click at [432, 758] on div "Milton Insurance" at bounding box center [451, 758] width 125 height 14
click at [978, 613] on div "INSPECTOR(S) check_box Harry Brown PRIMARY Harry Brown arrow_drop_down check_bo…" at bounding box center [780, 458] width 864 height 2439
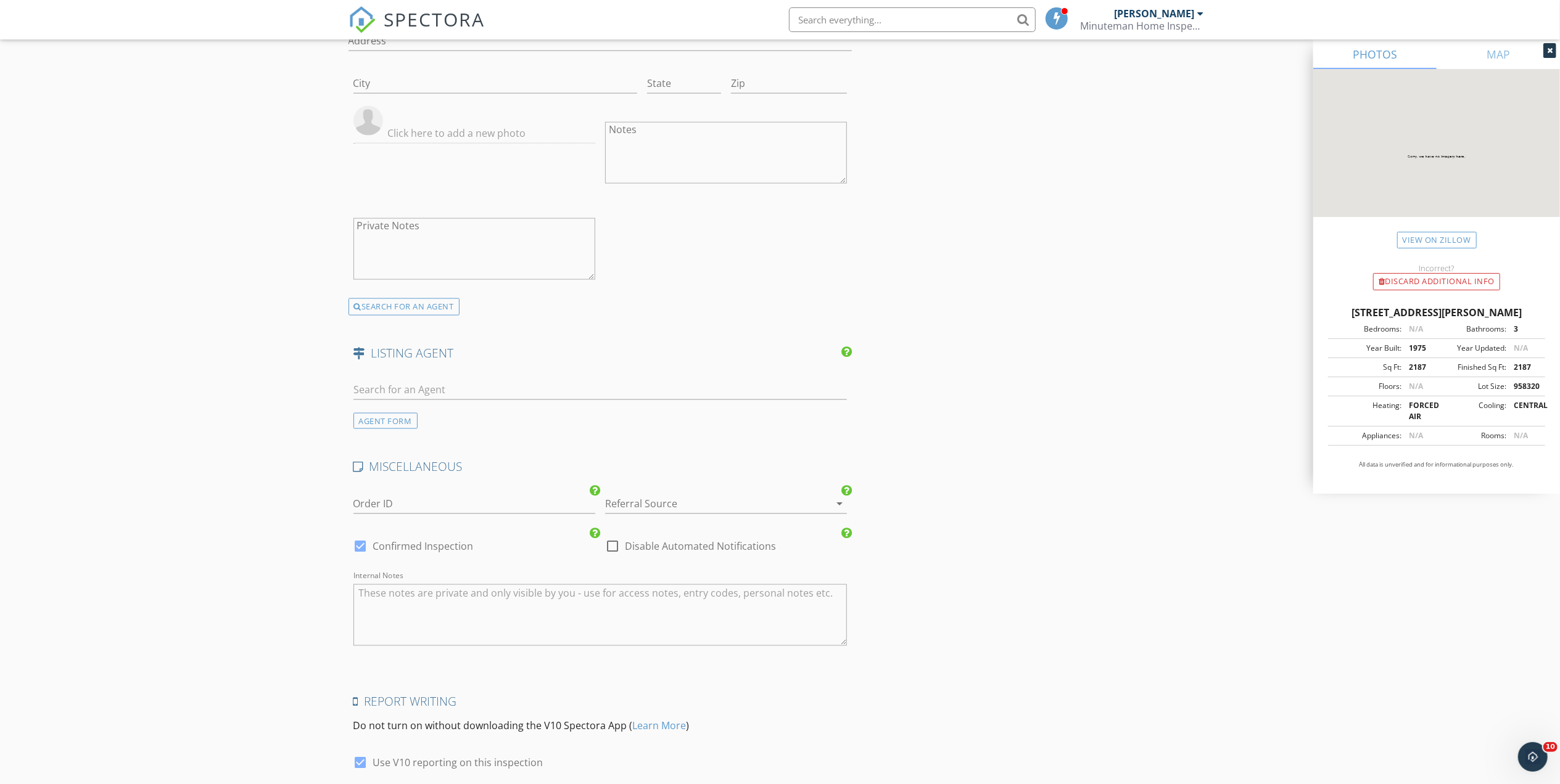
scroll to position [1833, 0]
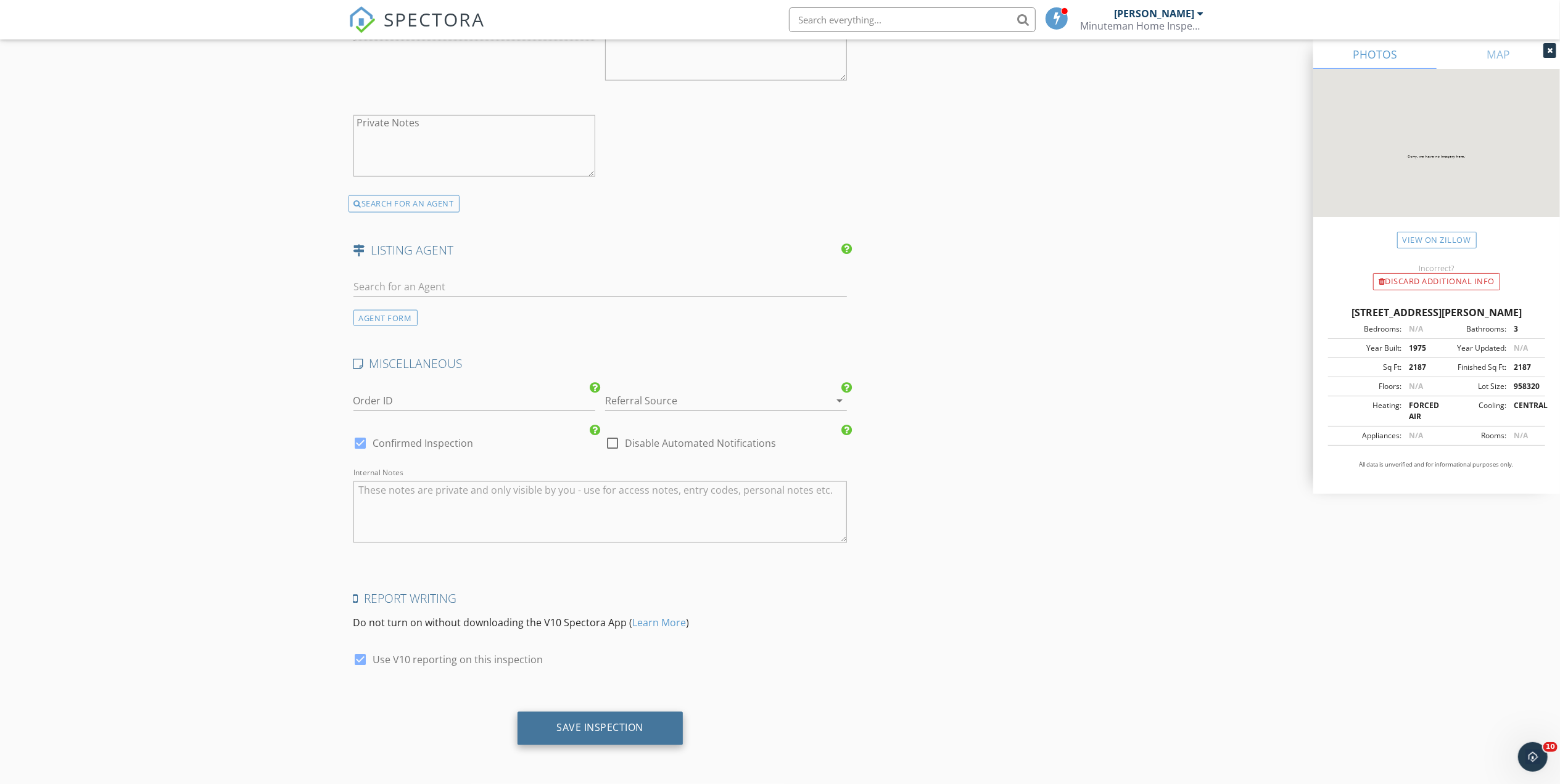
click at [631, 724] on div "Save Inspection" at bounding box center [600, 728] width 87 height 13
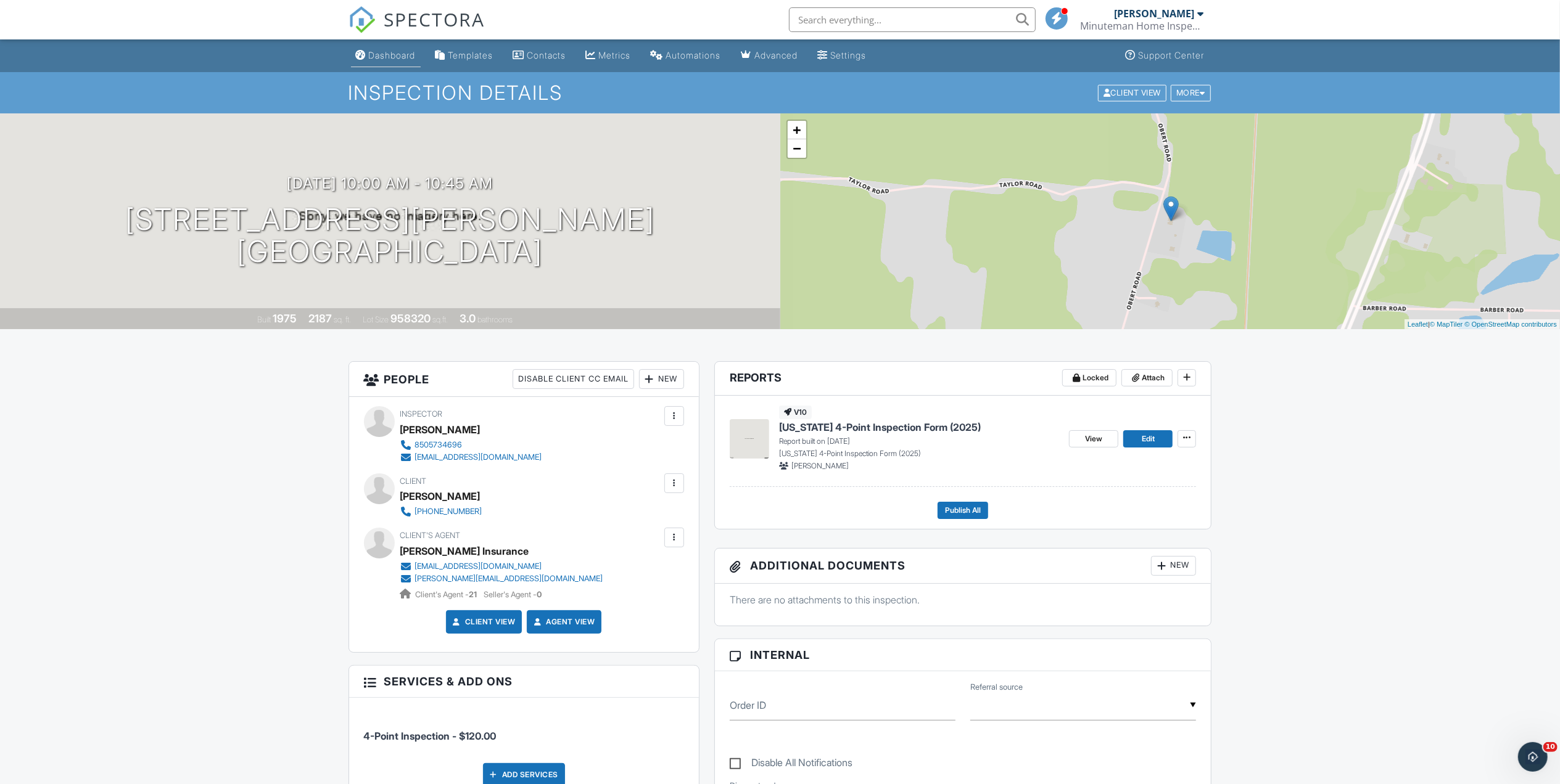
click at [386, 47] on link "Dashboard" at bounding box center [386, 55] width 70 height 23
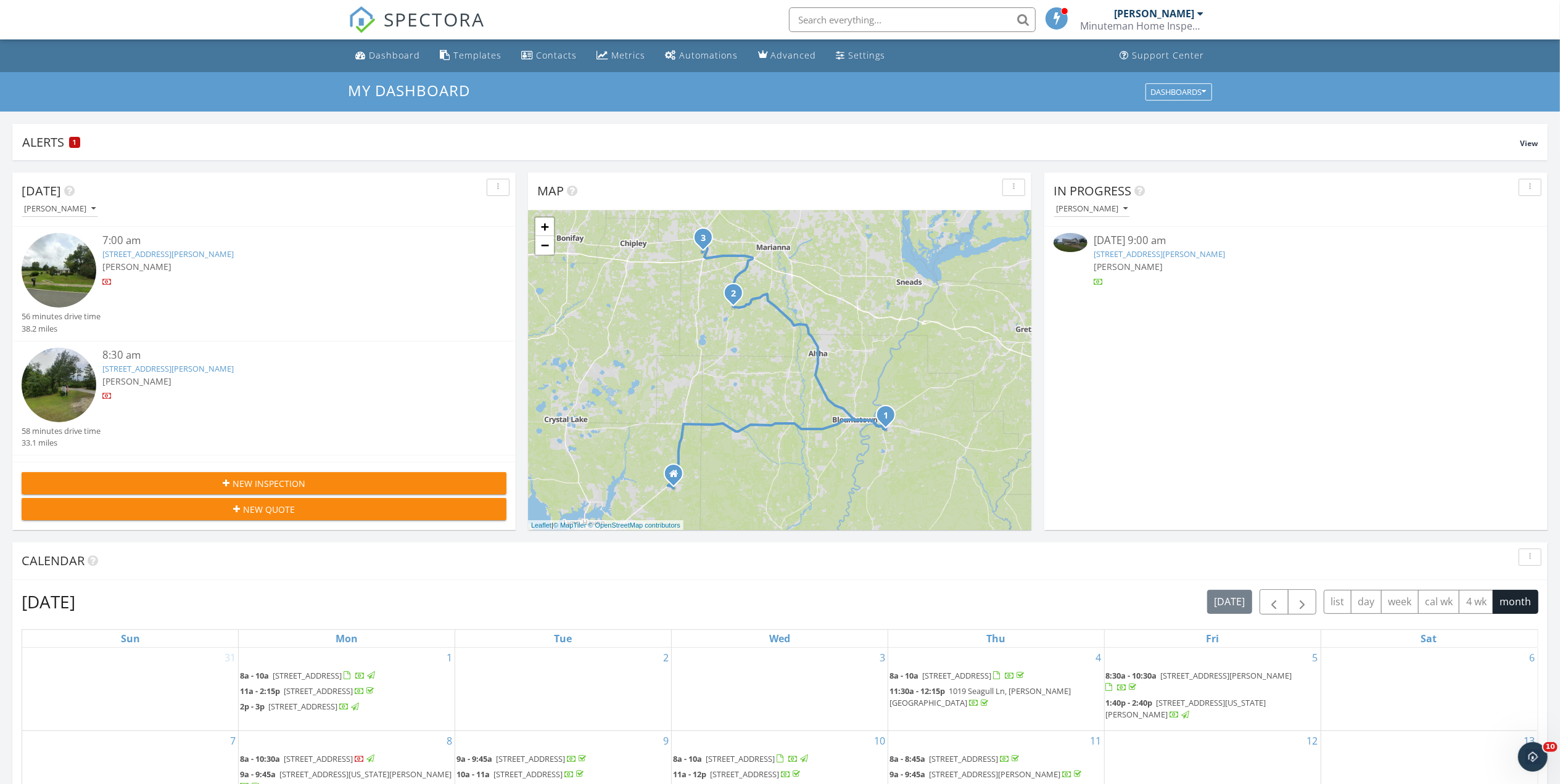
click at [316, 485] on div "New Inspection" at bounding box center [264, 484] width 465 height 13
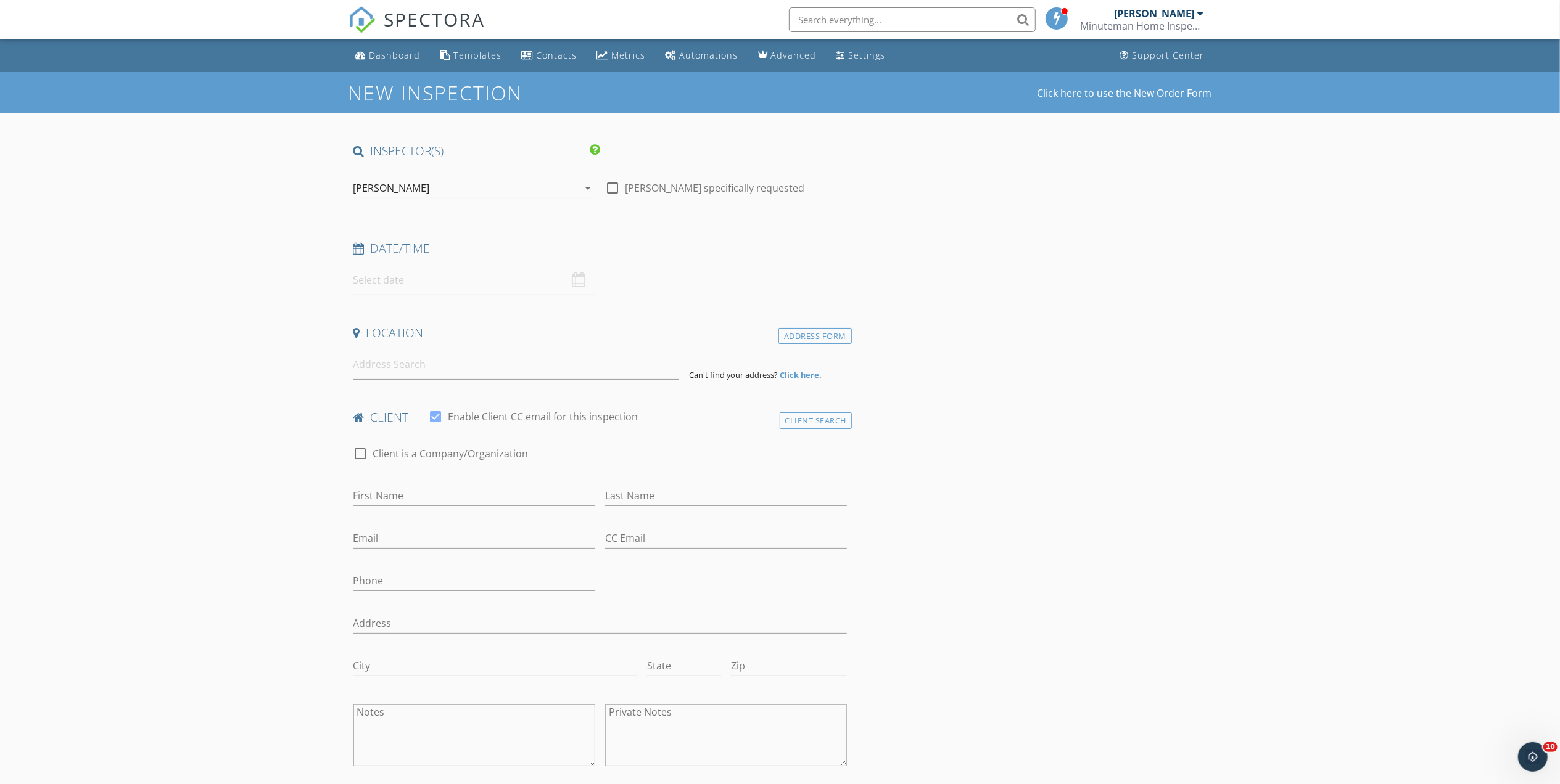
click at [416, 291] on input "text" at bounding box center [474, 280] width 242 height 30
type input "[DATE] 12:00 PM"
type input "11"
type input "[DATE] 11:00 AM"
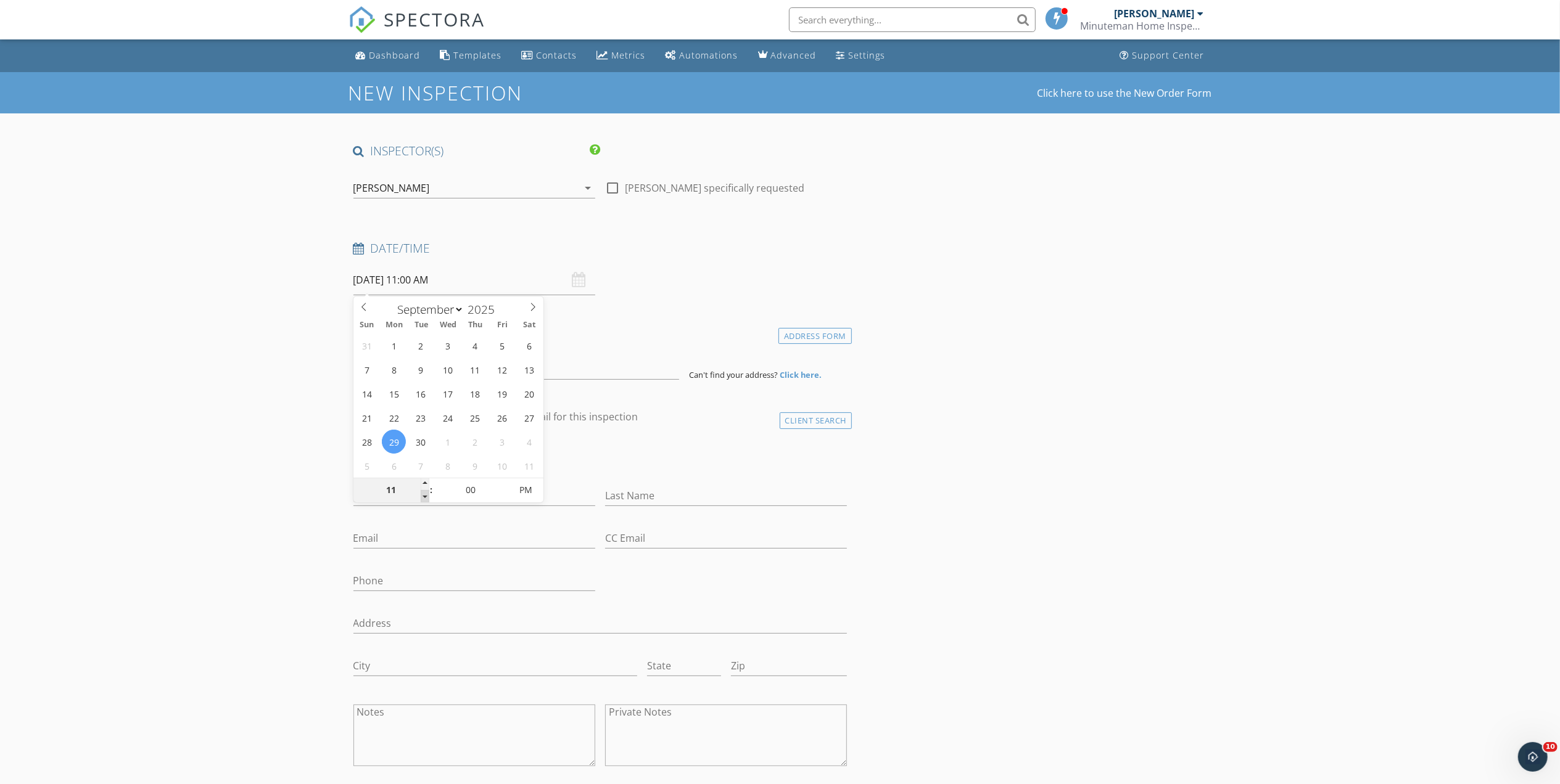
click at [423, 496] on span at bounding box center [425, 496] width 9 height 13
click at [464, 491] on input "00" at bounding box center [471, 491] width 76 height 25
type input "30"
type input "[DATE] 11:30 AM"
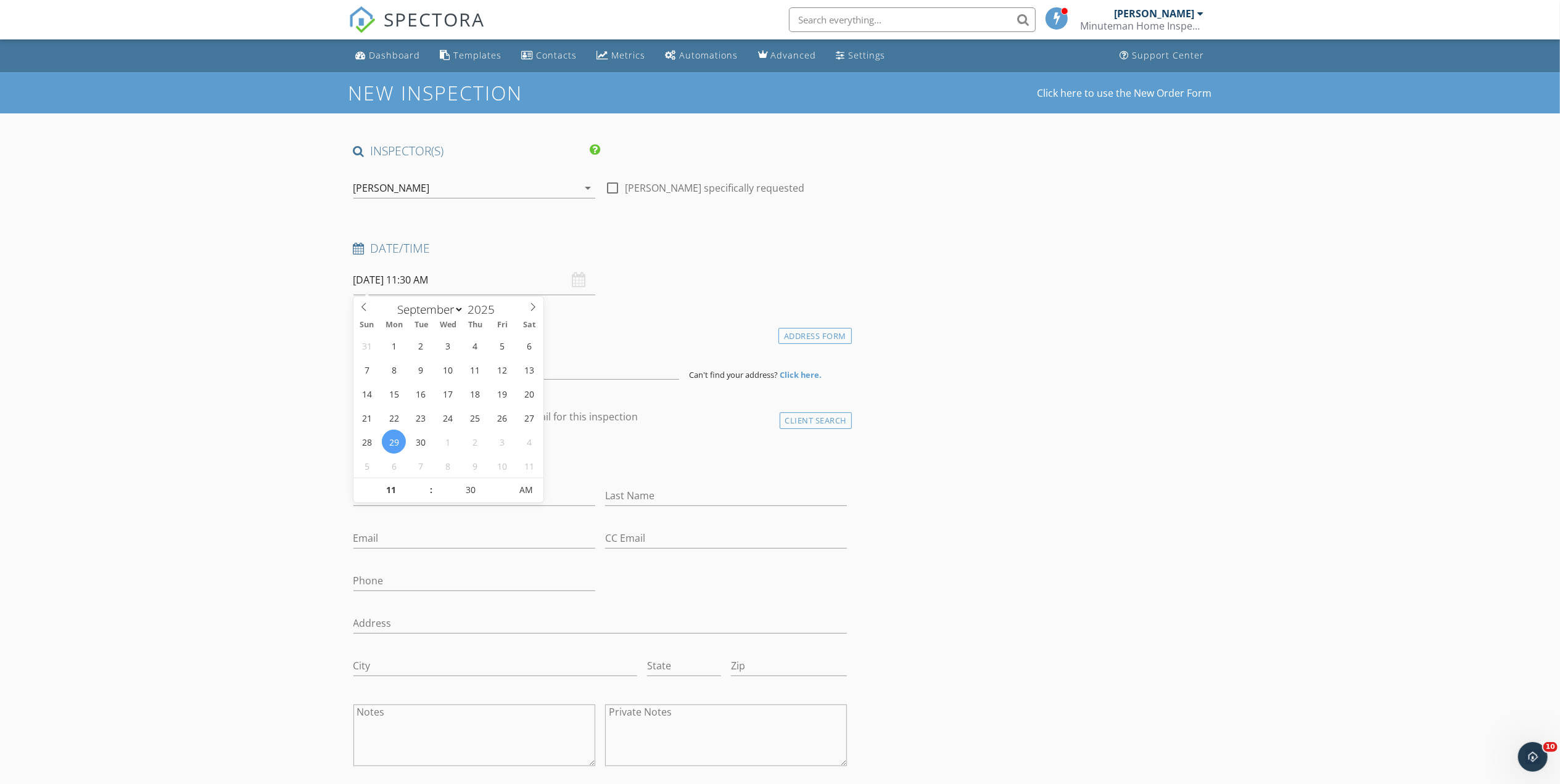
click at [416, 361] on input at bounding box center [516, 365] width 326 height 30
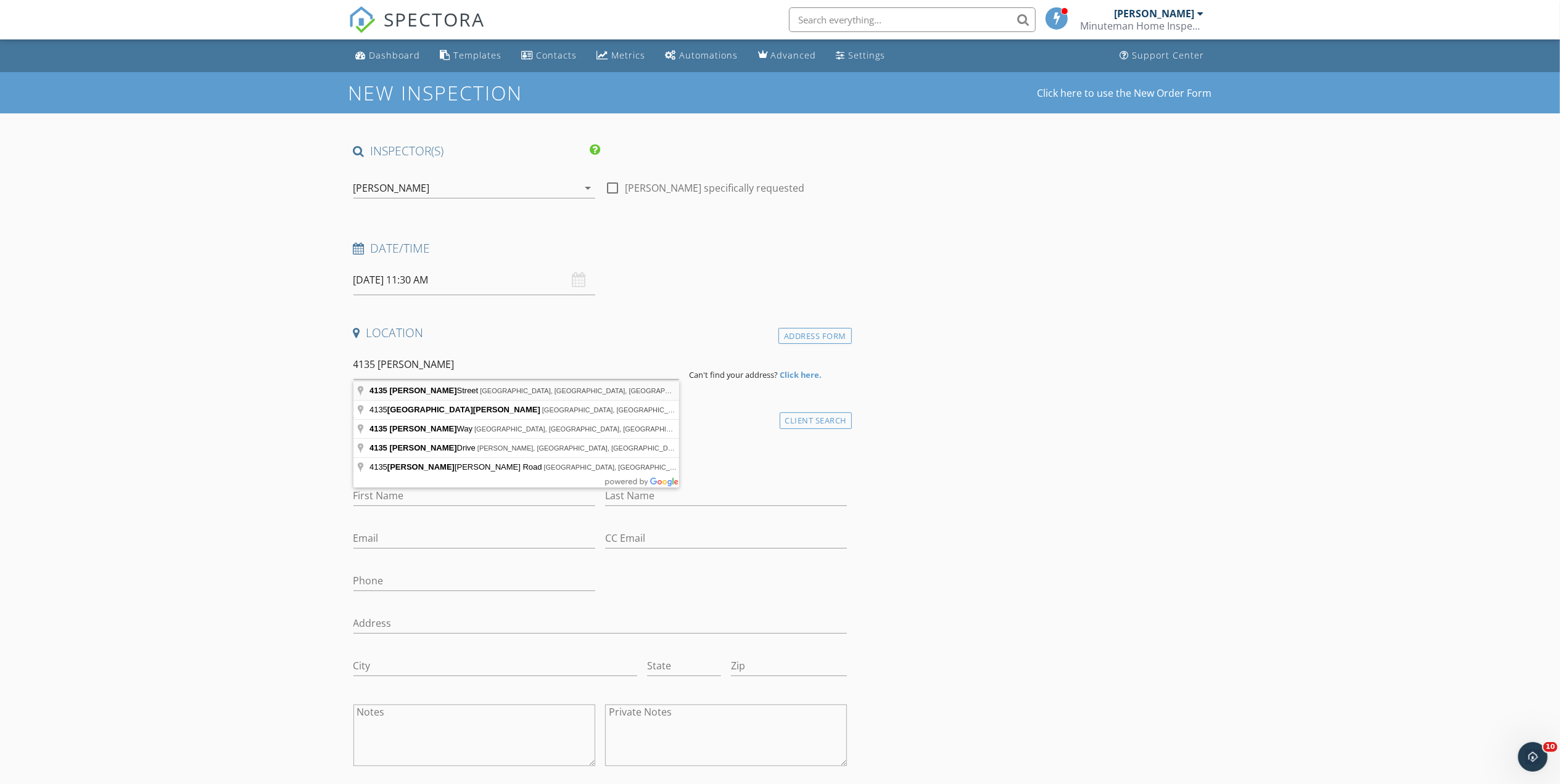
type input "[STREET_ADDRESS][PERSON_NAME]"
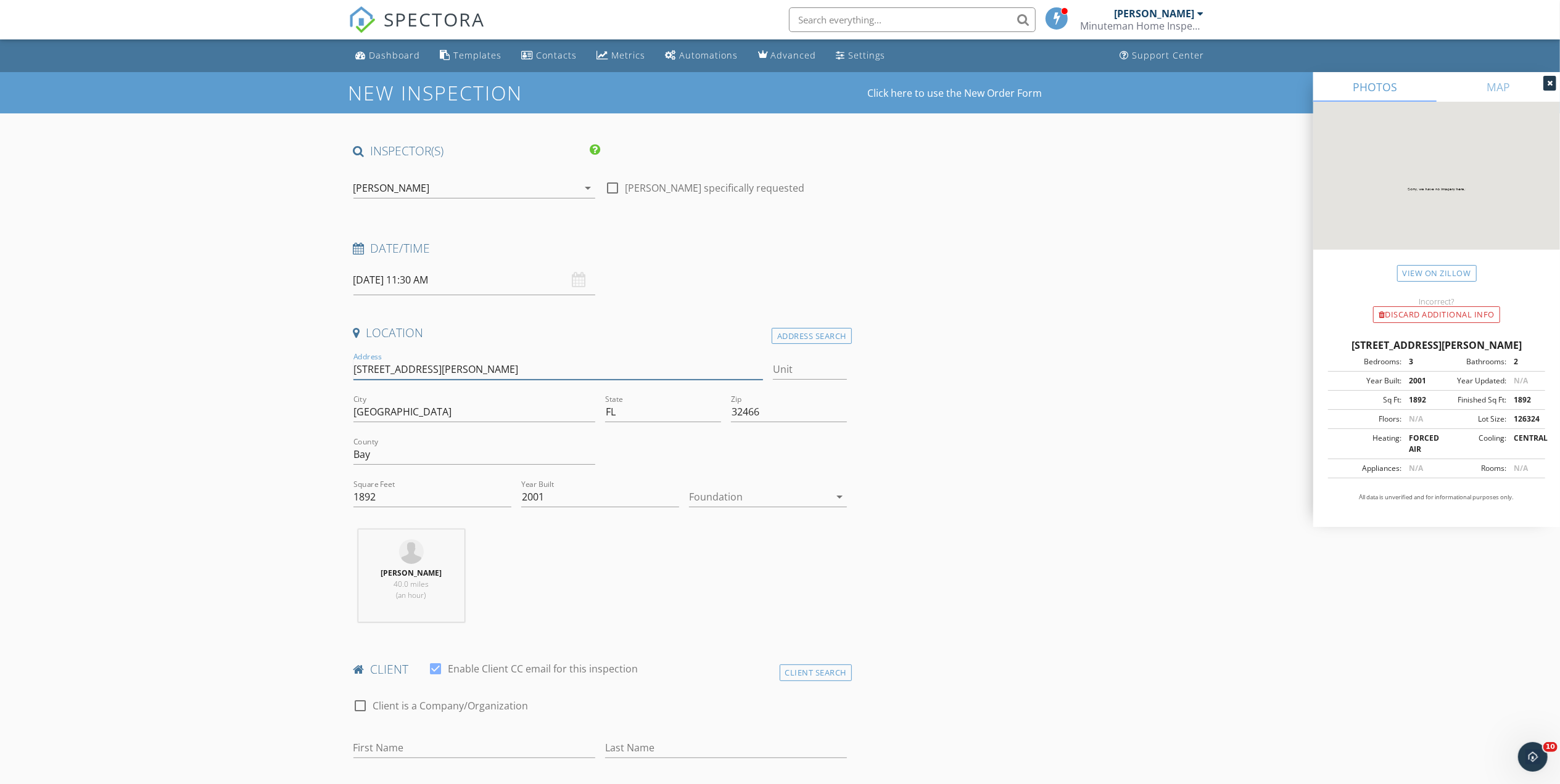
drag, startPoint x: 447, startPoint y: 368, endPoint x: 302, endPoint y: 375, distance: 145.2
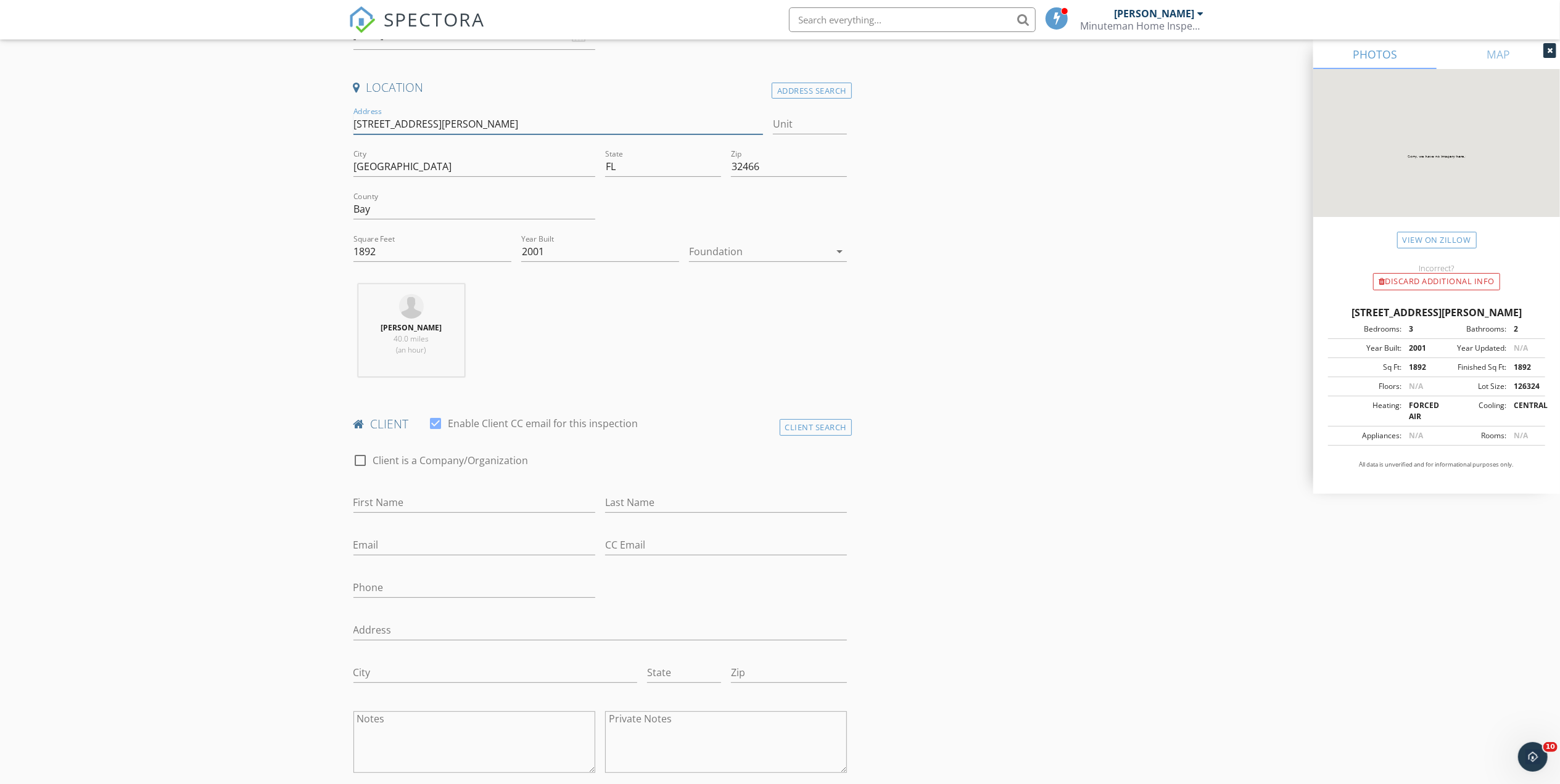
scroll to position [247, 0]
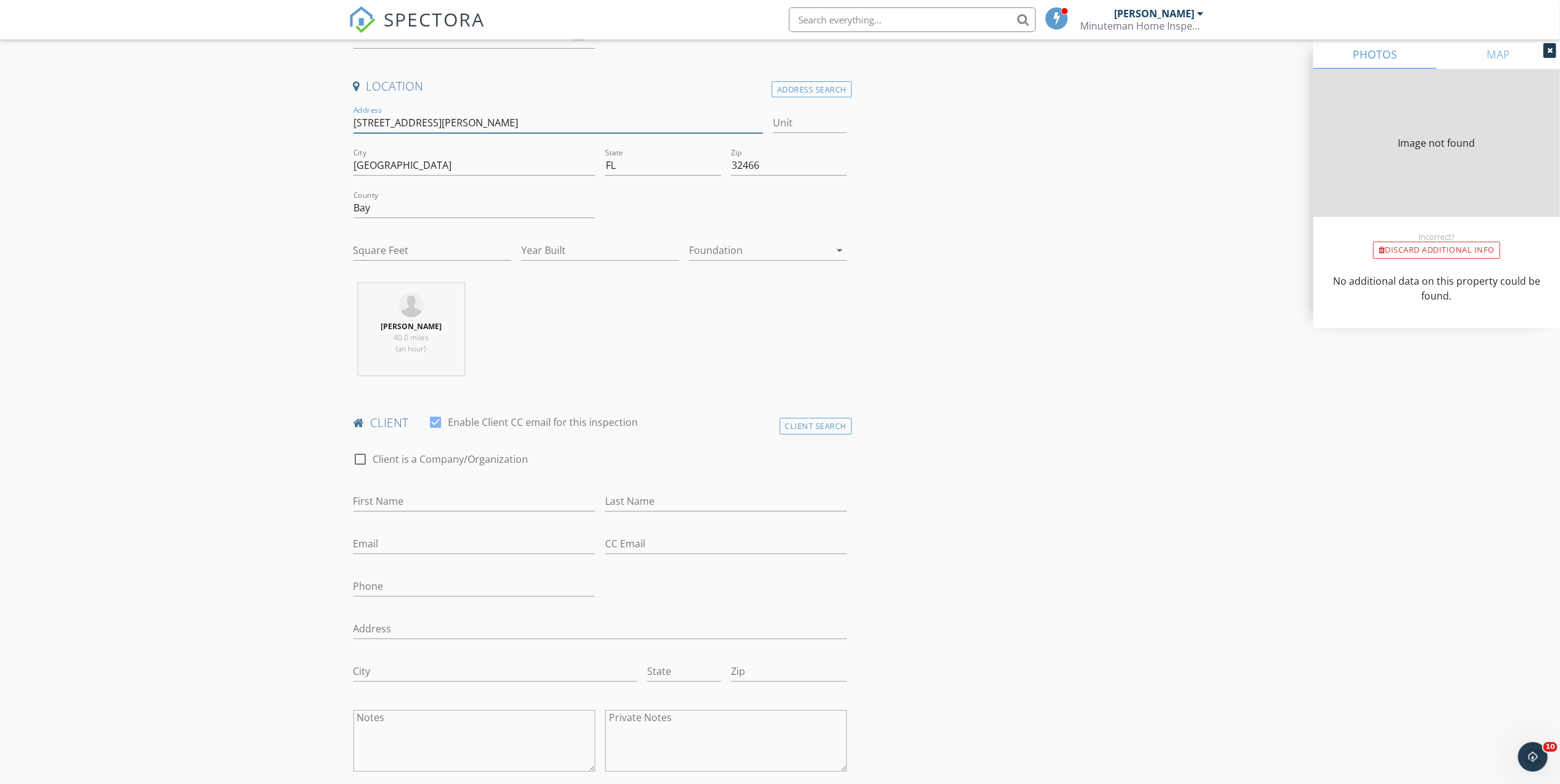
type input "1892"
type input "2001"
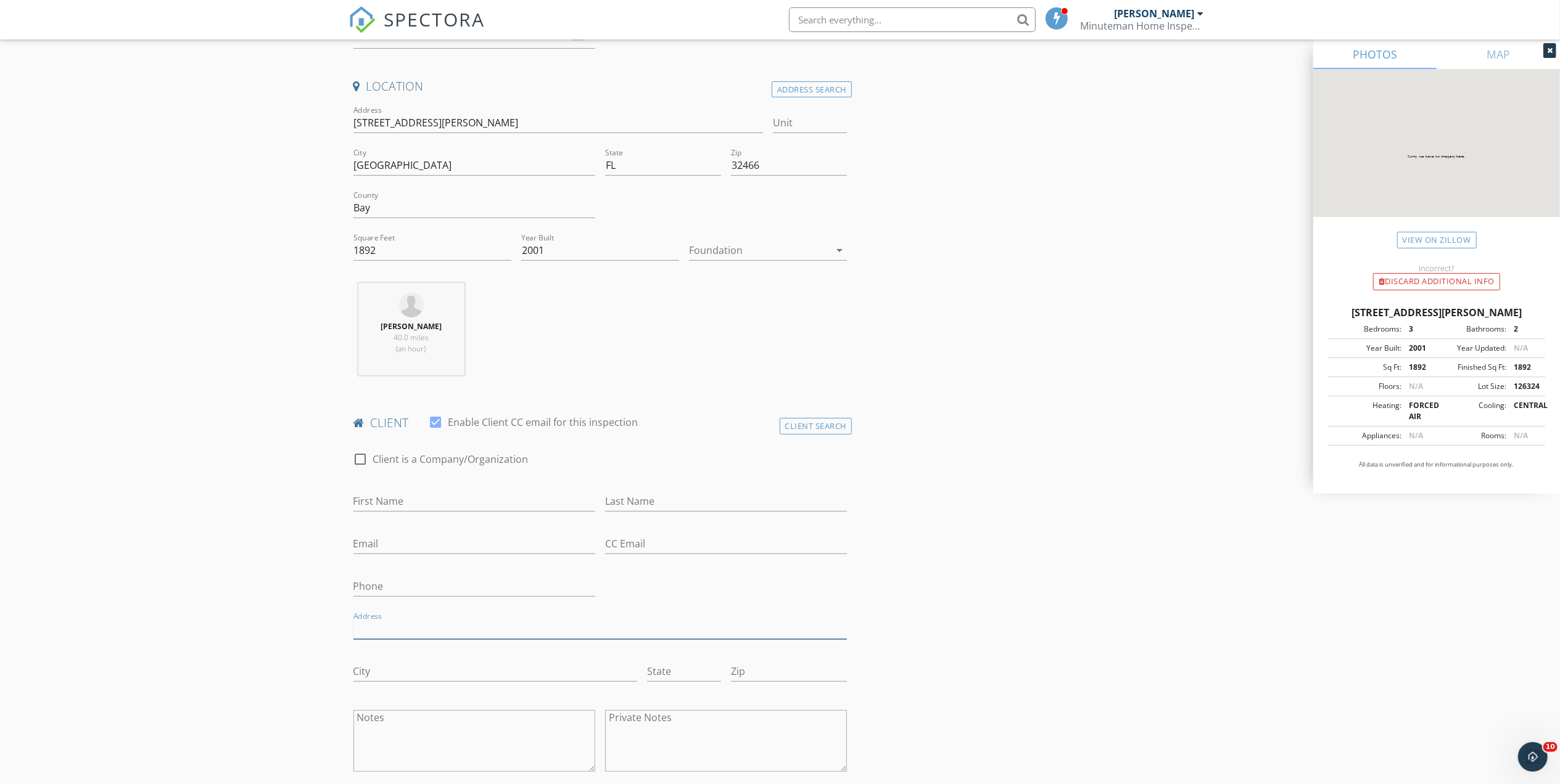
click at [390, 627] on input "Address" at bounding box center [600, 629] width 494 height 20
paste input "[STREET_ADDRESS][PERSON_NAME]"
type input "[STREET_ADDRESS][PERSON_NAME]"
click at [382, 503] on input "First Name" at bounding box center [474, 501] width 242 height 20
type input "[PERSON_NAME]"
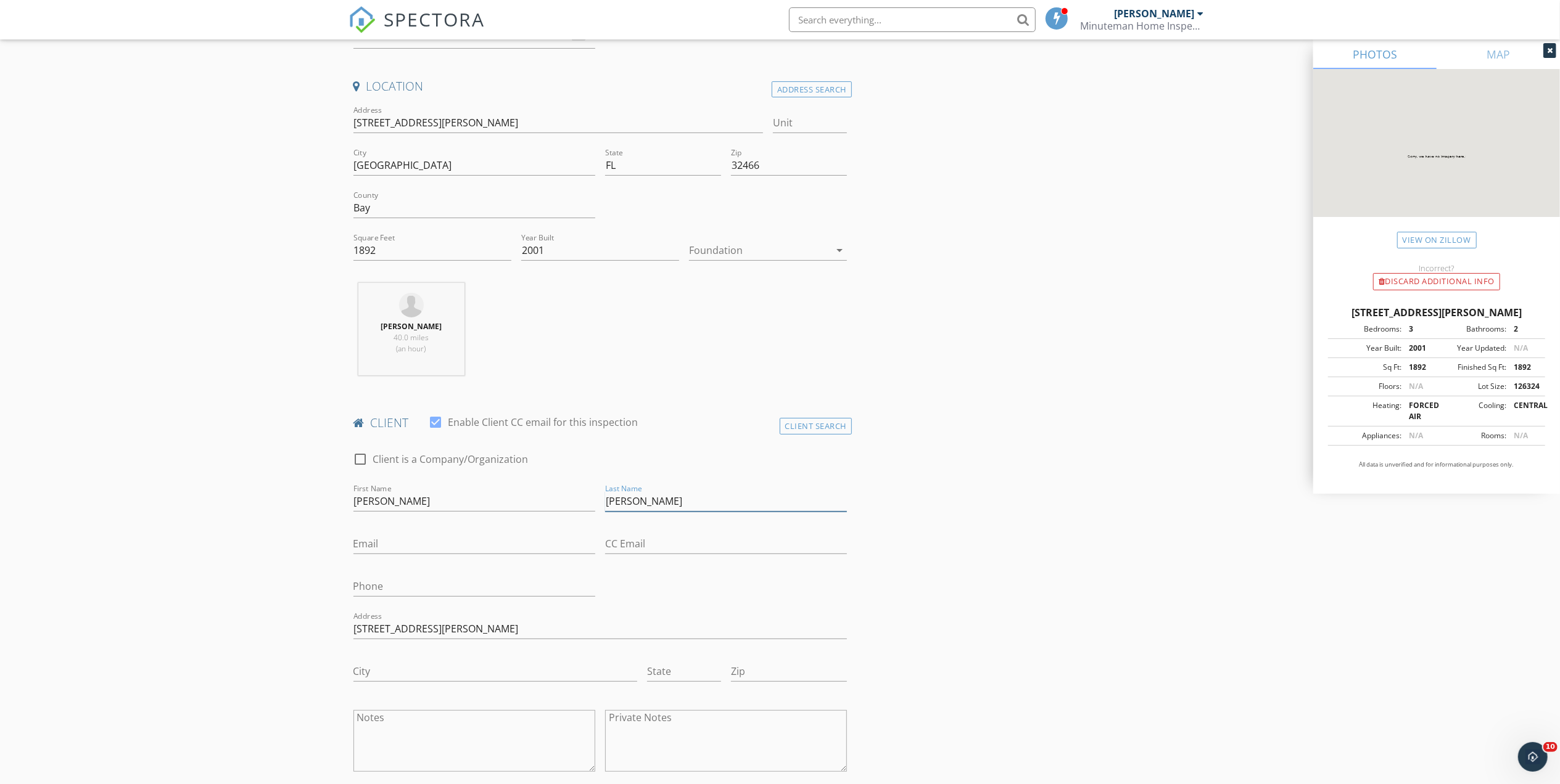
type input "[PERSON_NAME]"
click at [490, 545] on input "[EMAIL_ADDRESS]" at bounding box center [474, 544] width 242 height 20
type input "[EMAIL_ADDRESS][DOMAIN_NAME]"
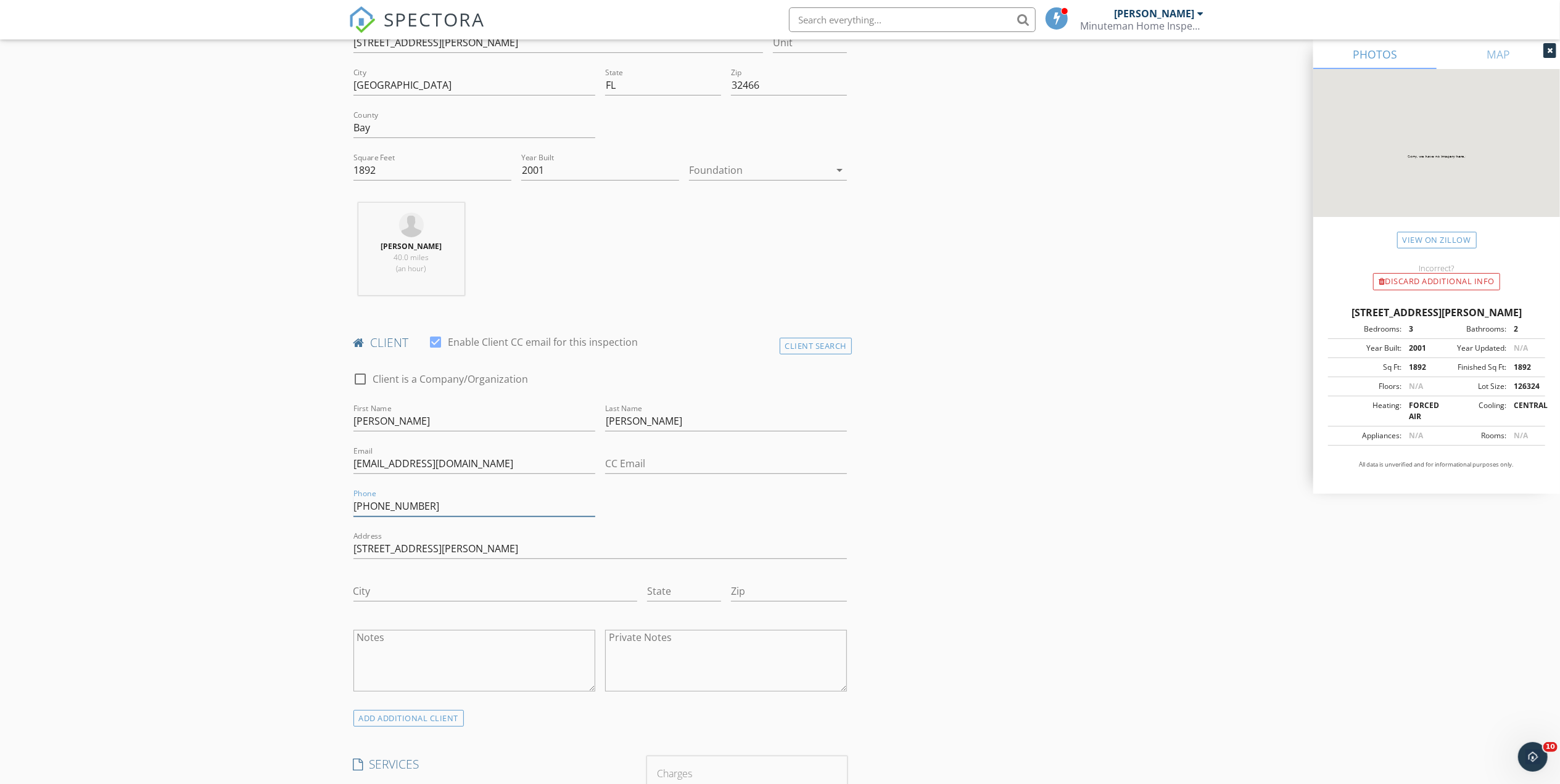
scroll to position [329, 0]
type input "[PHONE_NUMBER]"
click at [393, 599] on input "City" at bounding box center [495, 589] width 284 height 20
click at [393, 599] on input "[PERSON_NAME]" at bounding box center [495, 589] width 284 height 20
click at [393, 599] on input "Mn" at bounding box center [495, 589] width 284 height 20
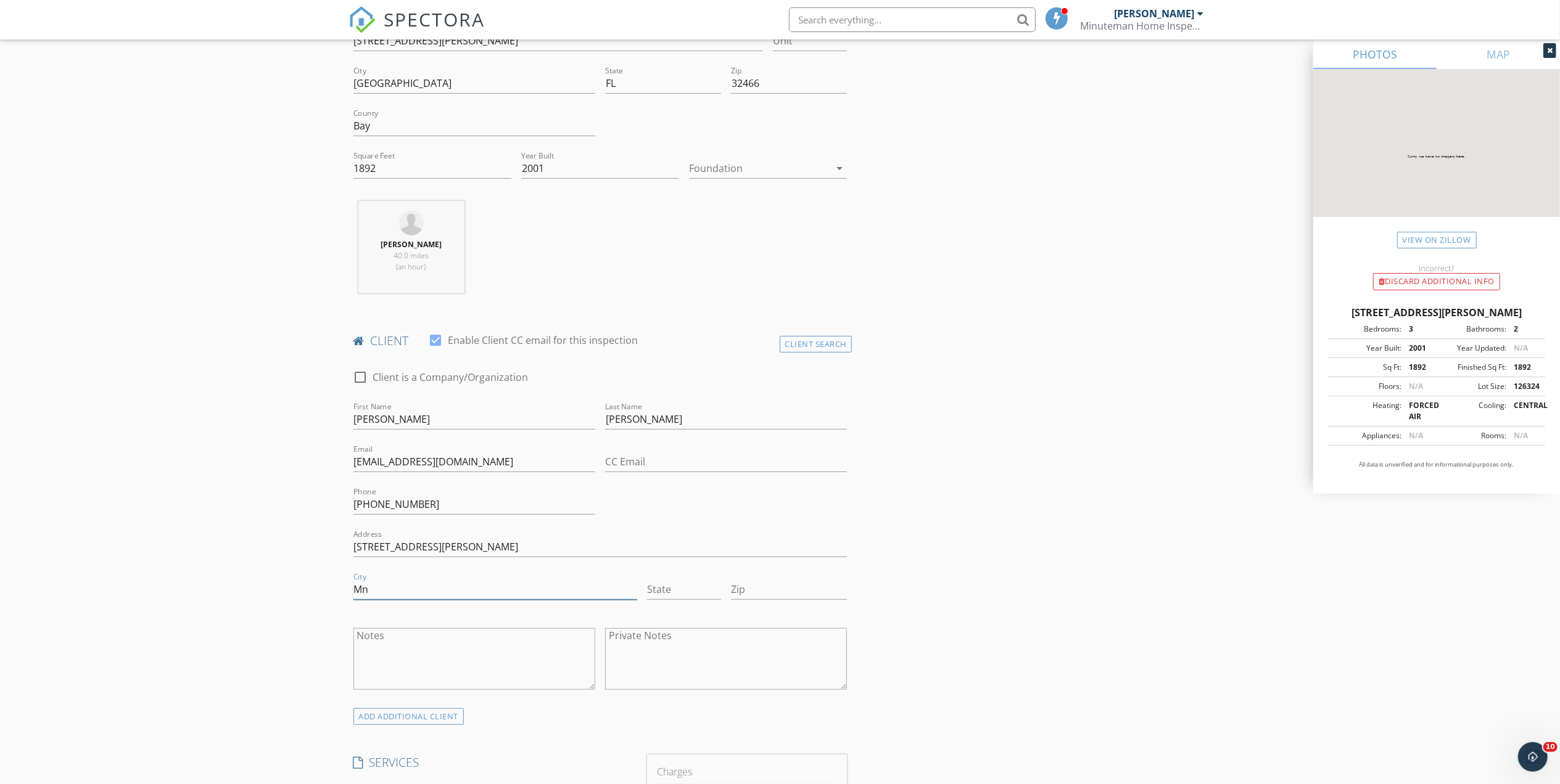
type input "M"
type input "[GEOGRAPHIC_DATA]"
type input "Fl"
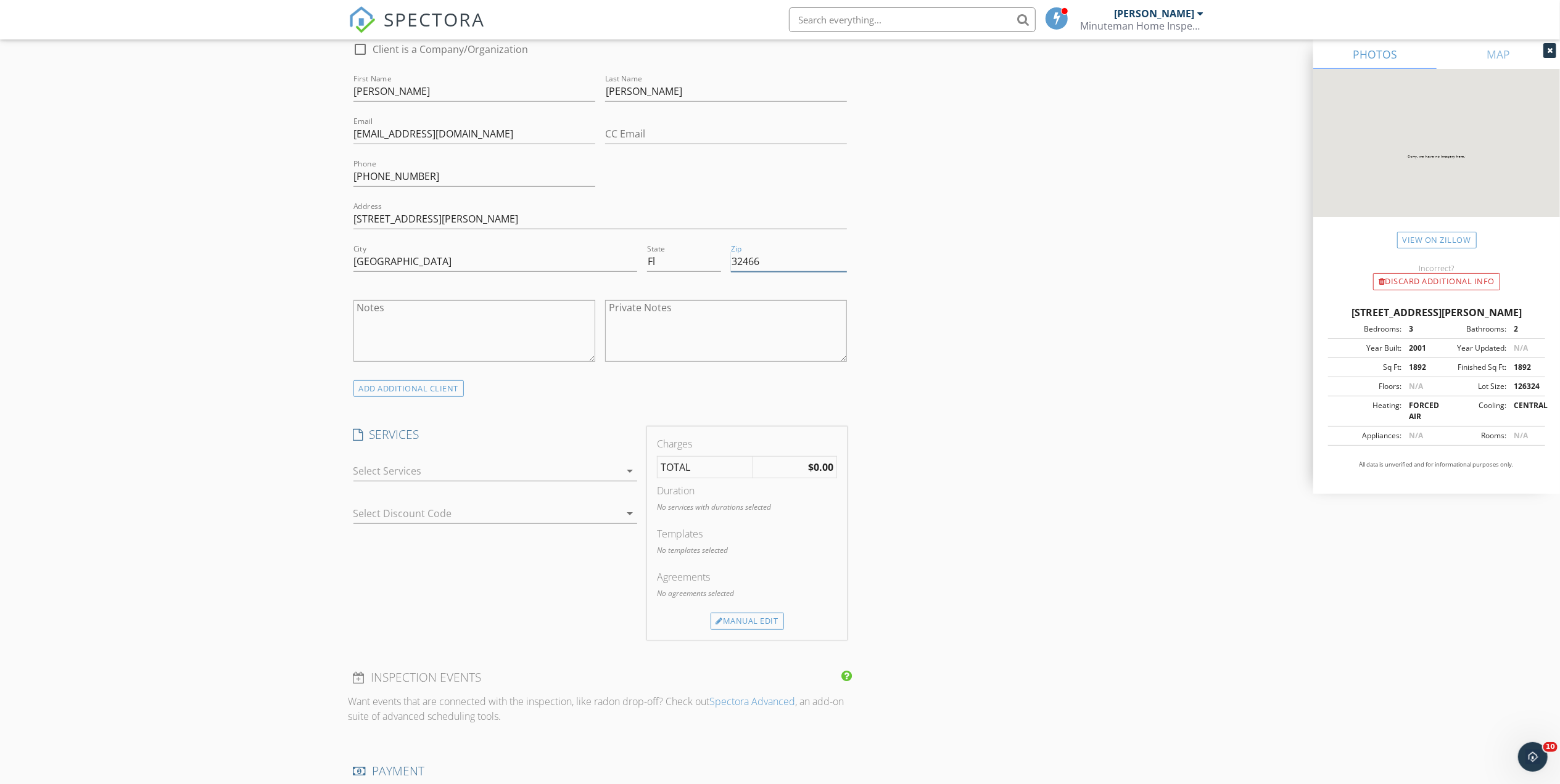
scroll to position [657, 0]
type input "32466"
click at [434, 476] on div at bounding box center [486, 470] width 267 height 20
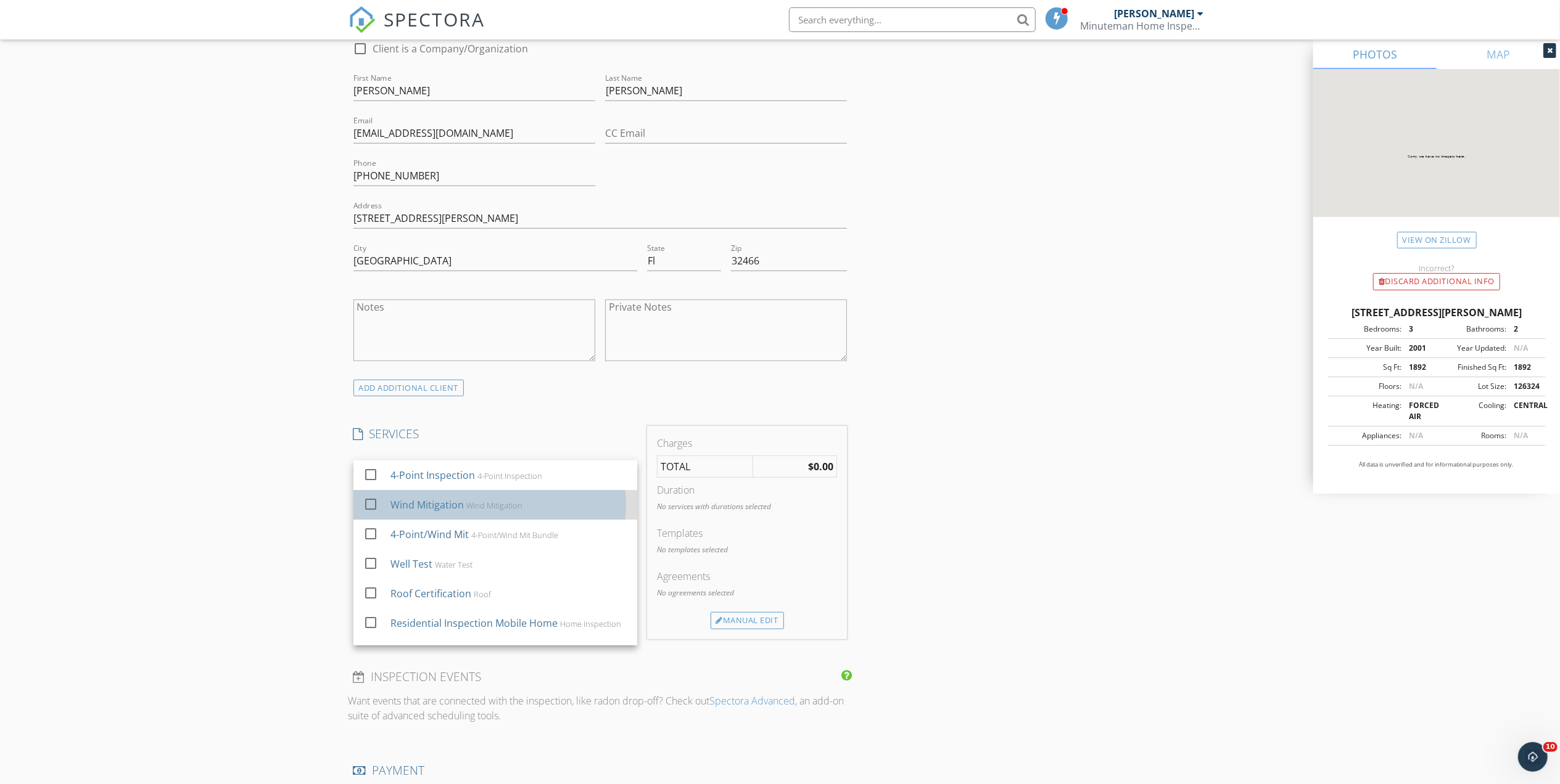
click at [434, 504] on div "Wind Mitigation" at bounding box center [427, 504] width 74 height 14
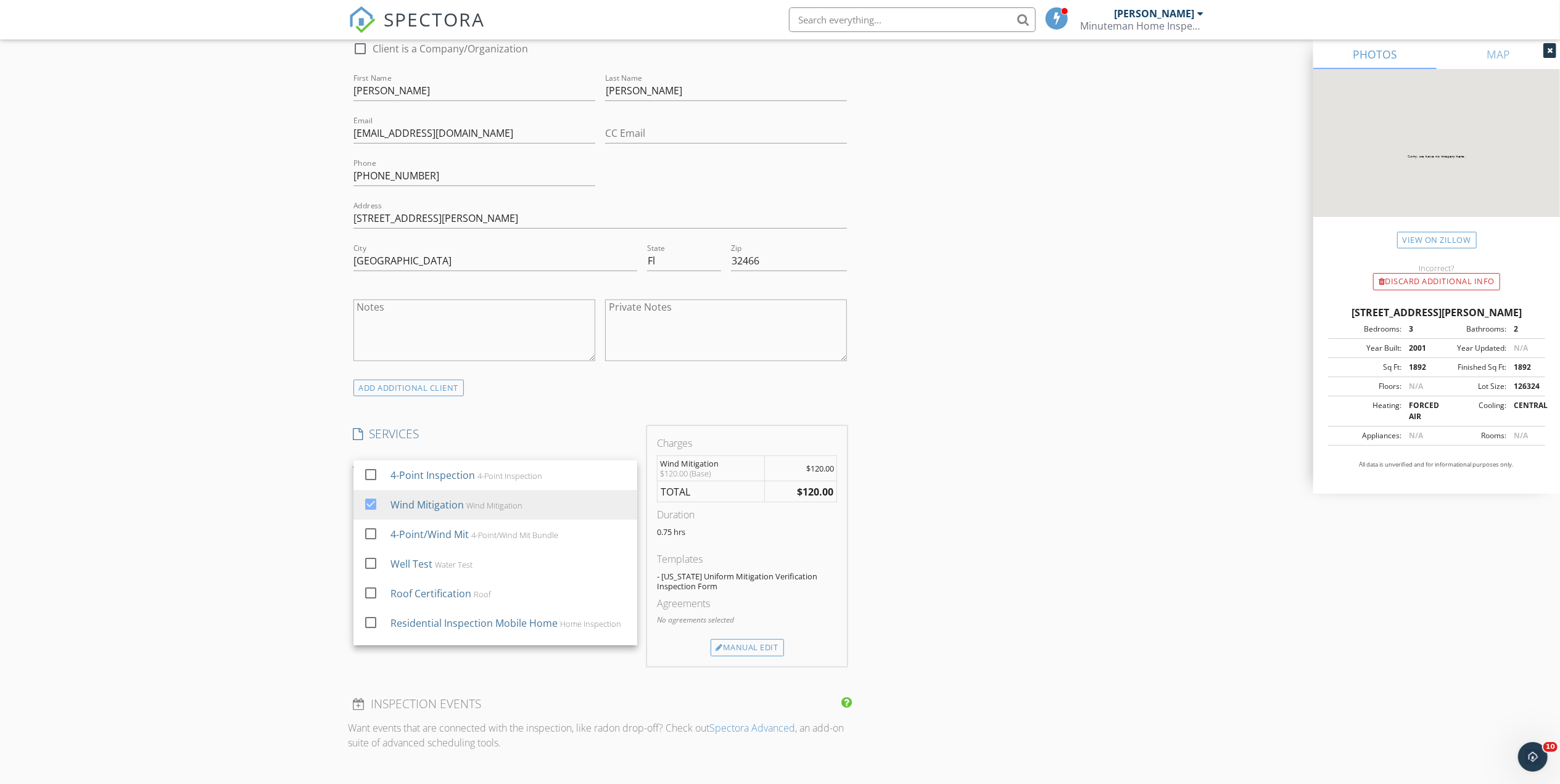
click at [883, 482] on div "INSPECTOR(S) check_box [PERSON_NAME] PRIMARY [PERSON_NAME] arrow_drop_down chec…" at bounding box center [780, 525] width 864 height 2080
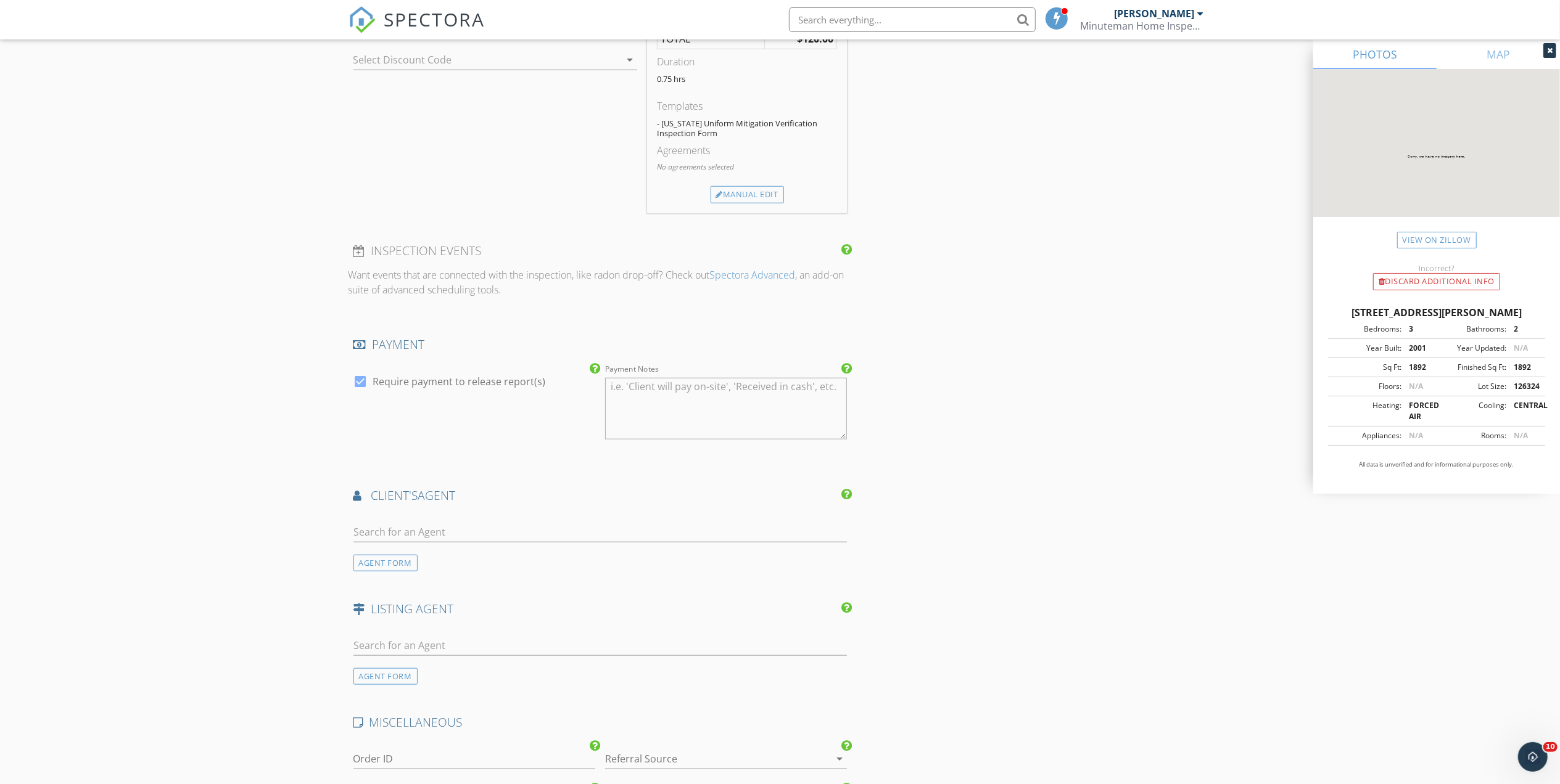
scroll to position [1150, 0]
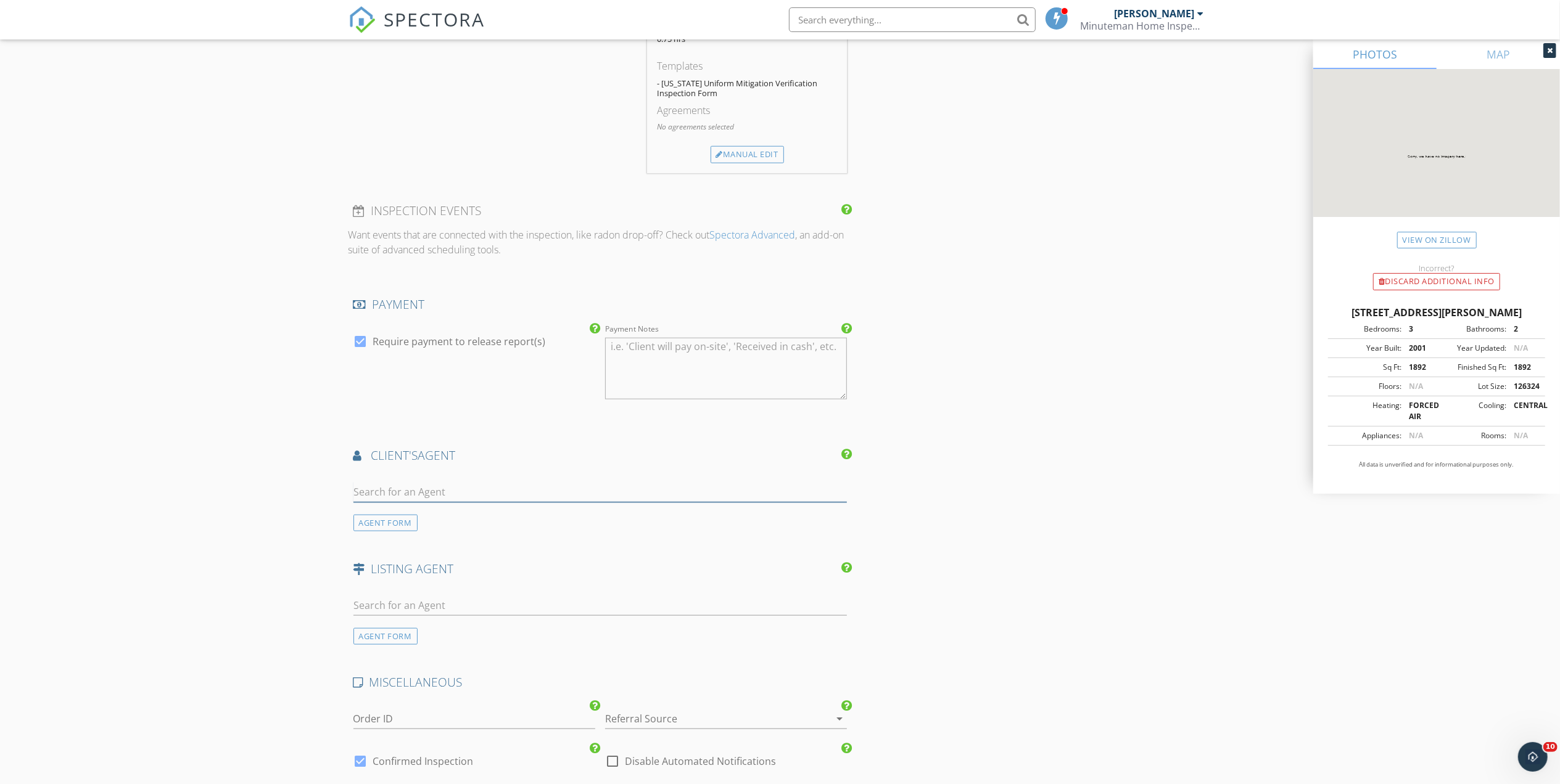
click at [457, 493] on input "text" at bounding box center [600, 492] width 494 height 20
type input "[PERSON_NAME]"
click at [456, 529] on li "[PERSON_NAME]" at bounding box center [600, 520] width 493 height 35
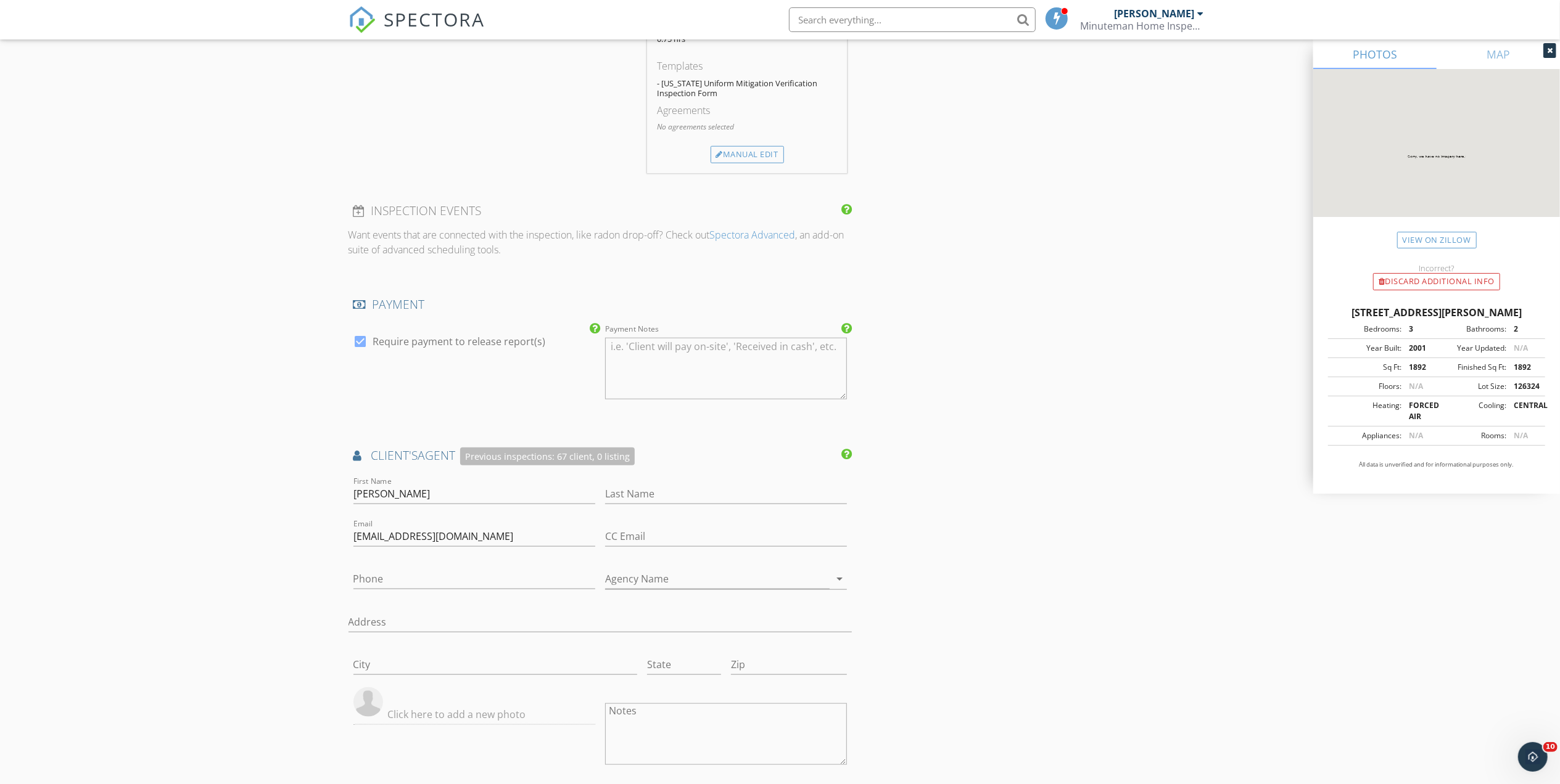
scroll to position [1839, 0]
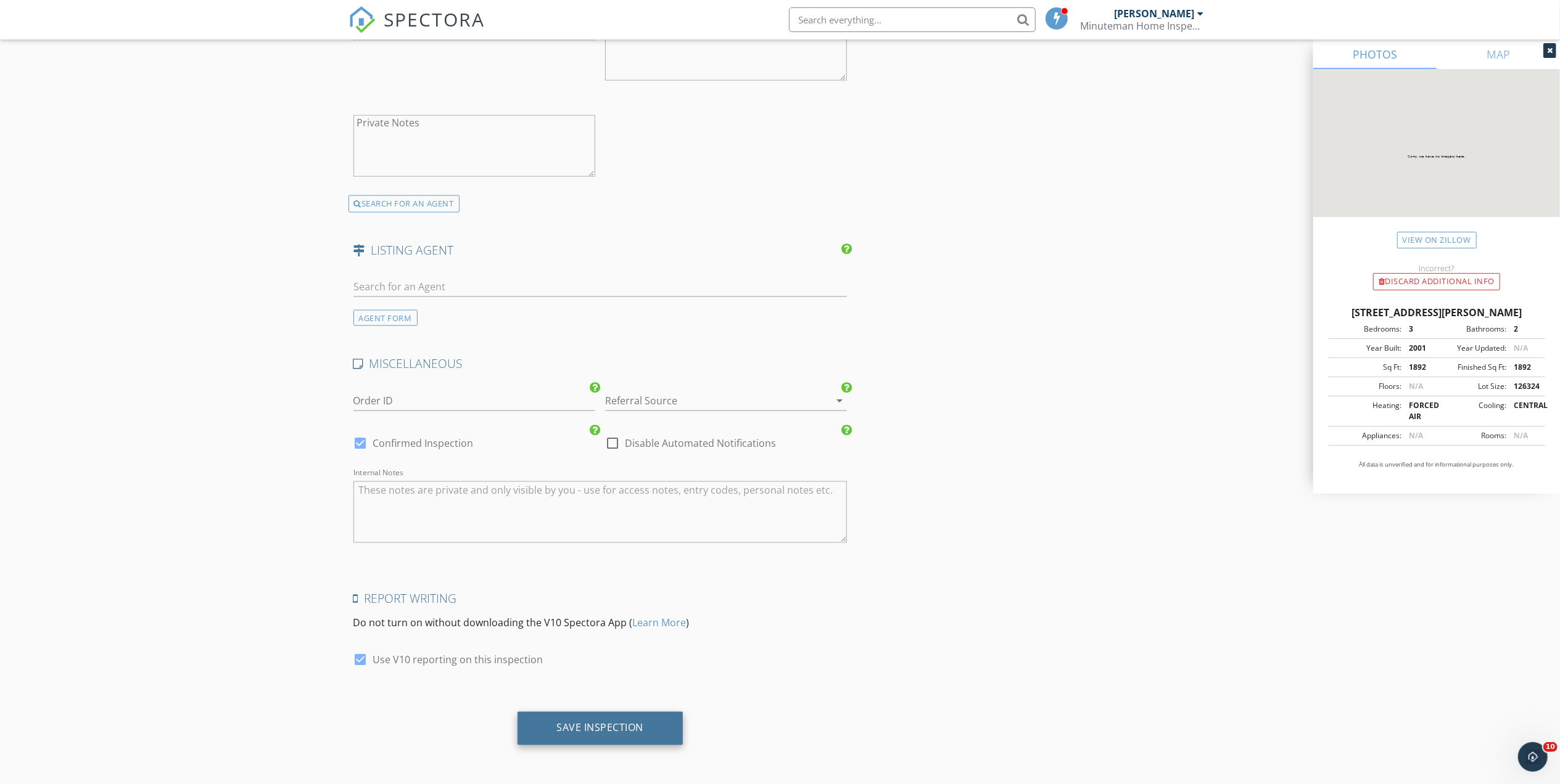
click at [601, 719] on div "Save Inspection" at bounding box center [600, 729] width 166 height 33
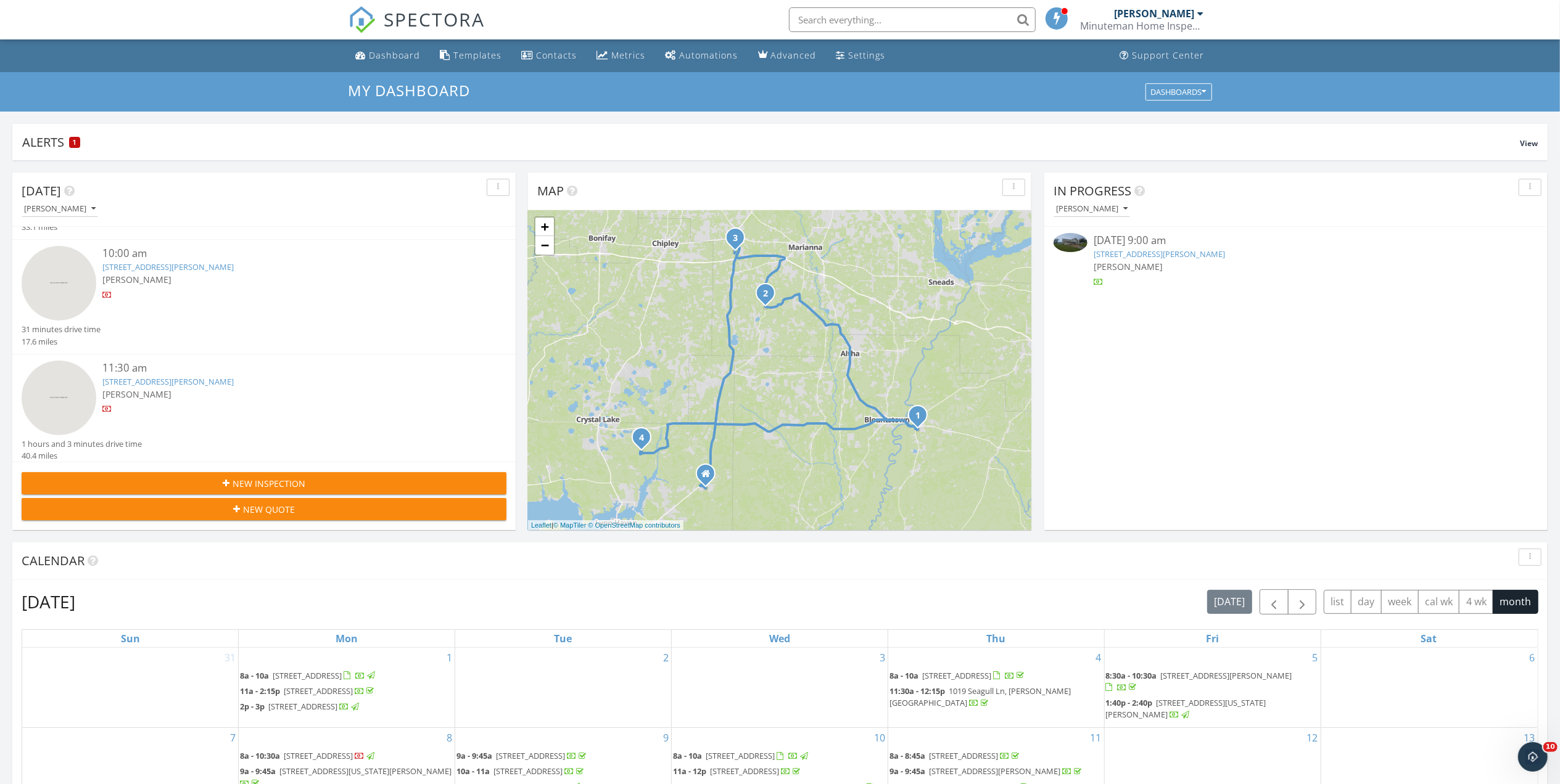
click at [1116, 254] on link "1411 Lister, Wewahitchka, FL 32465" at bounding box center [1159, 254] width 132 height 11
